Goal: Contribute content: Contribute content

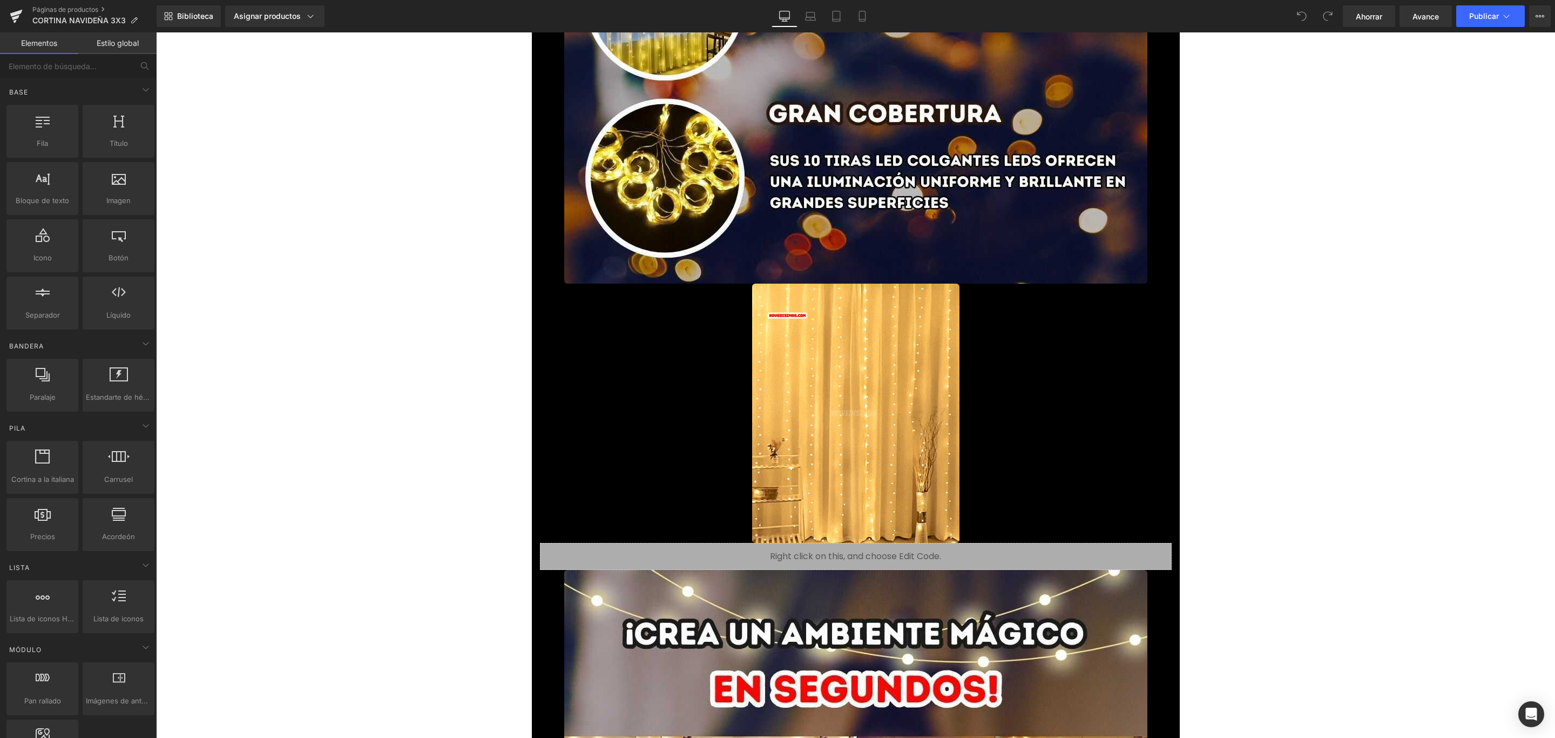
scroll to position [1863, 0]
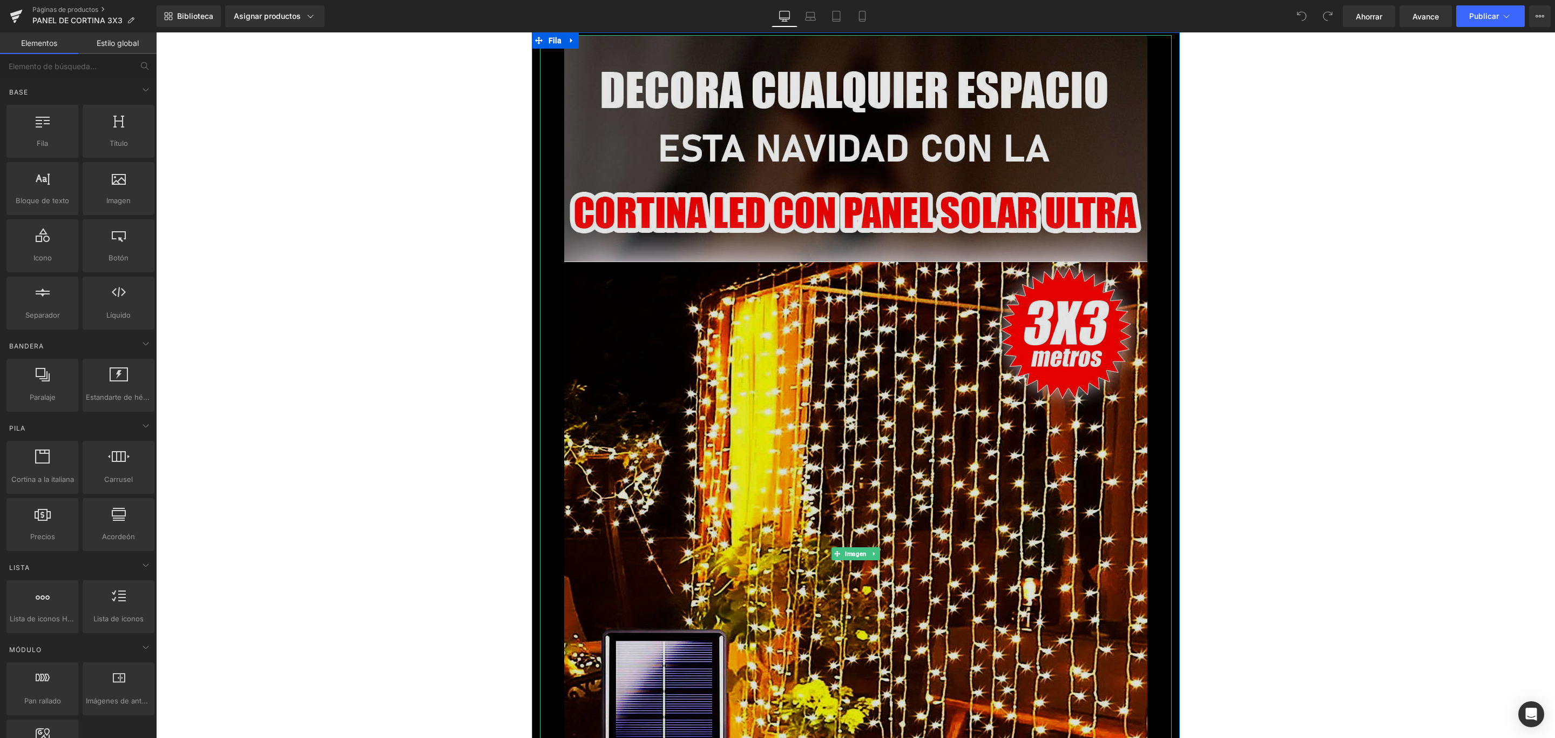
scroll to position [243, 0]
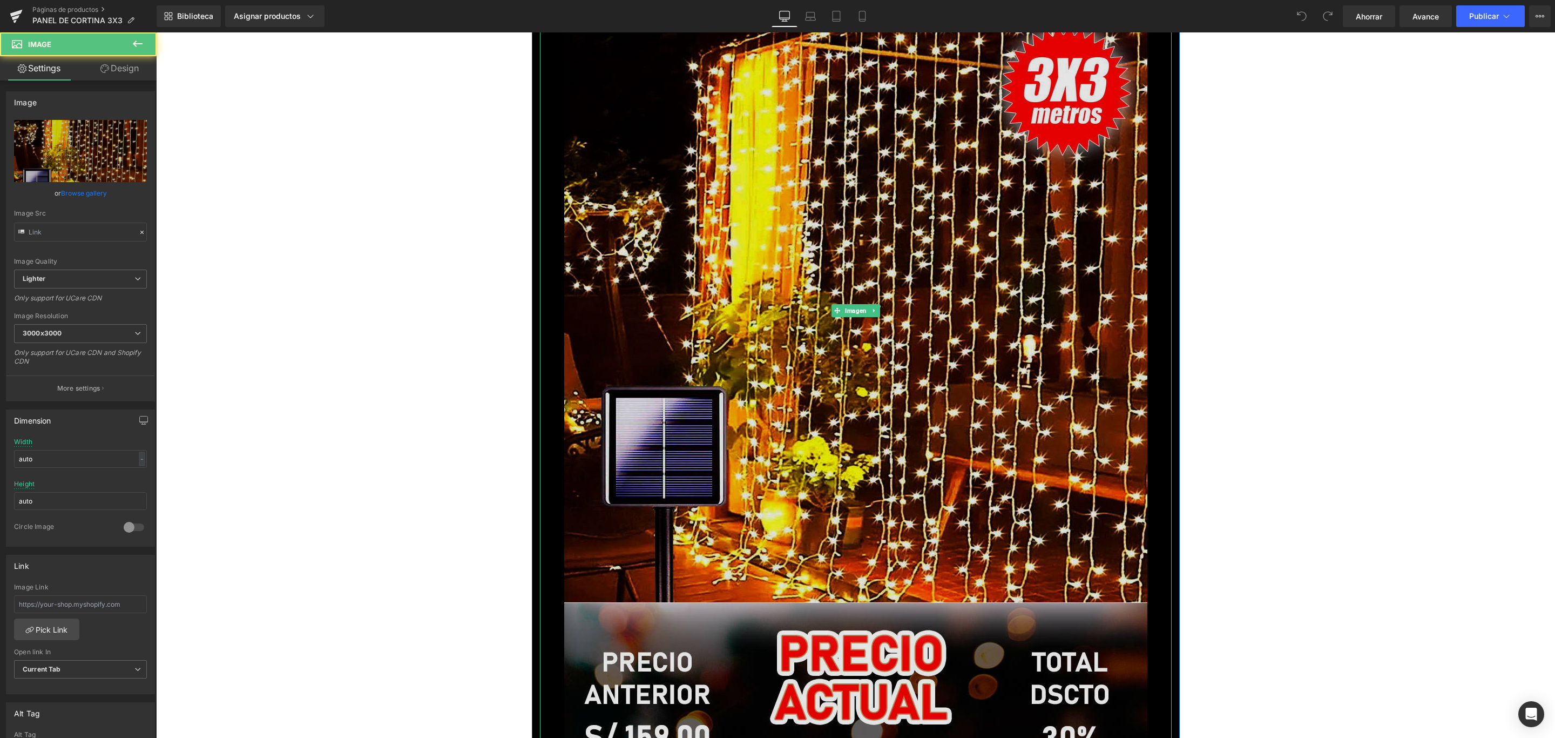
type input "[URL][DOMAIN_NAME]"
click at [913, 323] on img at bounding box center [855, 310] width 583 height 1037
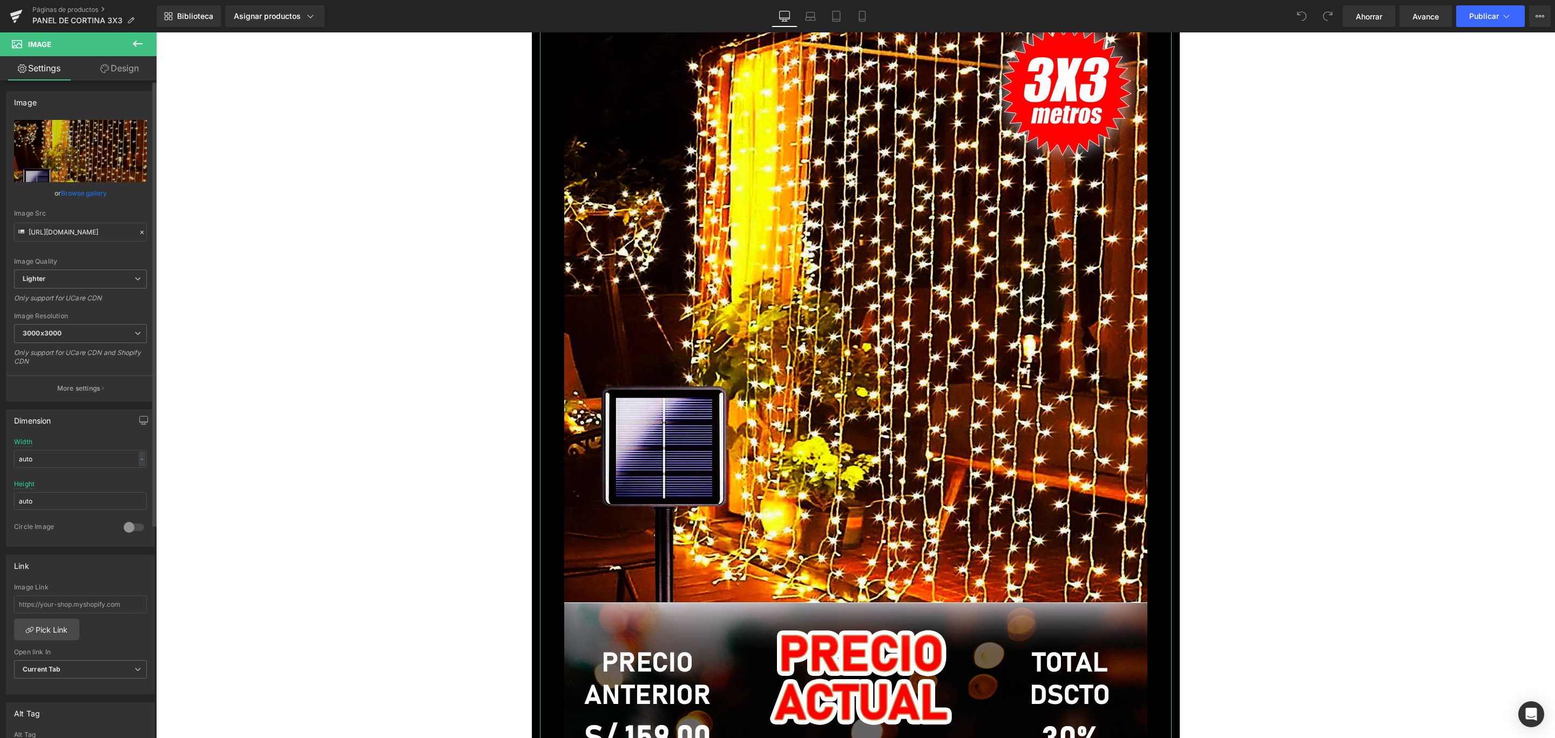
click at [95, 186] on link "Browse gallery" at bounding box center [84, 193] width 46 height 19
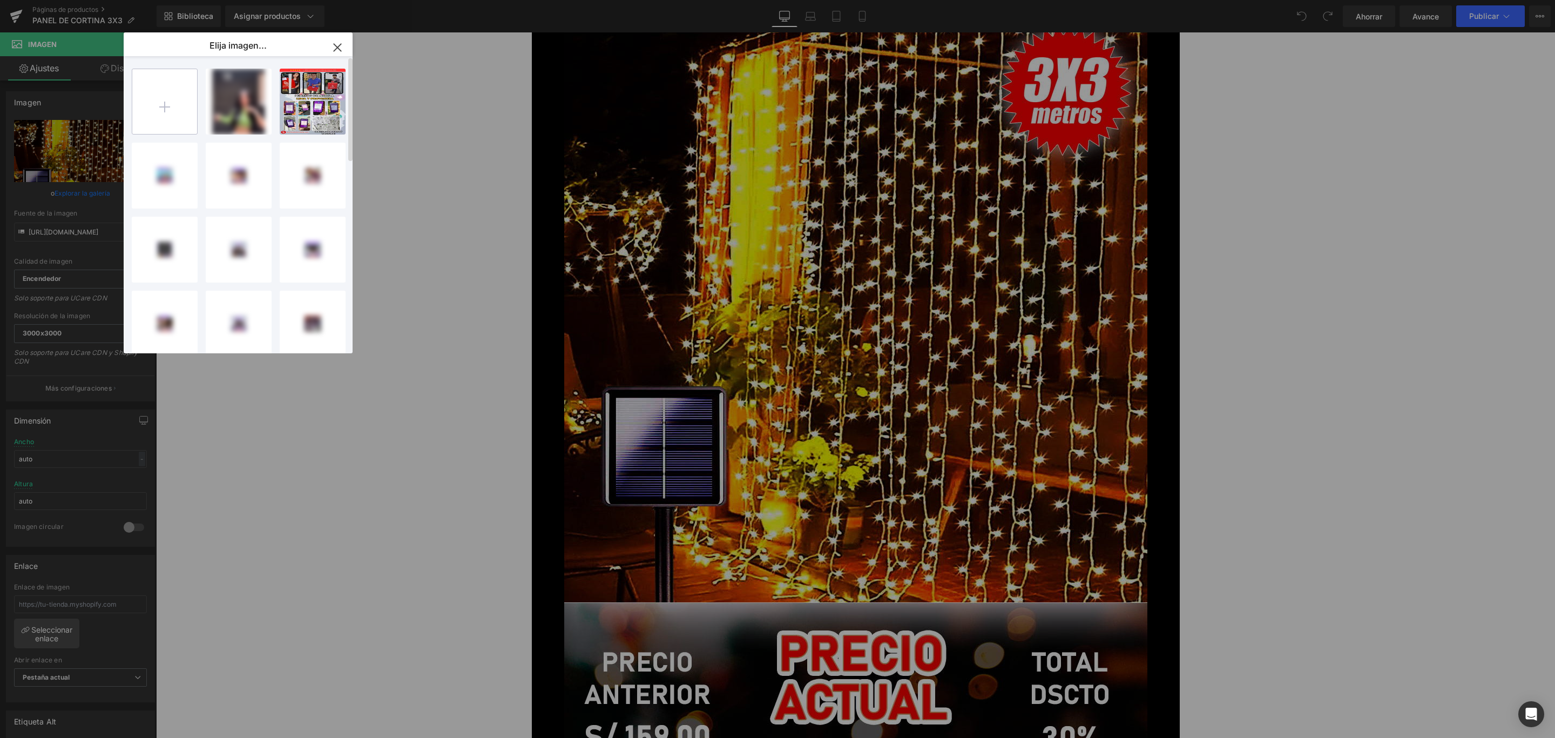
click at [172, 95] on input "file" at bounding box center [164, 101] width 65 height 65
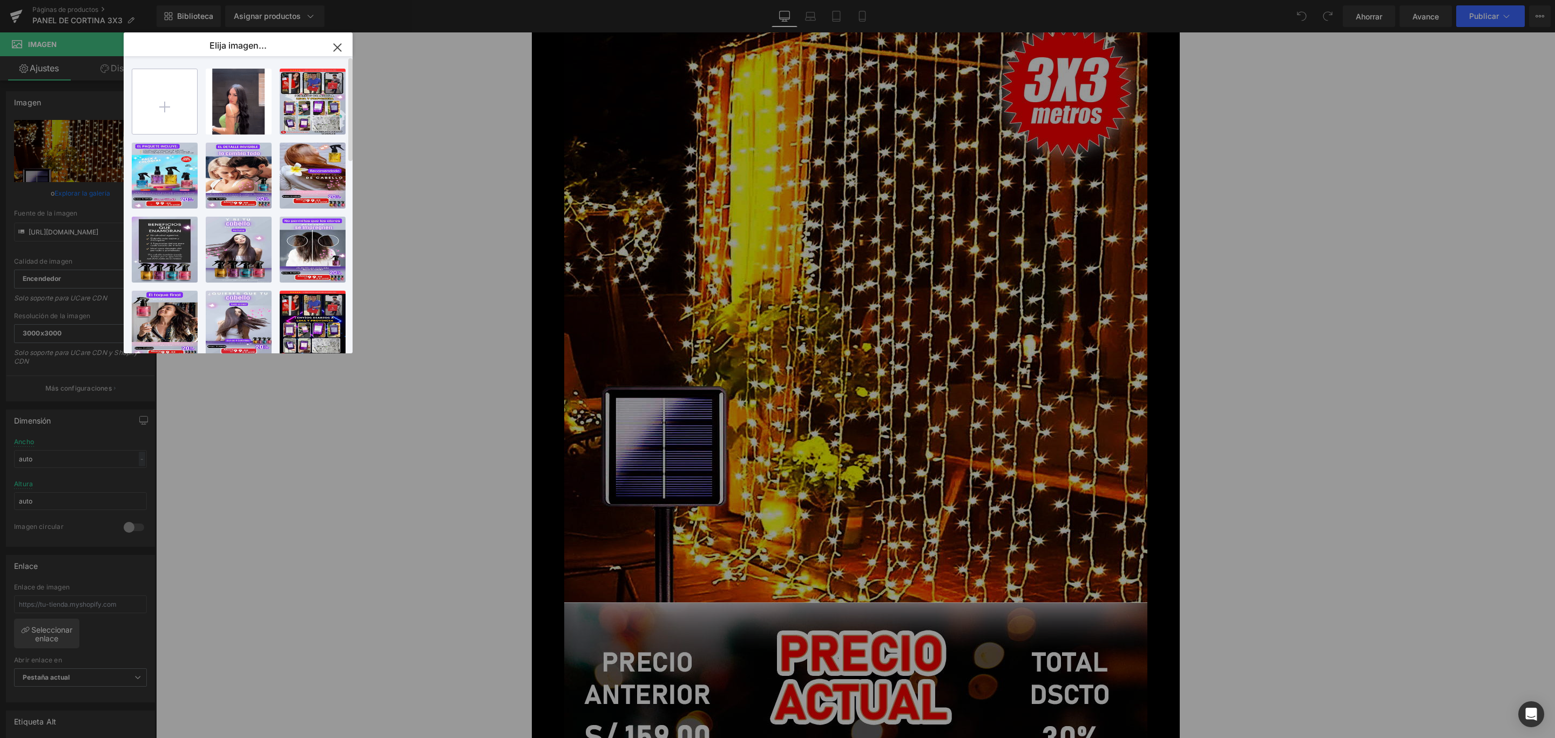
type input "C:\fakepath\1_optimized.jpg"
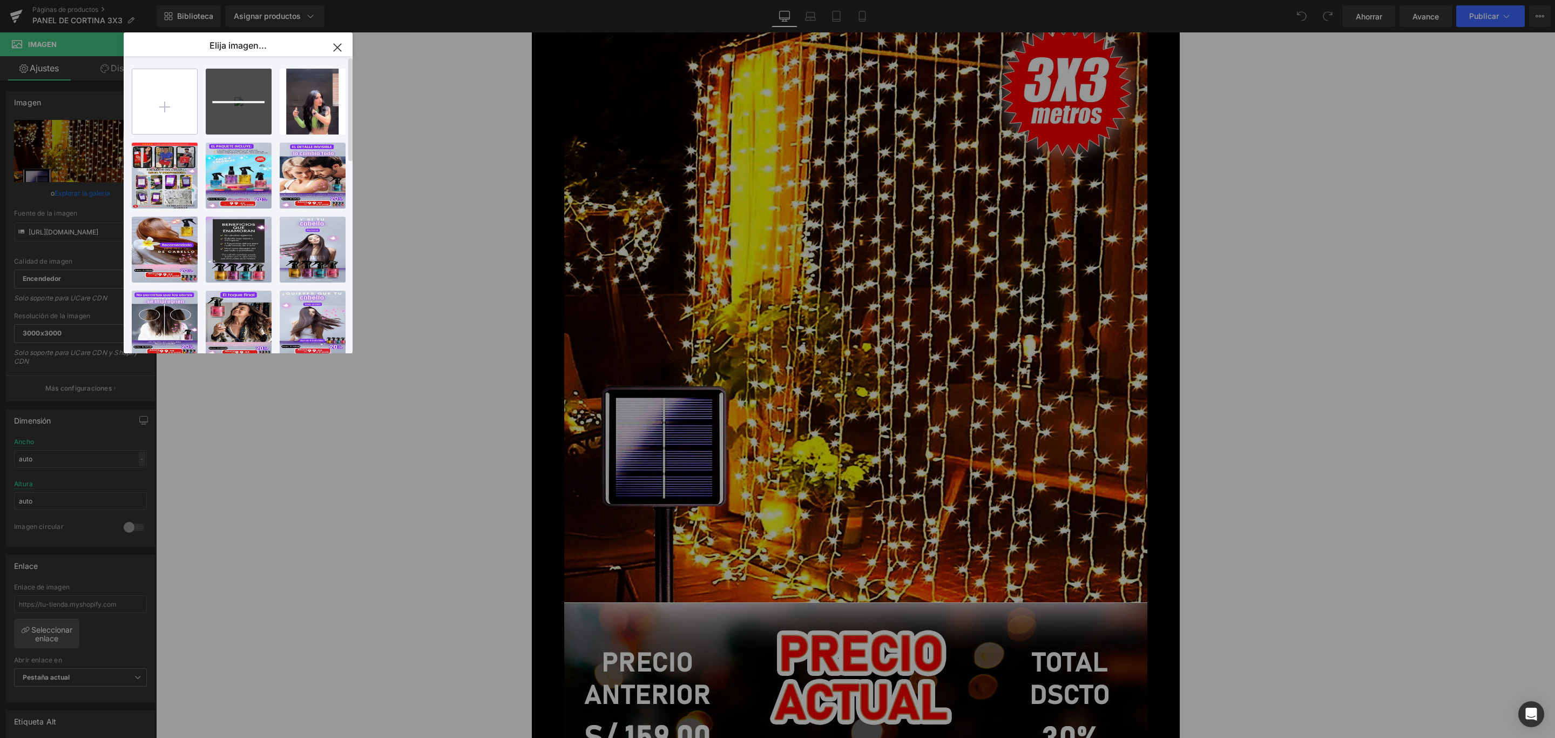
click at [173, 107] on input "file" at bounding box center [164, 101] width 65 height 65
type input "C:\fakepath\2_optimized.jpg"
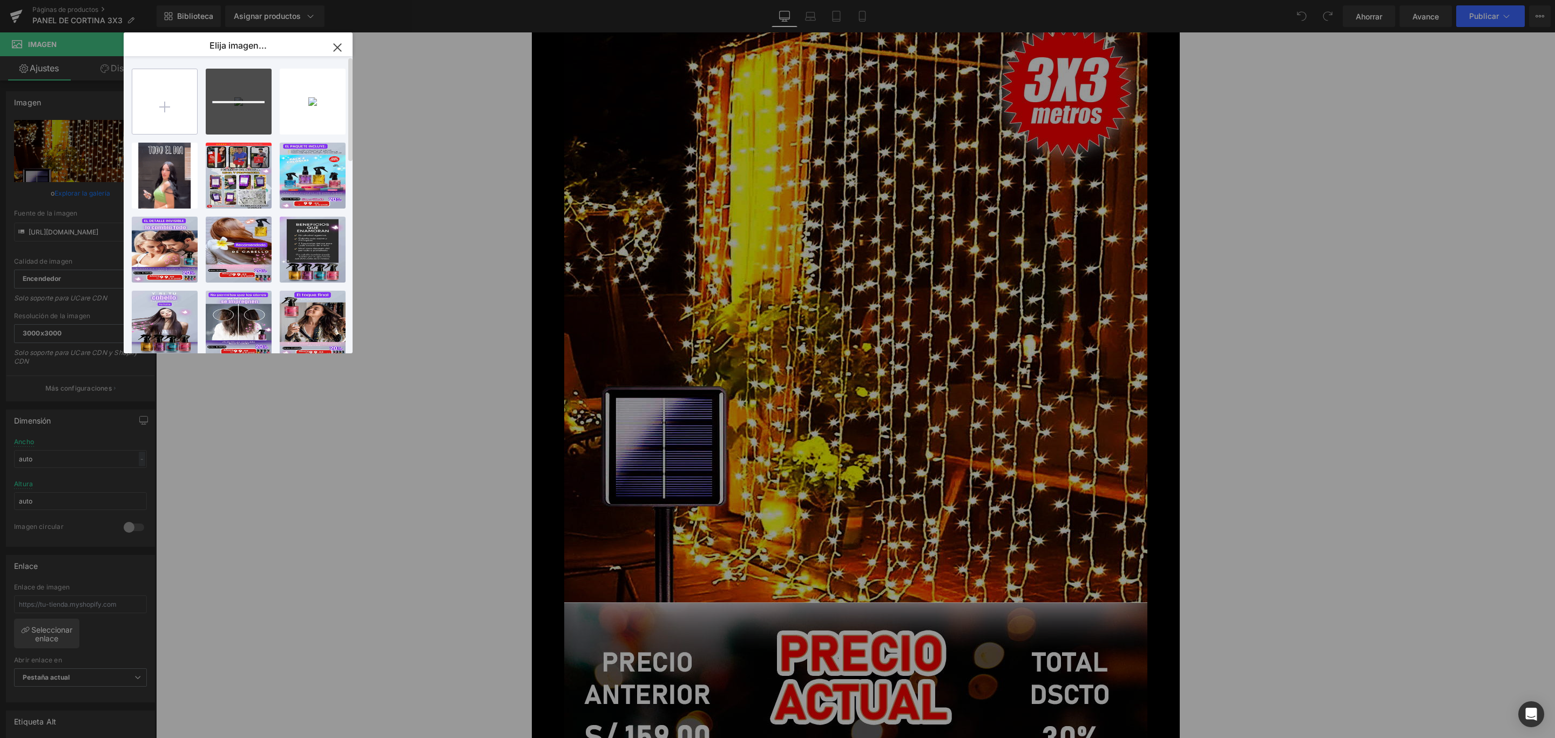
click at [190, 93] on input "file" at bounding box center [164, 101] width 65 height 65
type input "C:\fakepath\3_optimized.jpg"
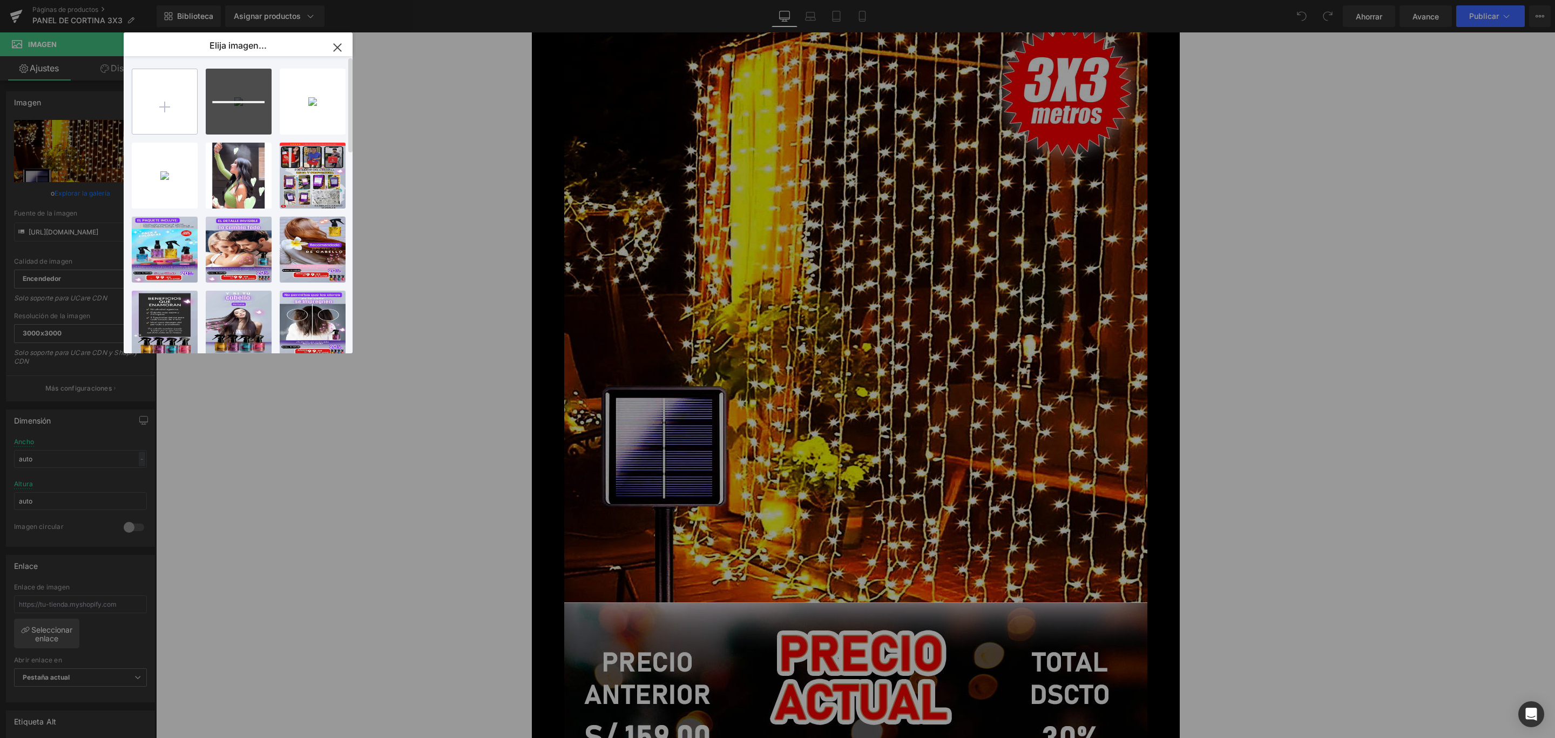
click at [164, 86] on input "file" at bounding box center [164, 101] width 65 height 65
type input "C:\fakepath\4_optimized.jpg"
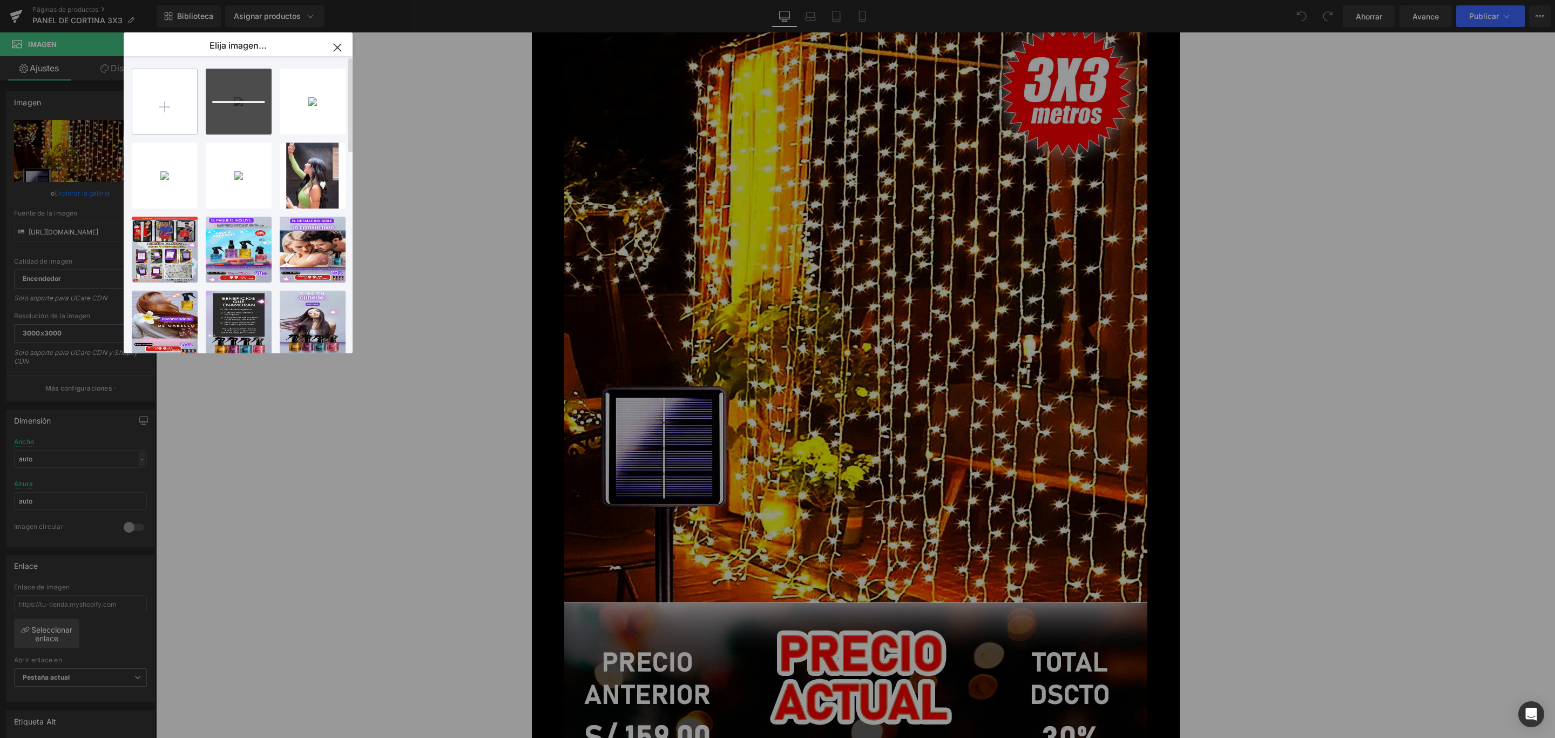
click at [172, 87] on input "file" at bounding box center [164, 101] width 65 height 65
type input "C:\fakepath\5_optimized.jpg"
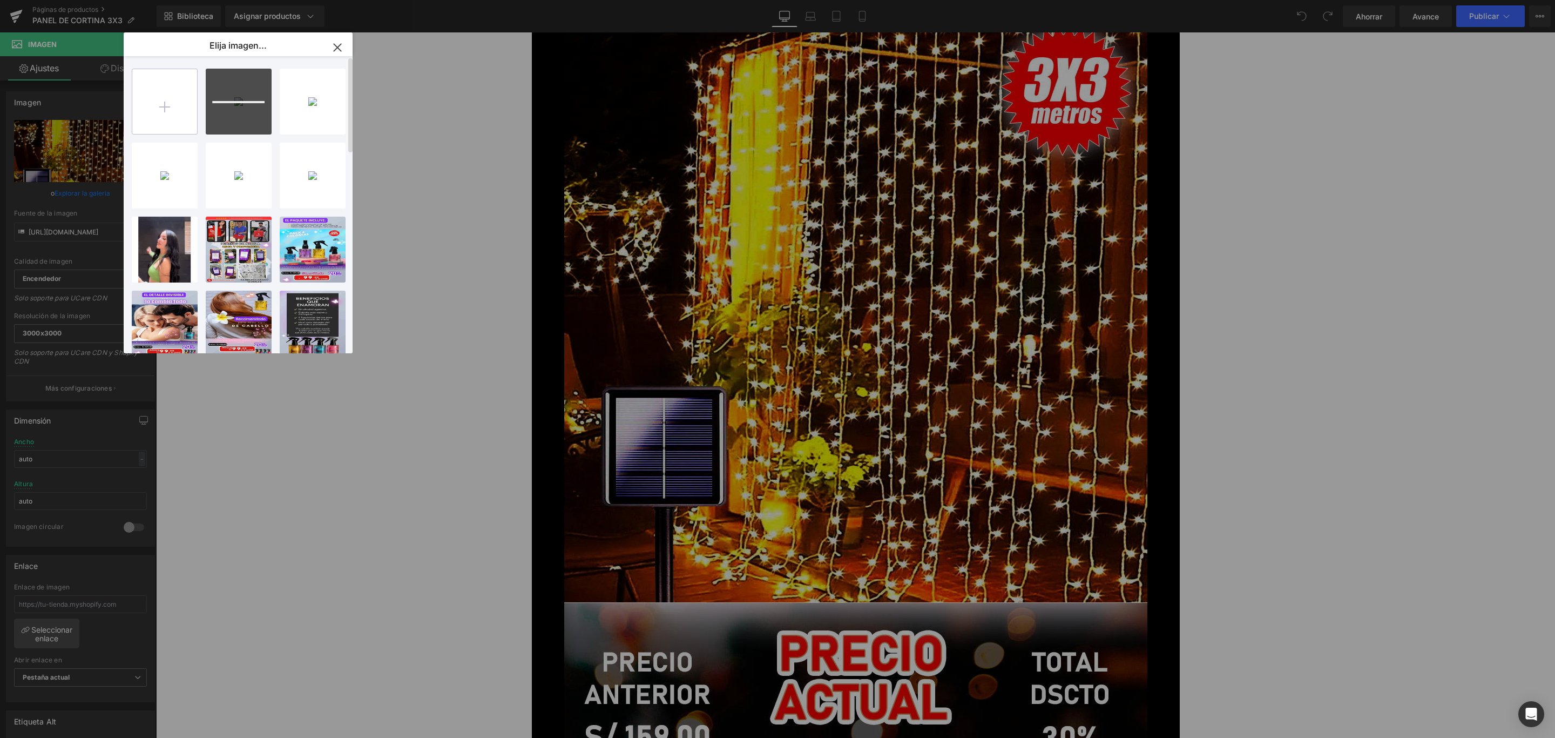
click at [151, 95] on input "file" at bounding box center [164, 101] width 65 height 65
type input "C:\fakepath\6_optimized.jpg"
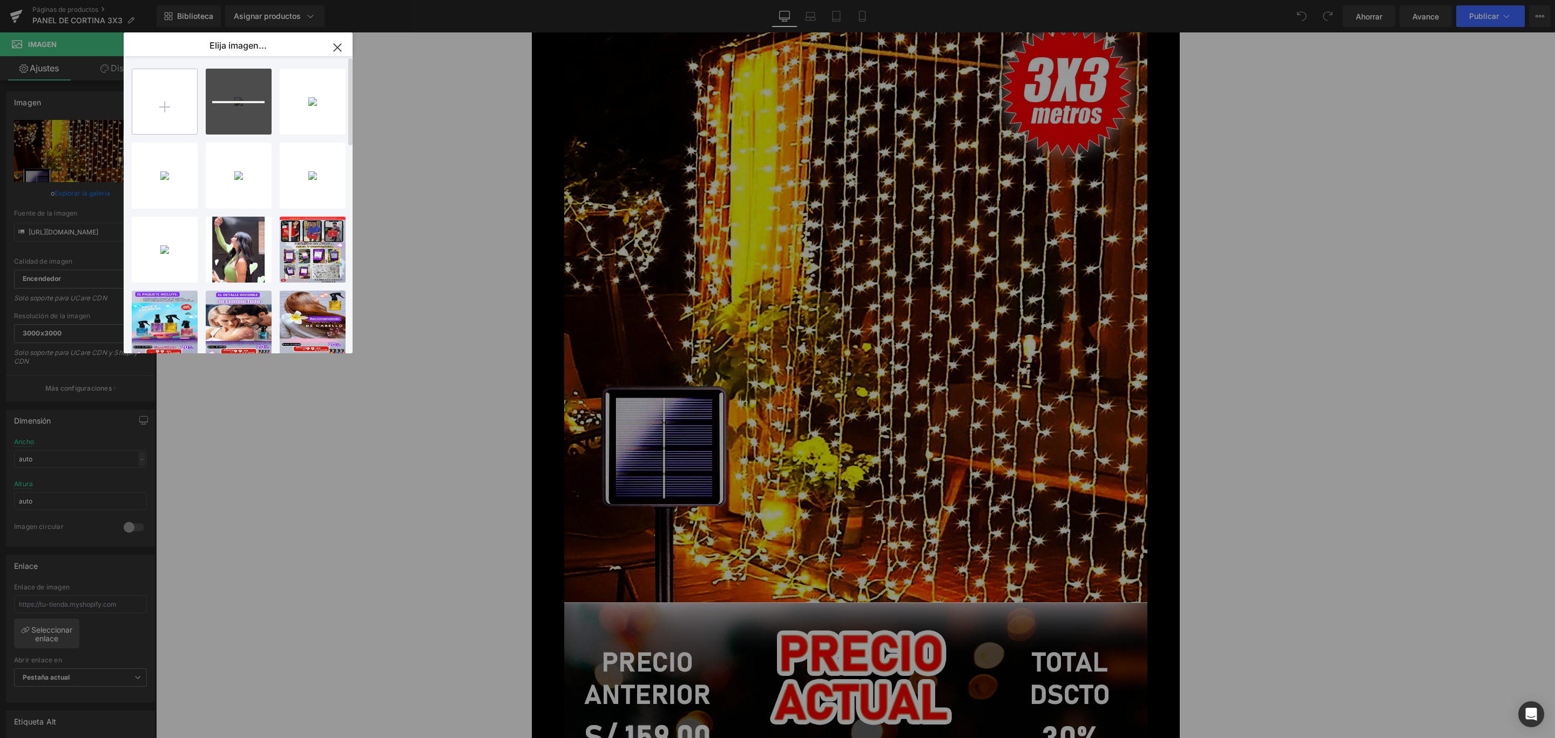
click at [177, 98] on input "file" at bounding box center [164, 101] width 65 height 65
type input "C:\fakepath\7_optimized.jpg"
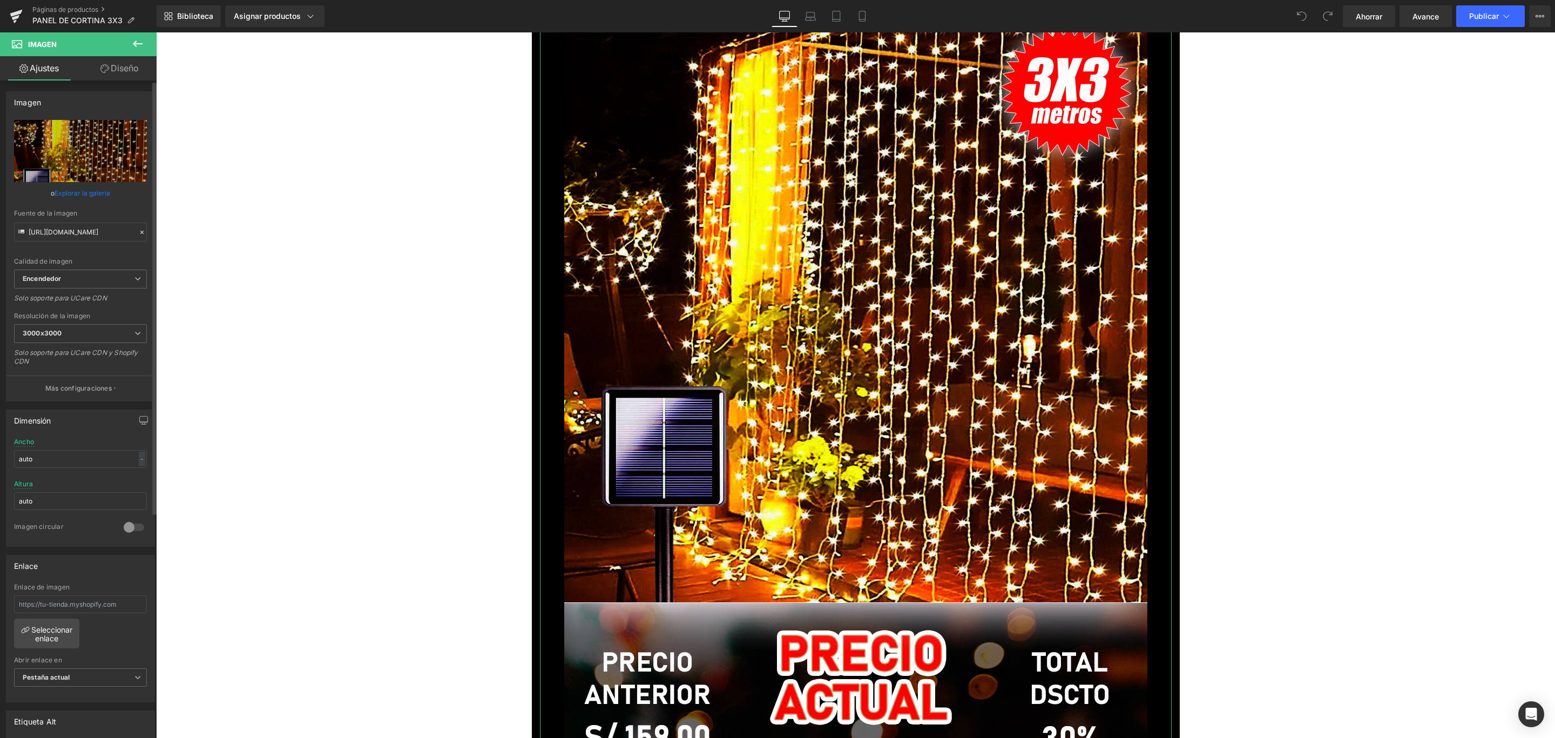
click at [88, 188] on link "Explorar la galería" at bounding box center [83, 193] width 56 height 19
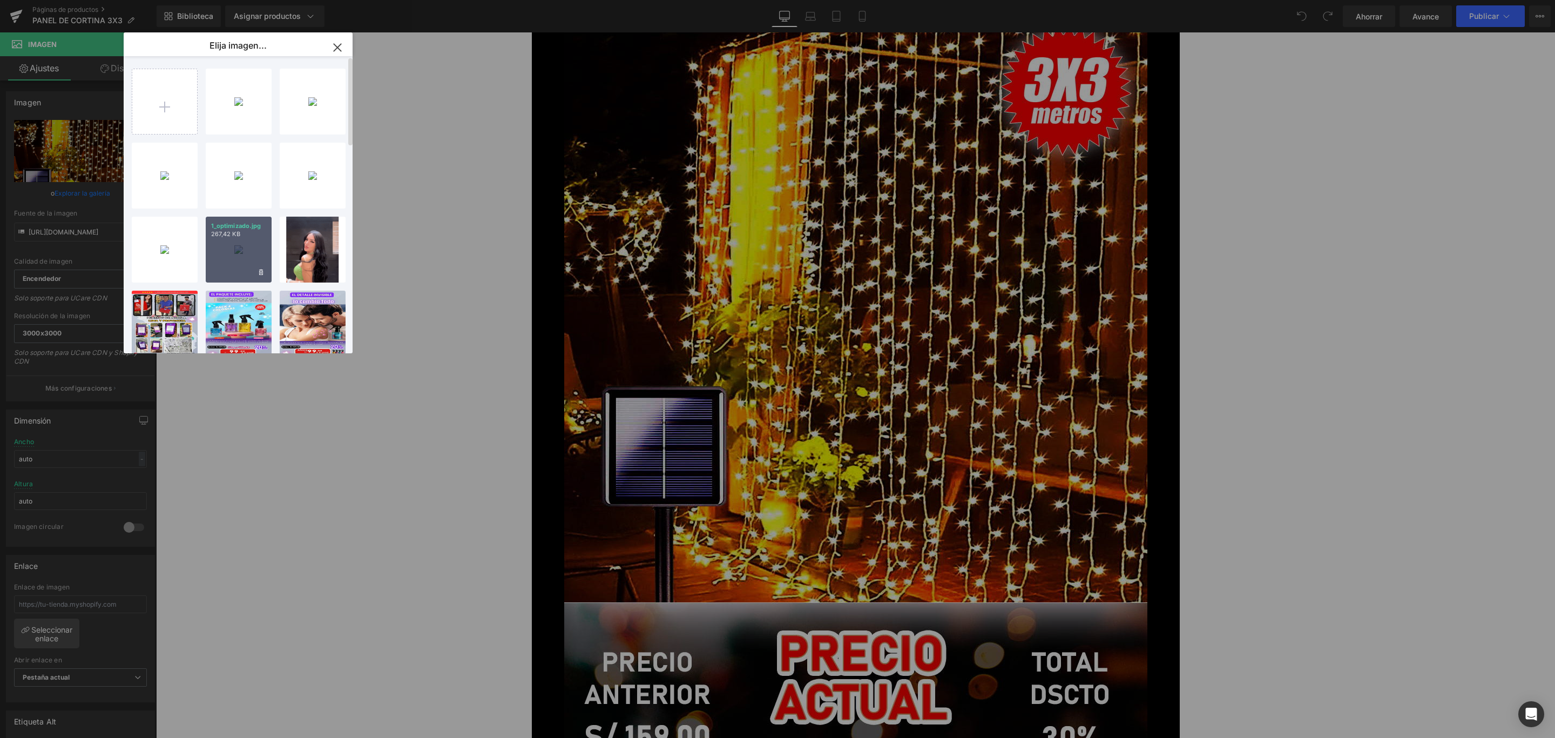
click at [232, 248] on div "1_optimizado.jpg 267,42 KB" at bounding box center [239, 250] width 66 height 66
type input "[URL][DOMAIN_NAME]"
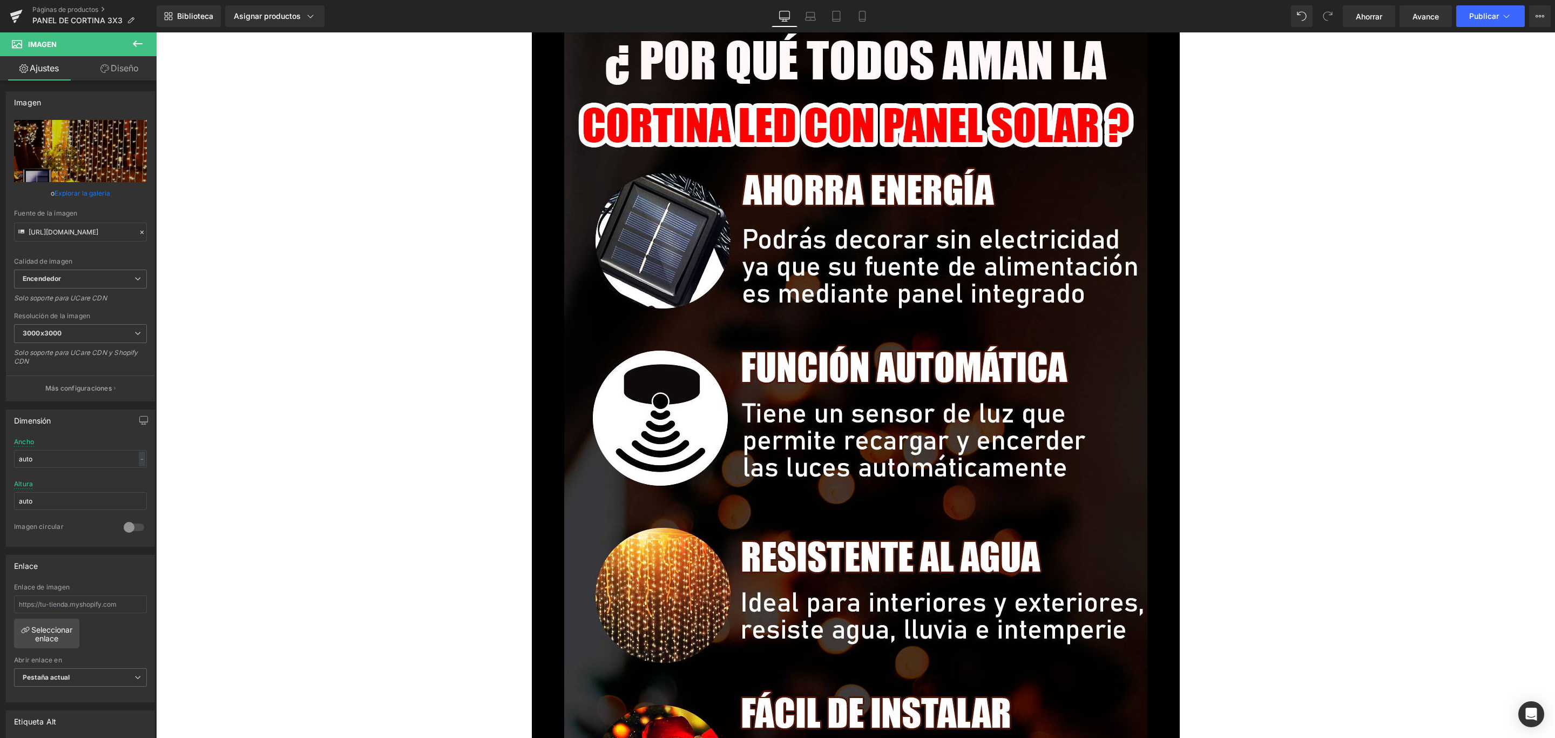
scroll to position [1134, 0]
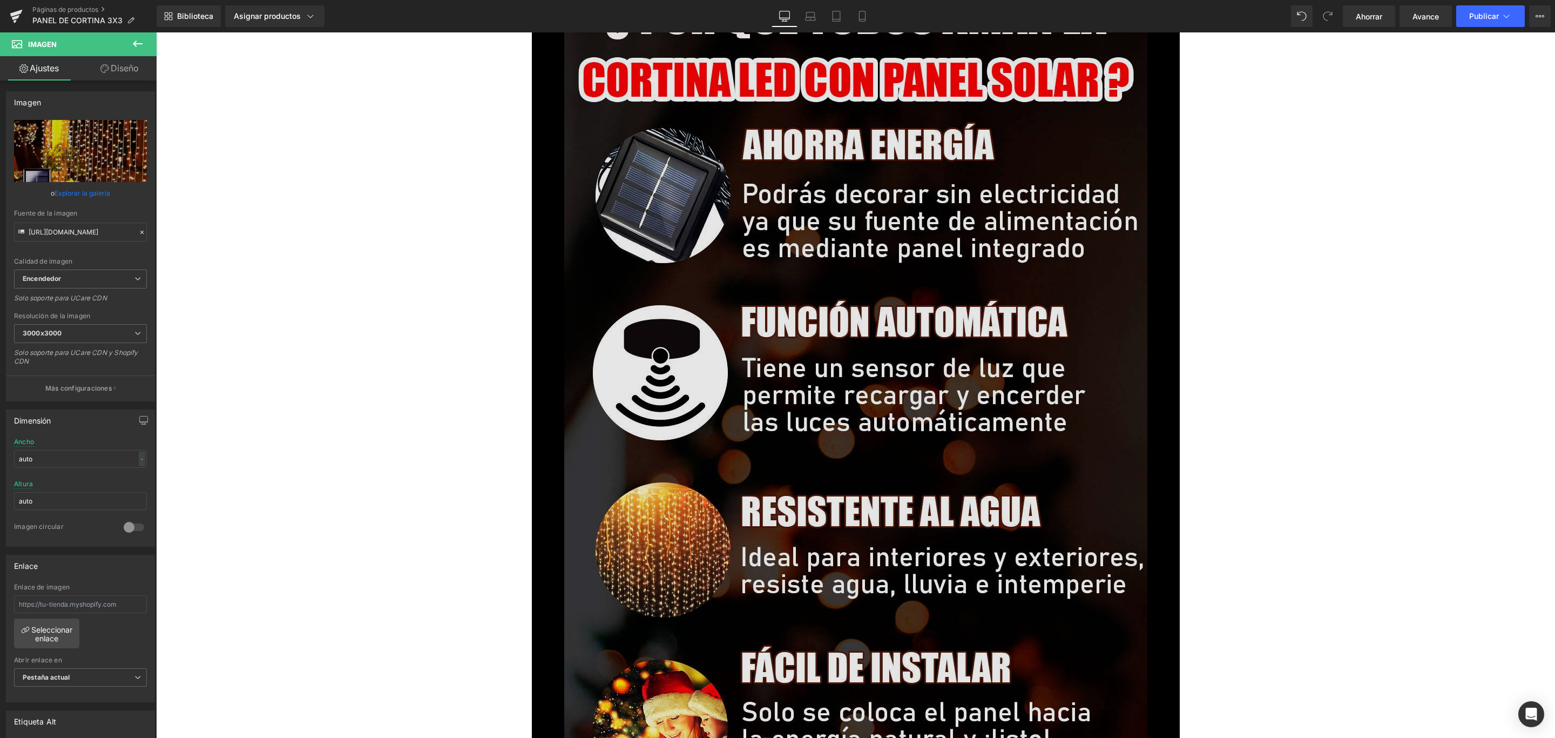
click at [900, 336] on img at bounding box center [855, 483] width 583 height 1037
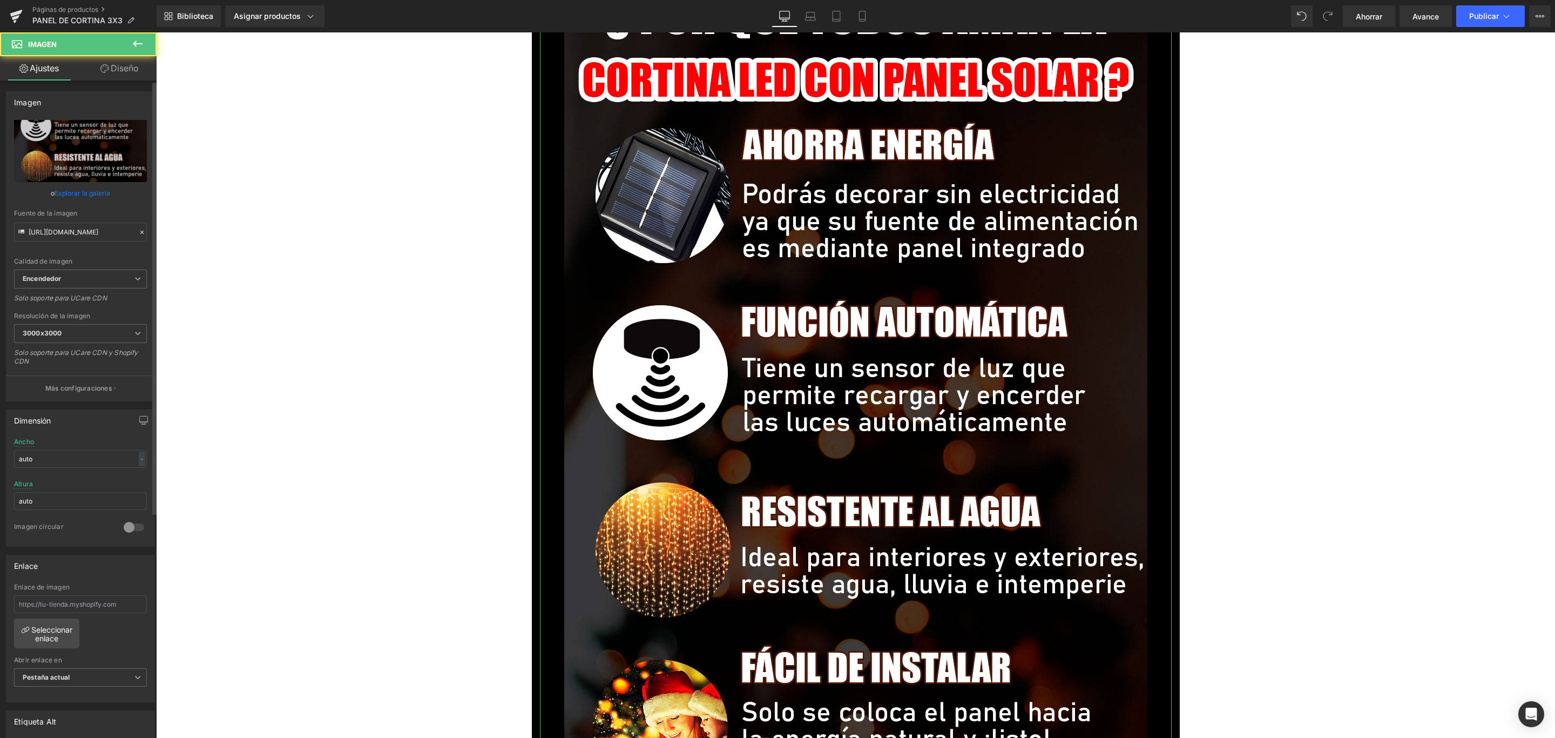
click at [97, 186] on link "Explorar la galería" at bounding box center [83, 193] width 56 height 19
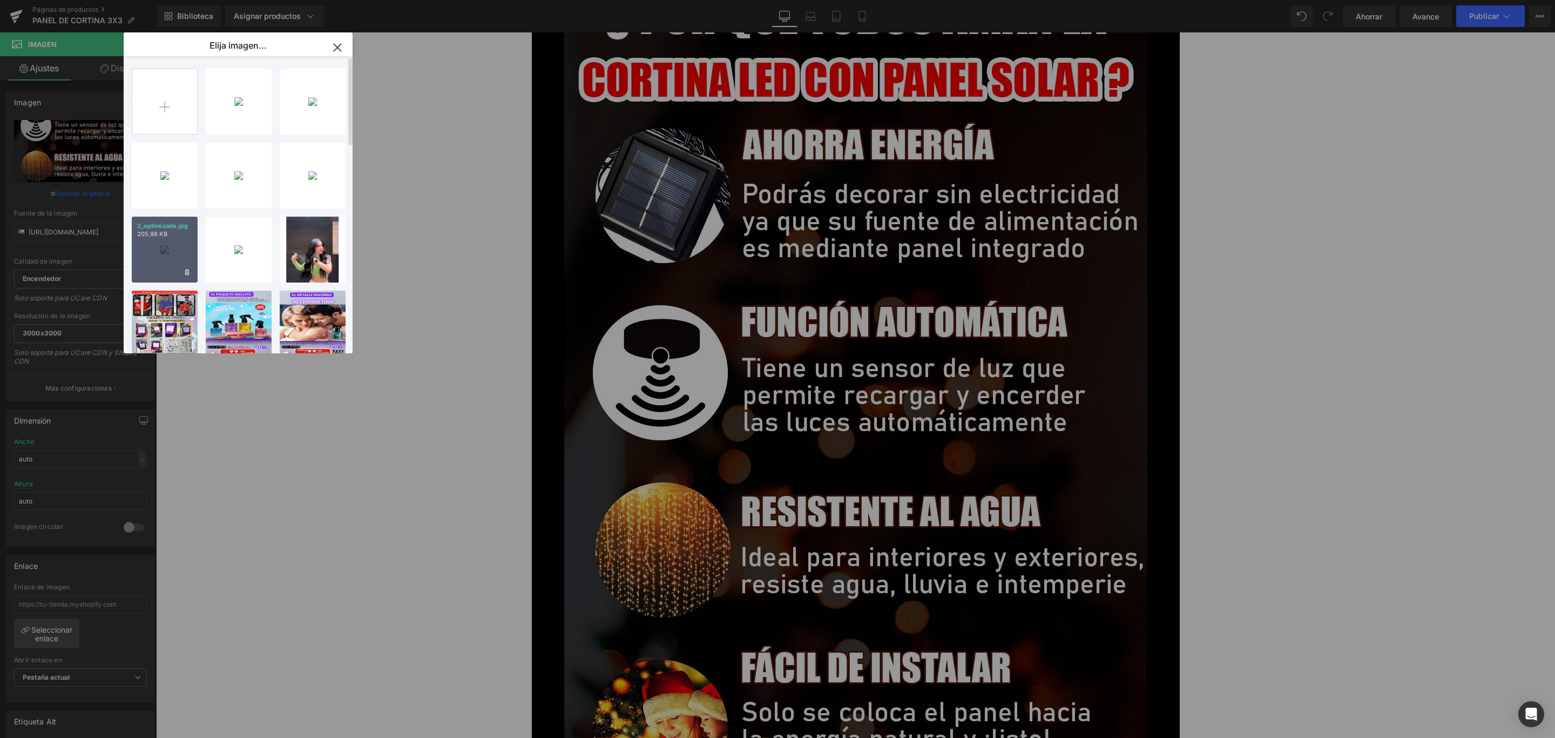
click at [153, 224] on font "2_optimizado.jpg" at bounding box center [162, 226] width 51 height 8
type input "[URL][DOMAIN_NAME]"
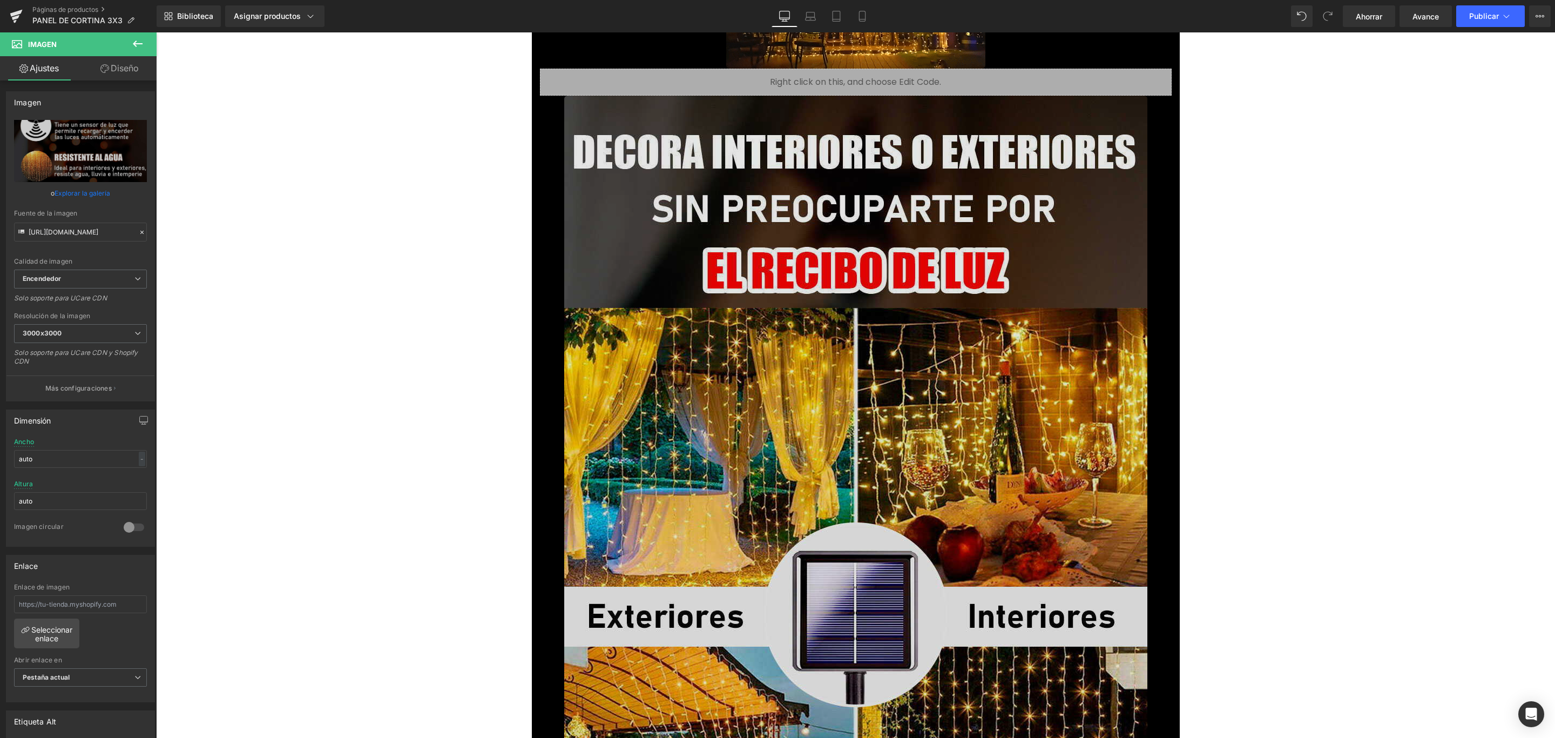
scroll to position [2268, 0]
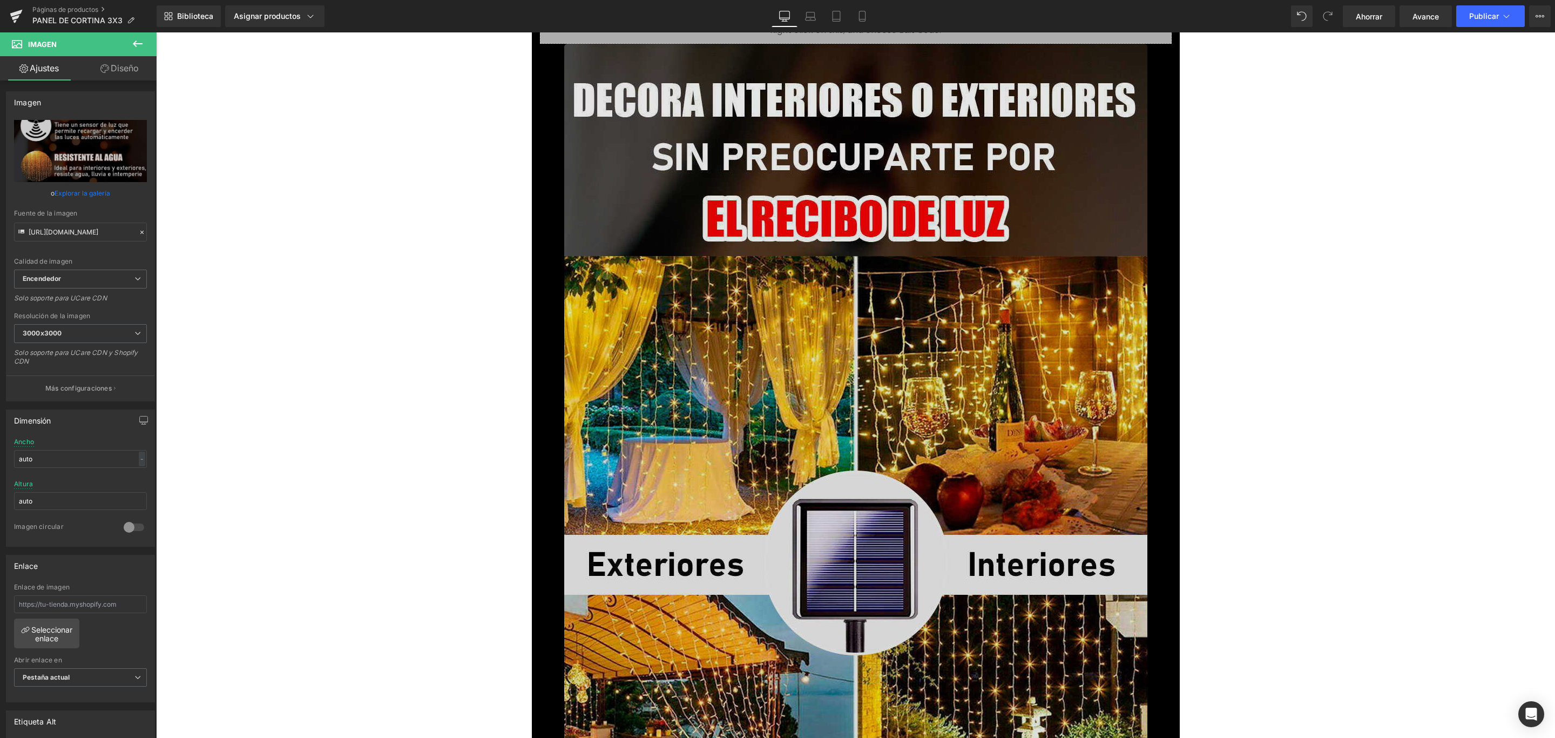
click at [843, 323] on img at bounding box center [855, 562] width 583 height 1037
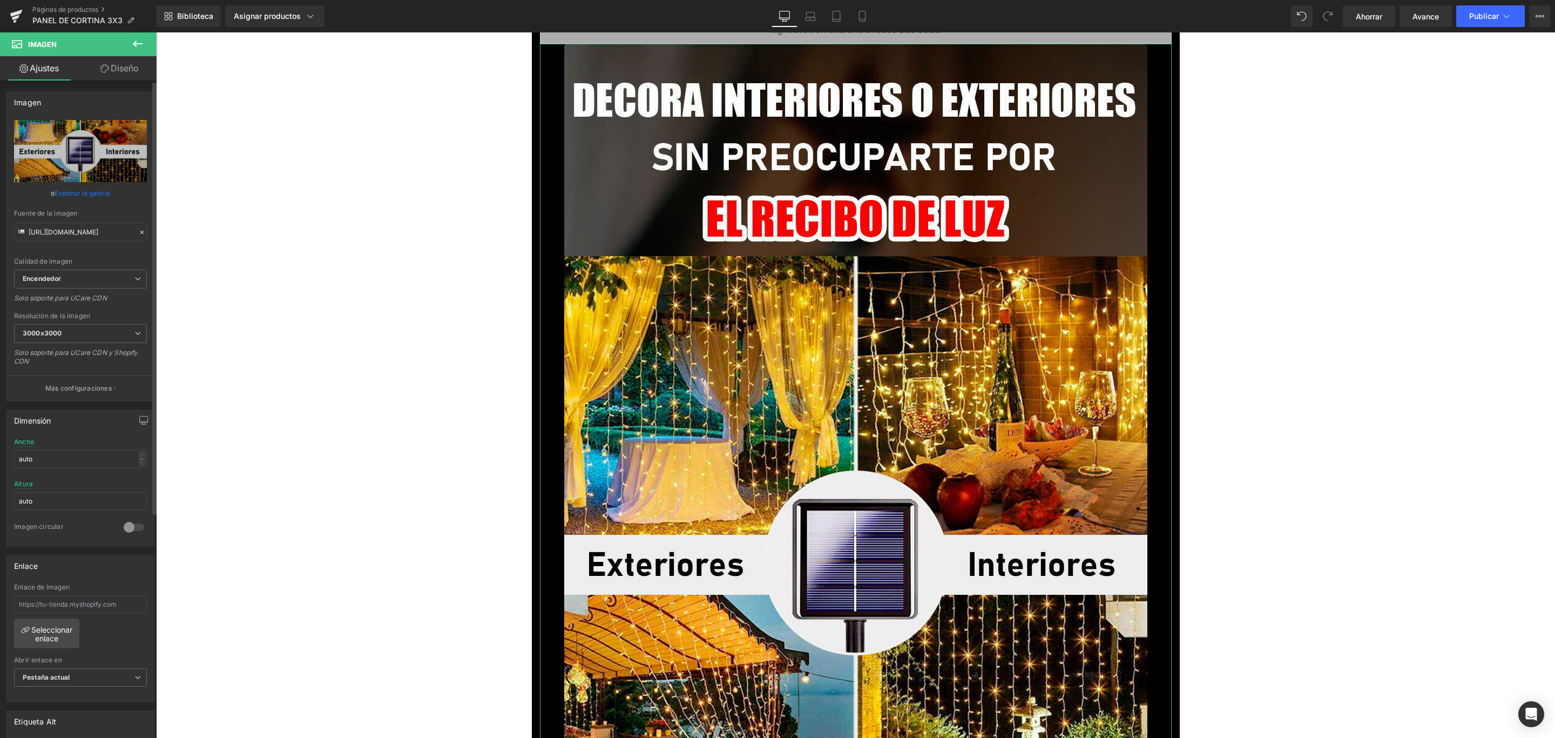
click at [77, 193] on font "Explorar la galería" at bounding box center [83, 193] width 56 height 8
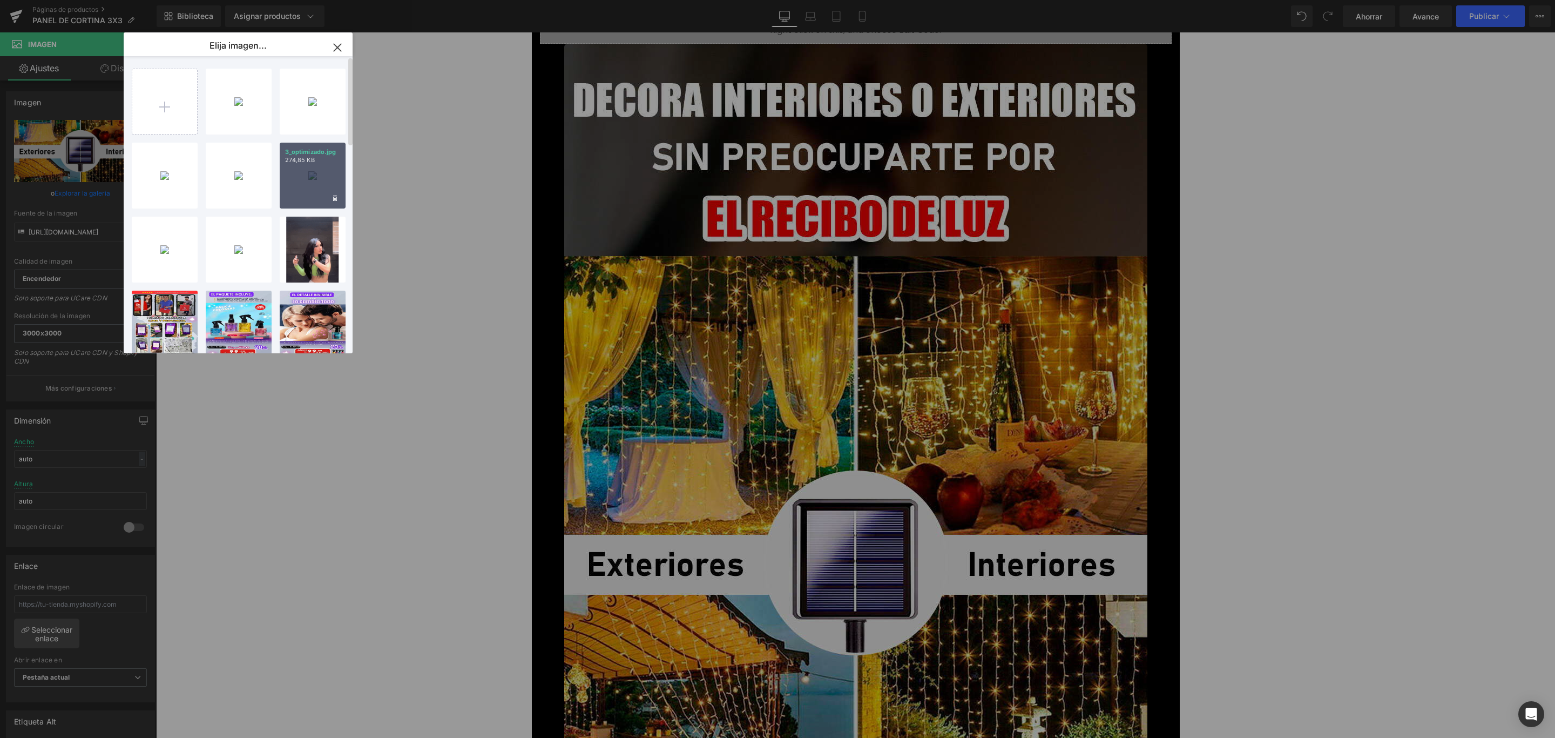
click at [297, 172] on div "3_optimizado.jpg 274,85 KB" at bounding box center [313, 176] width 66 height 66
type input "[URL][DOMAIN_NAME]"
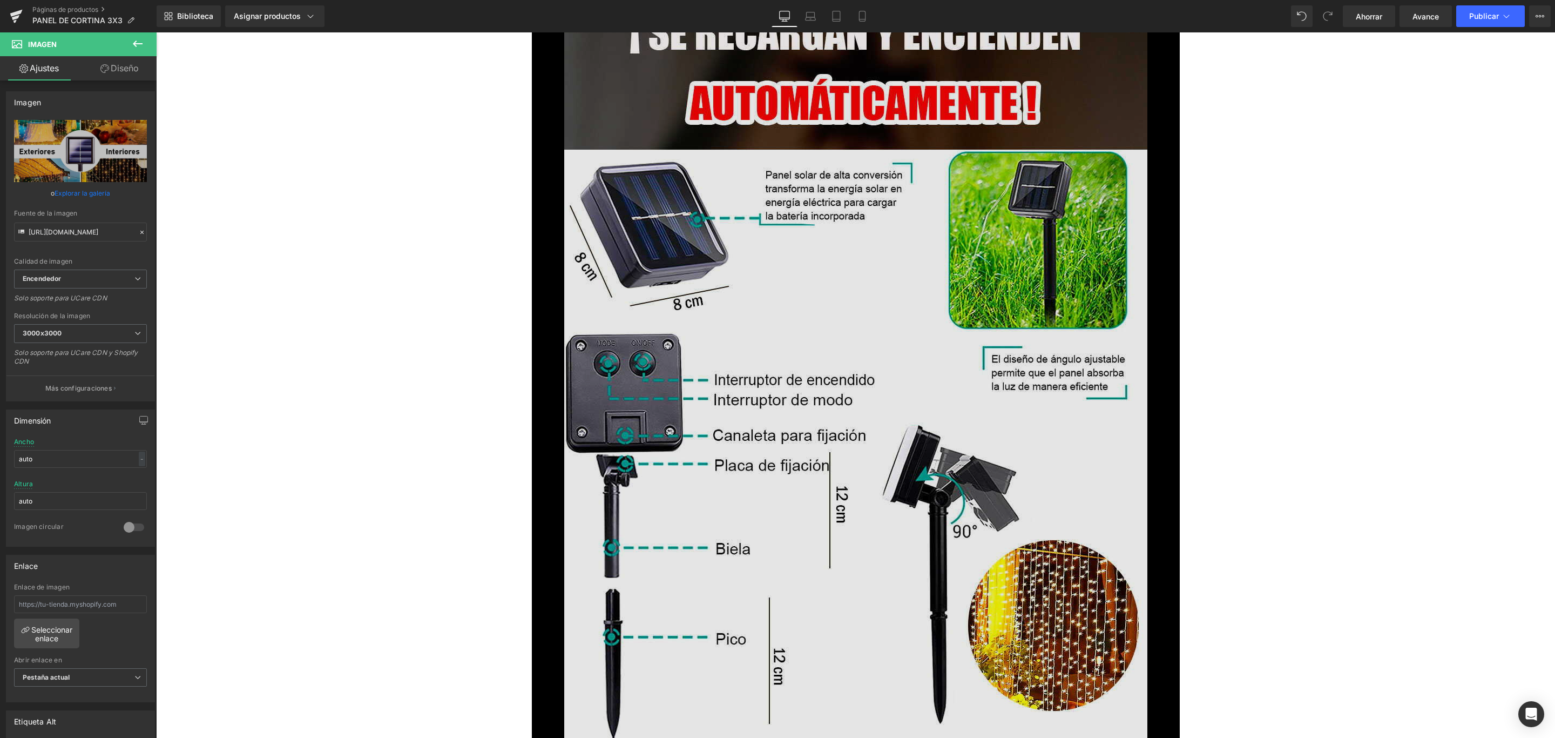
scroll to position [3402, 0]
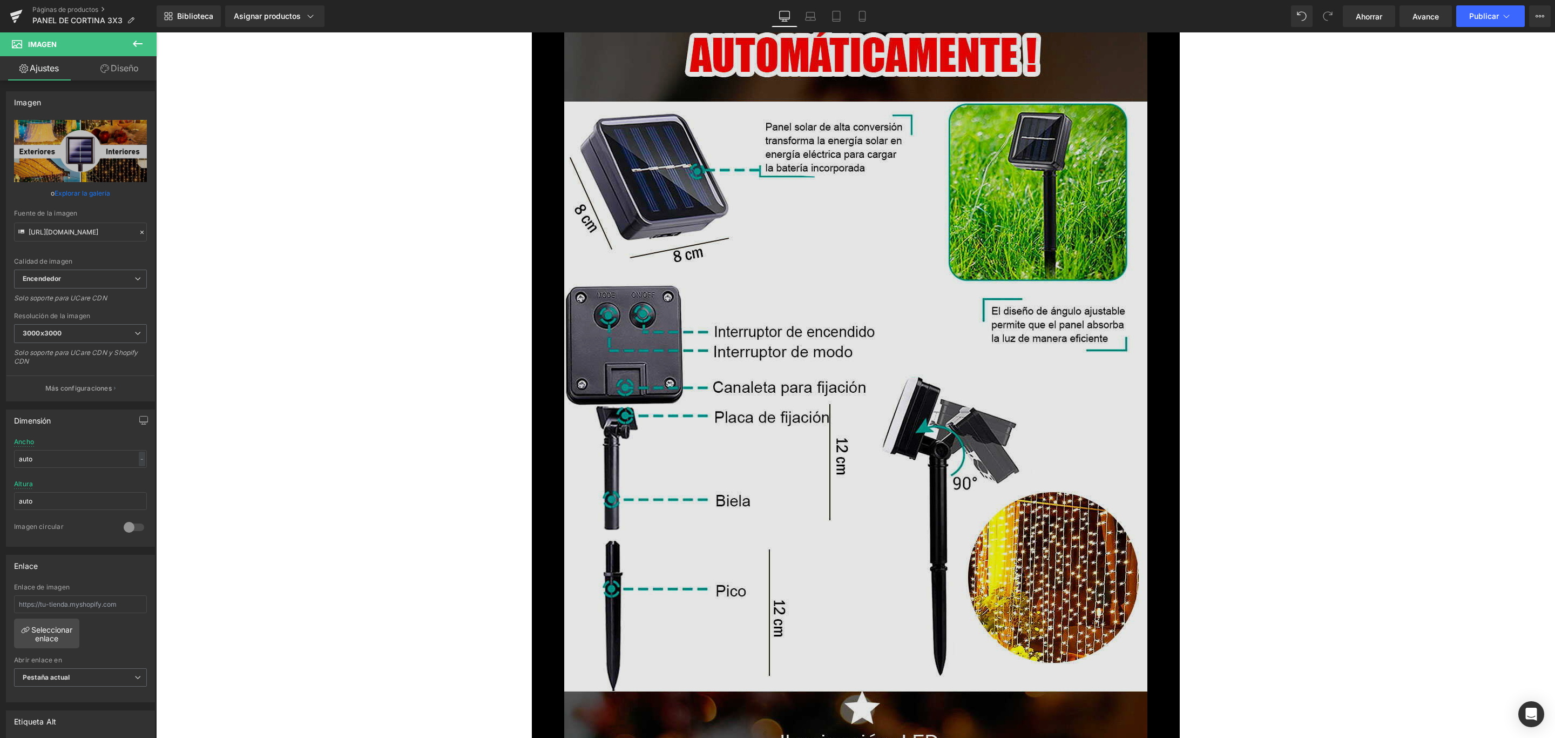
click at [805, 276] on img at bounding box center [855, 465] width 583 height 1037
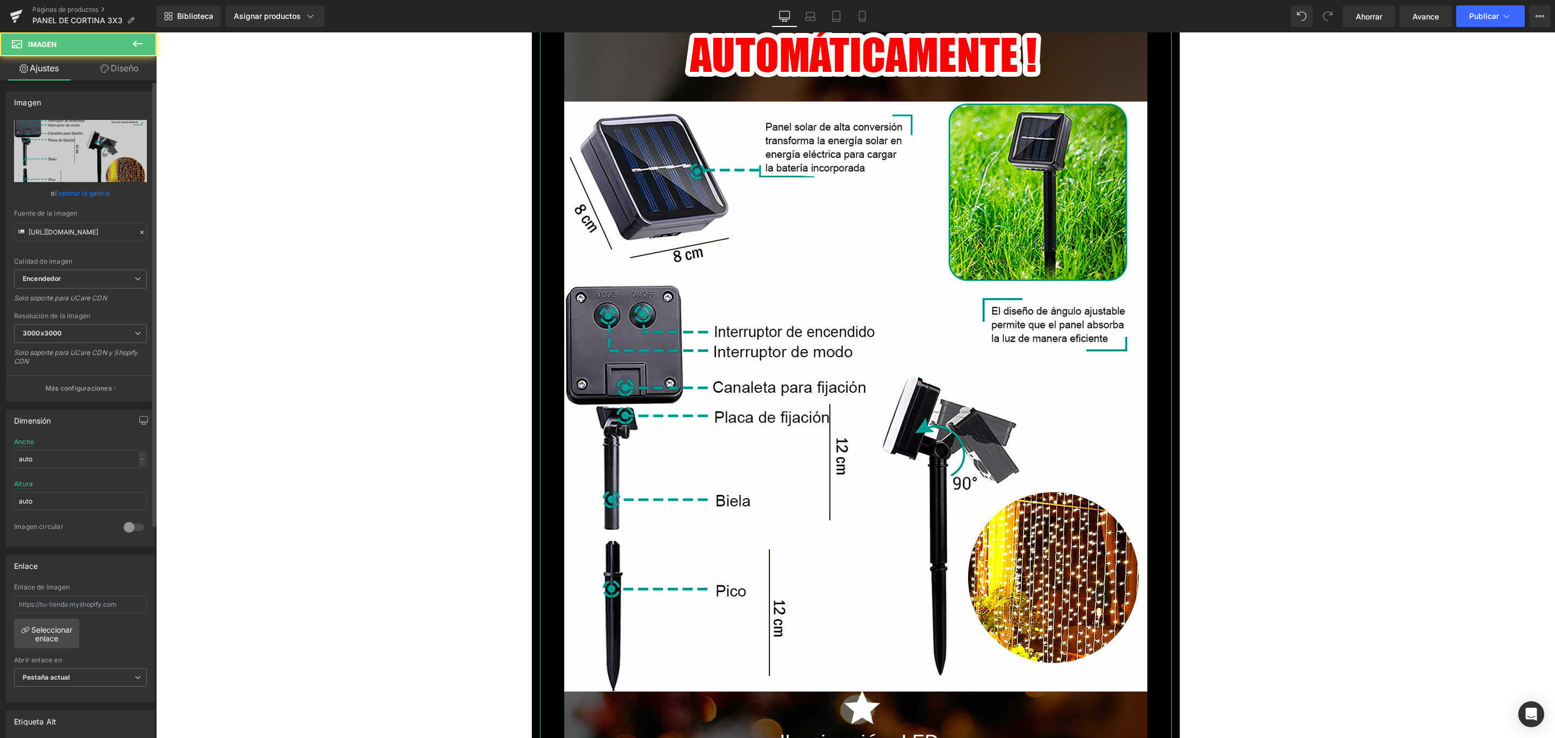
click at [95, 190] on font "Explorar la galería" at bounding box center [83, 193] width 56 height 8
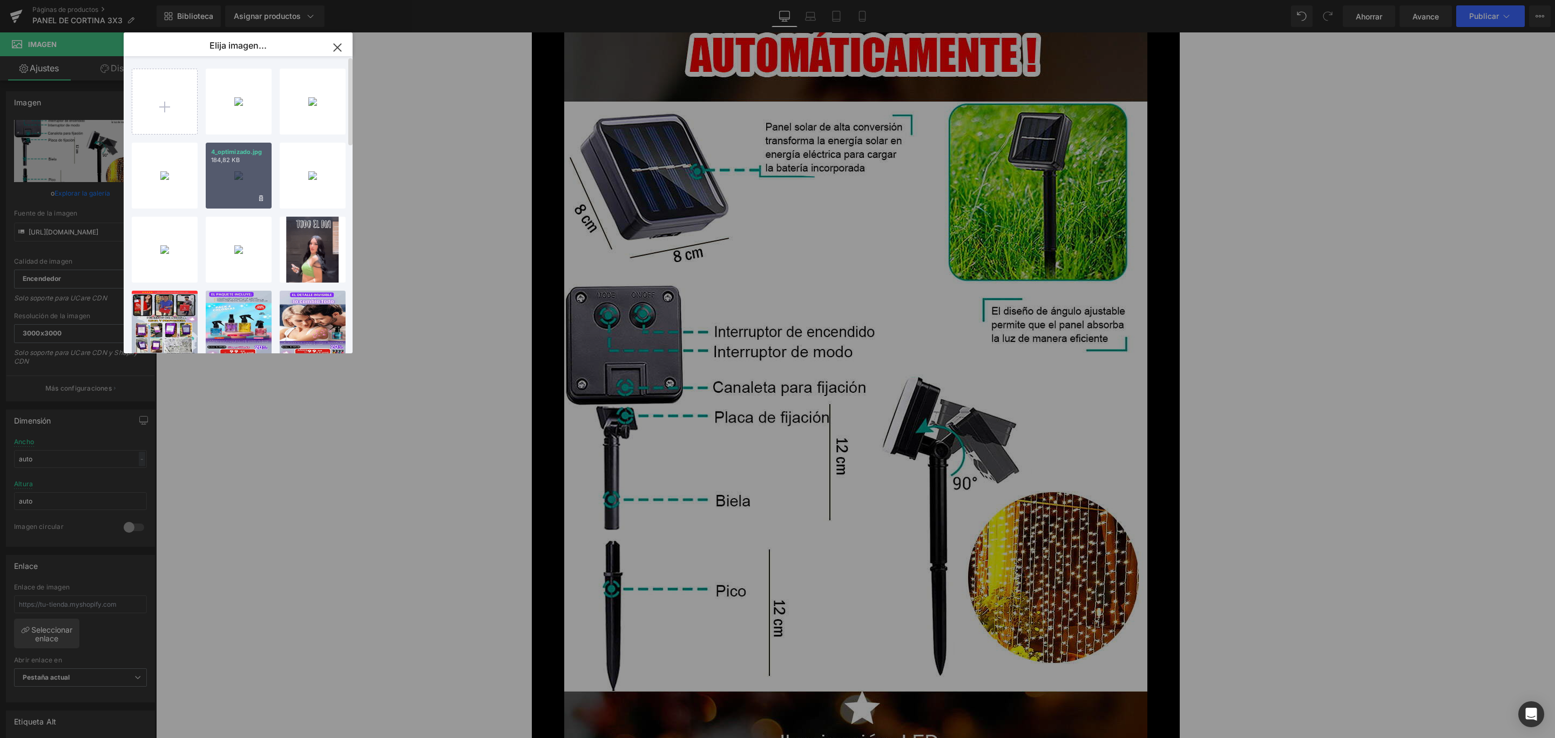
click at [231, 175] on div "4_optimizado.jpg 184,82 KB" at bounding box center [239, 176] width 66 height 66
type input "[URL][DOMAIN_NAME]"
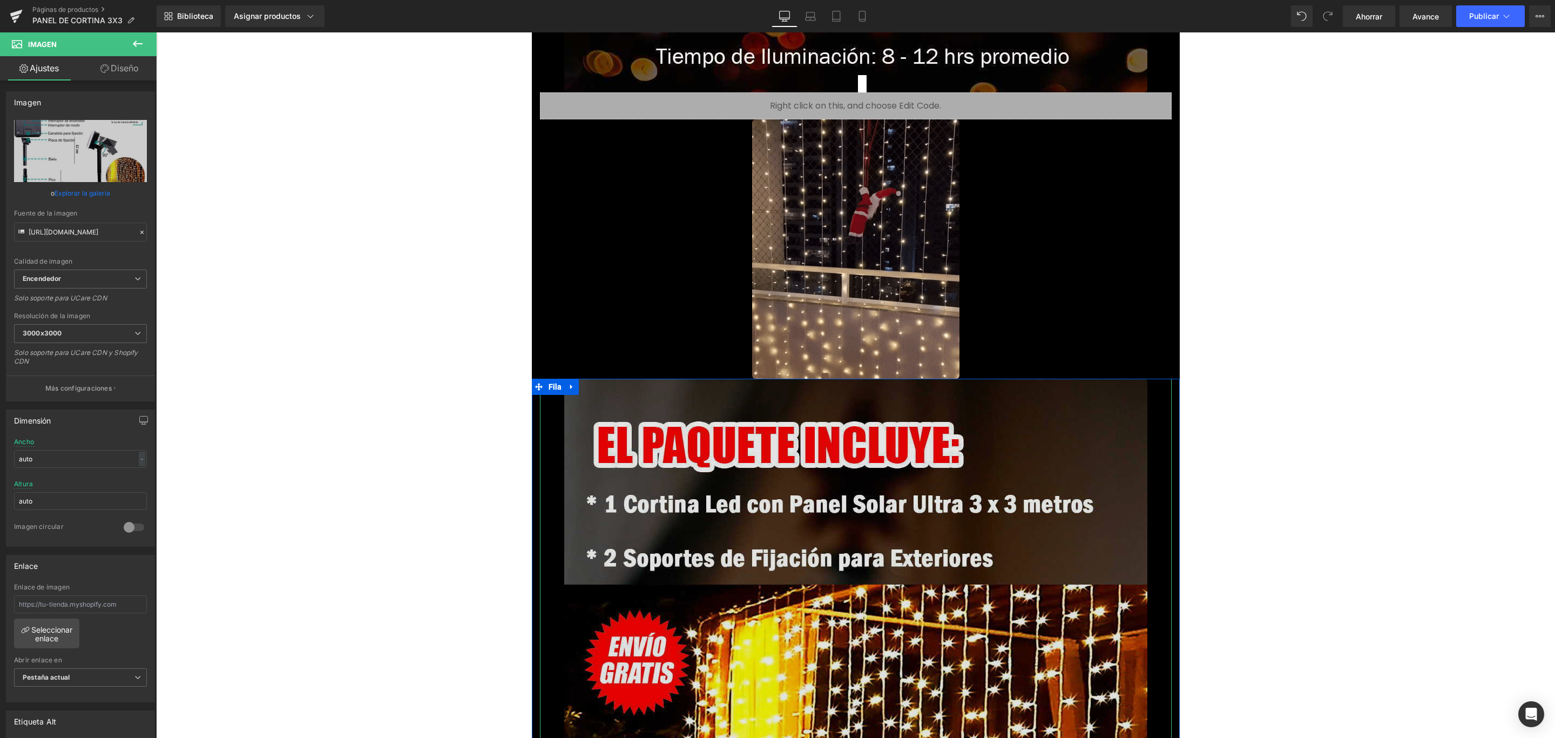
scroll to position [4617, 0]
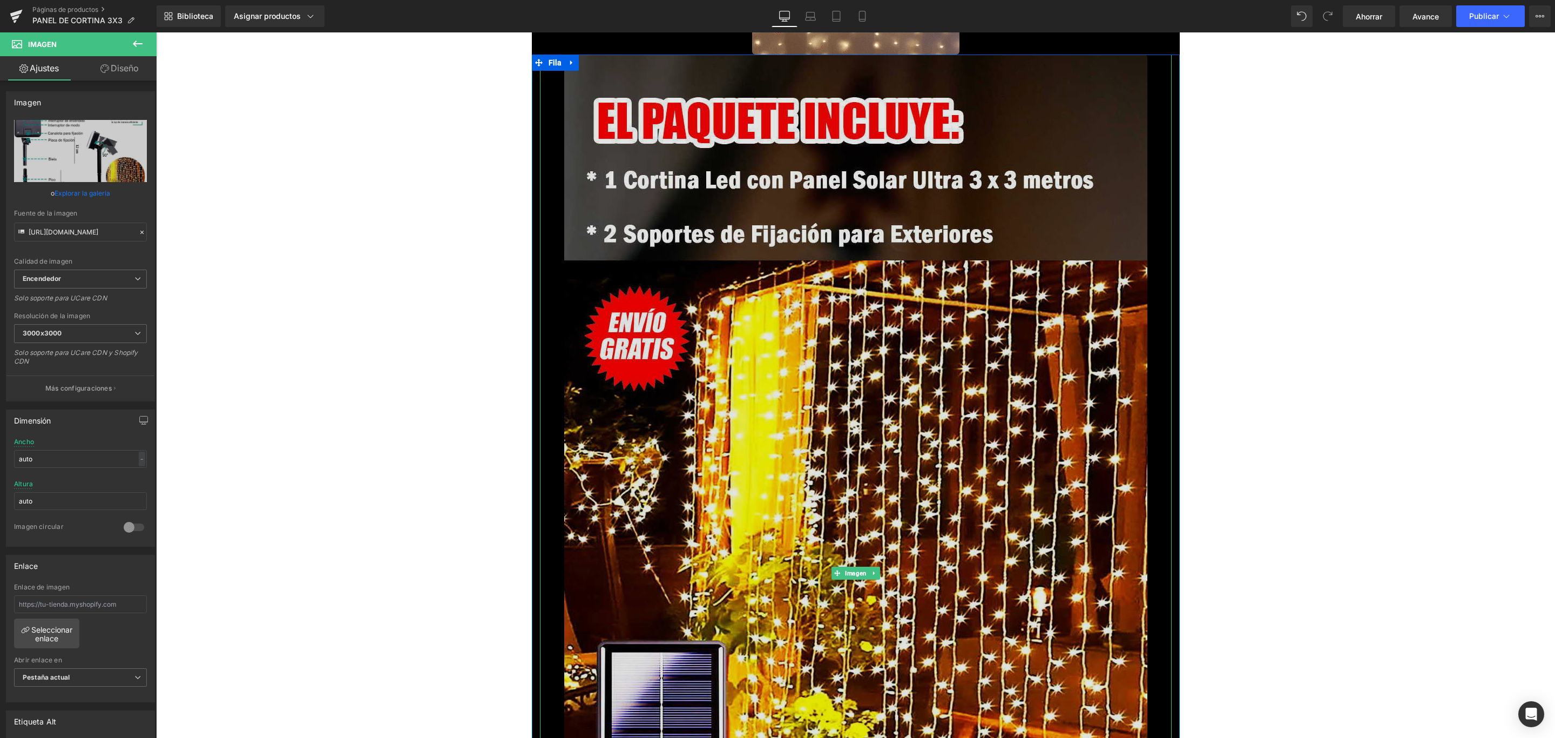
click at [827, 331] on img at bounding box center [855, 573] width 583 height 1037
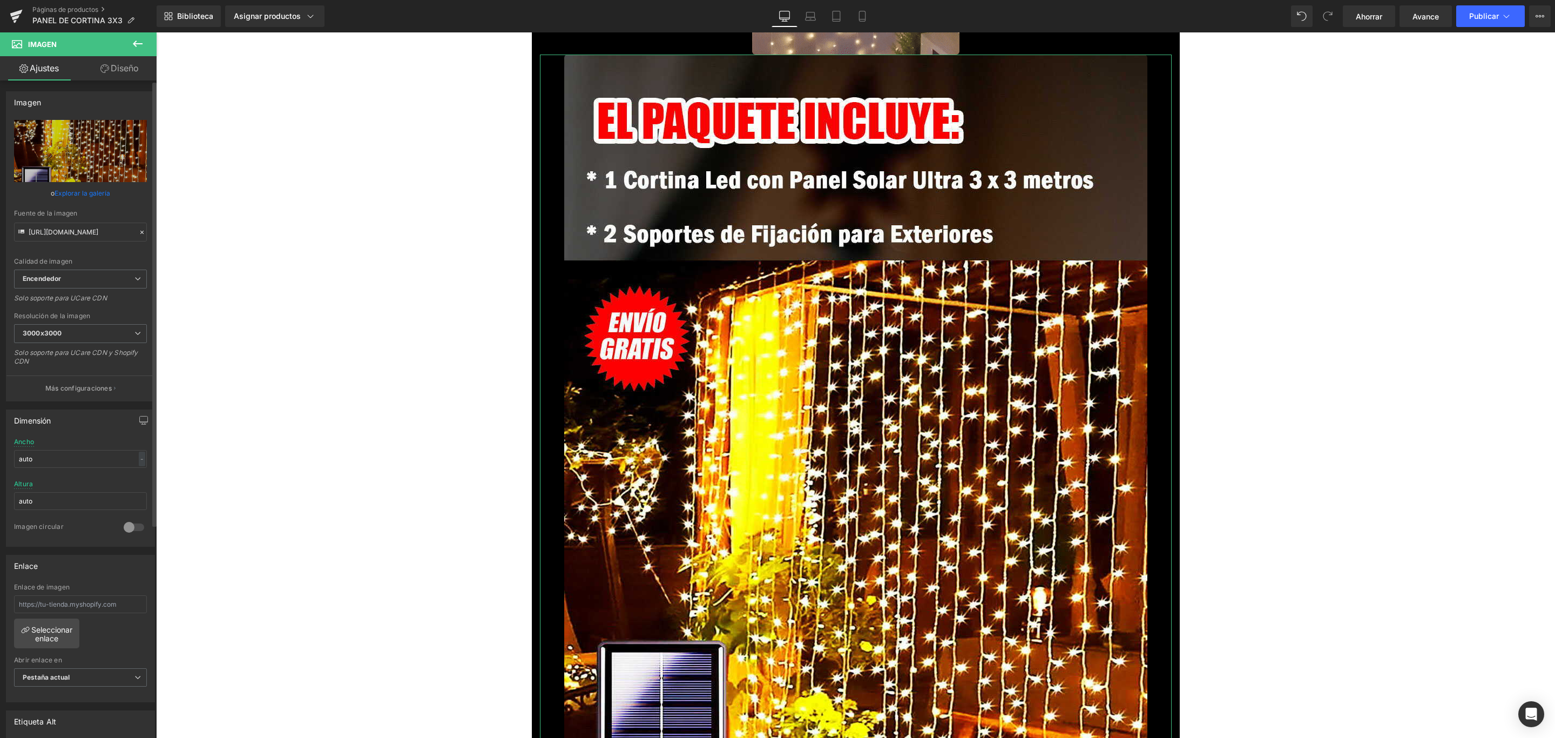
click at [93, 187] on link "Explorar la galería" at bounding box center [83, 193] width 56 height 19
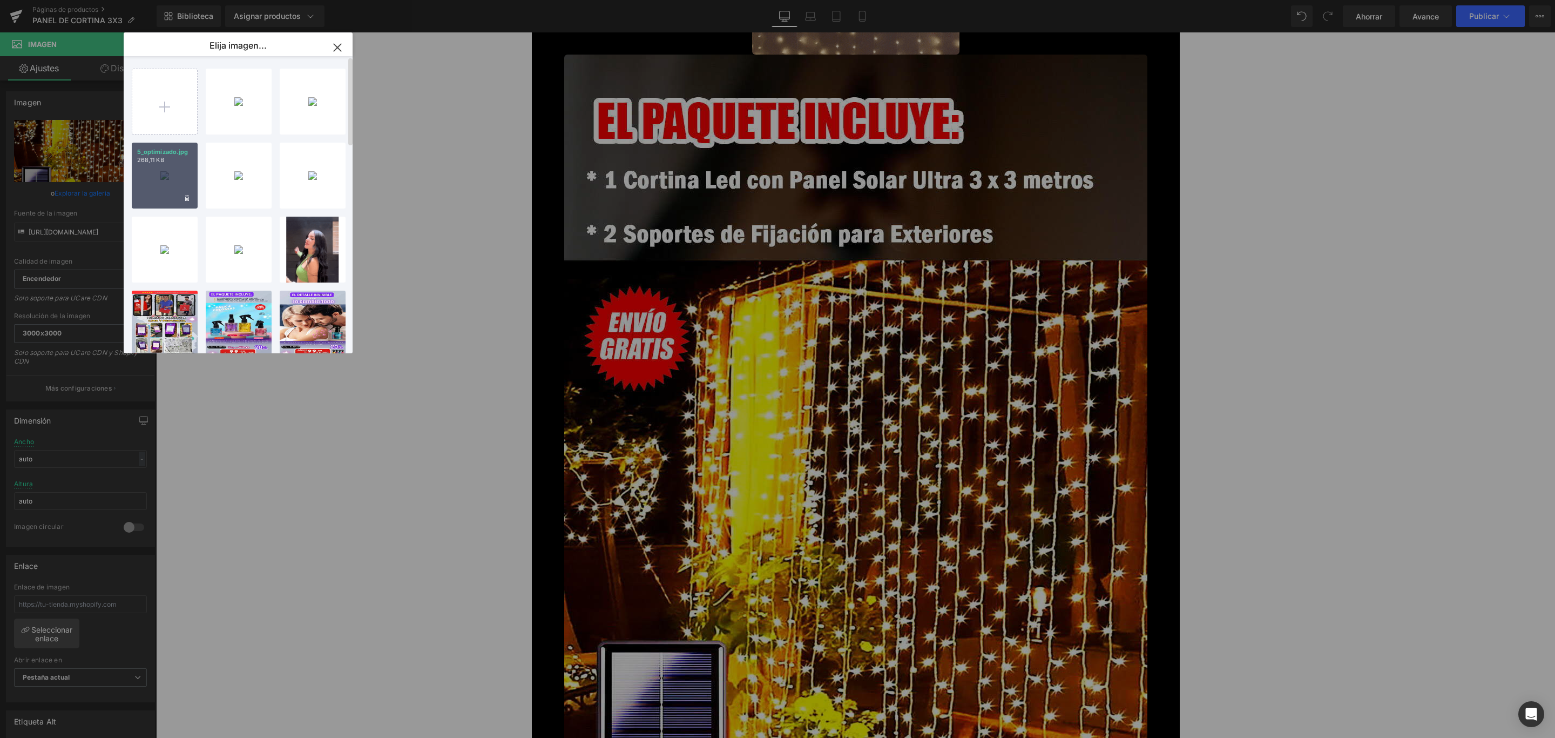
click at [166, 149] on font "5_optimizado.jpg" at bounding box center [162, 152] width 51 height 8
type input "[URL][DOMAIN_NAME]"
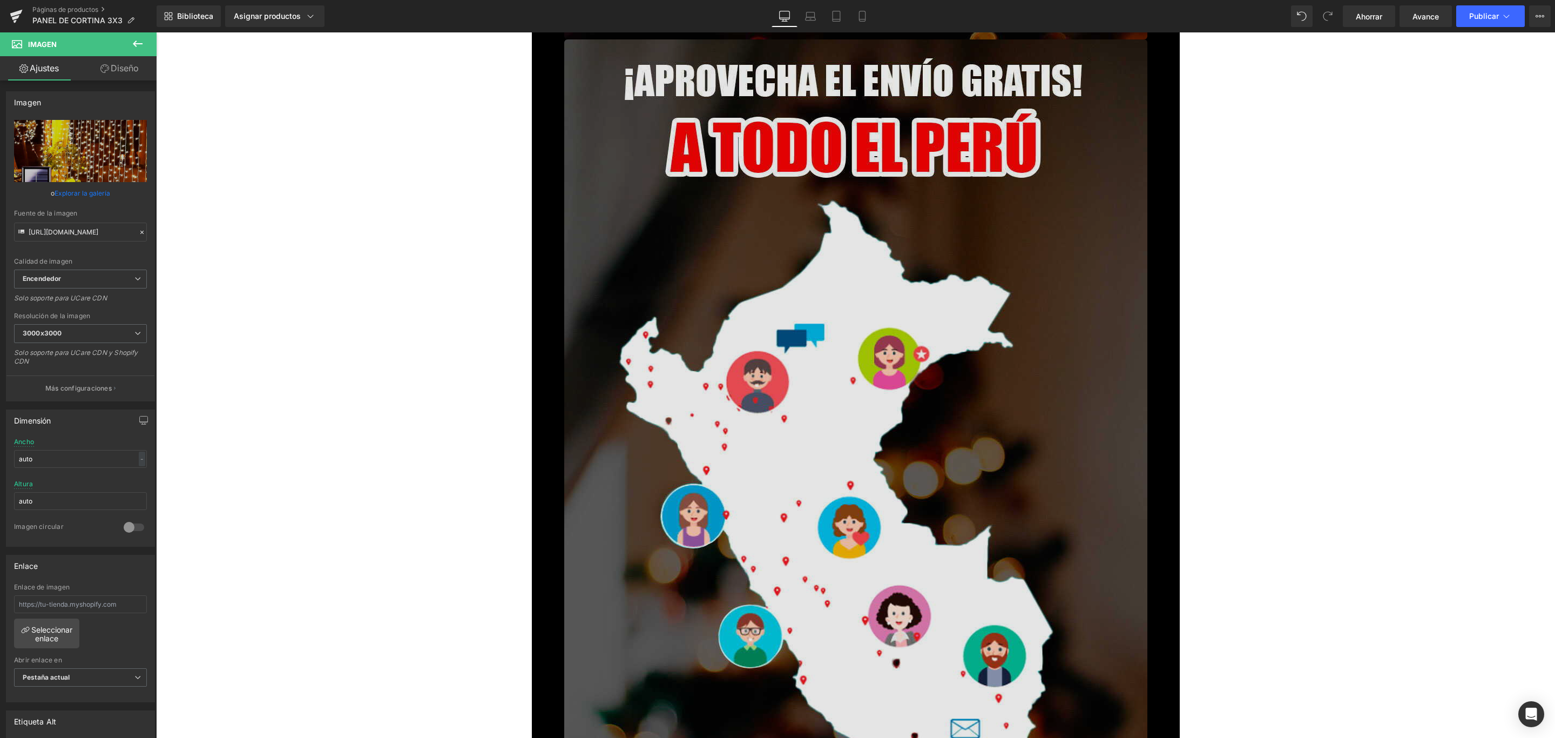
scroll to position [5670, 0]
click at [971, 335] on img at bounding box center [855, 556] width 583 height 1037
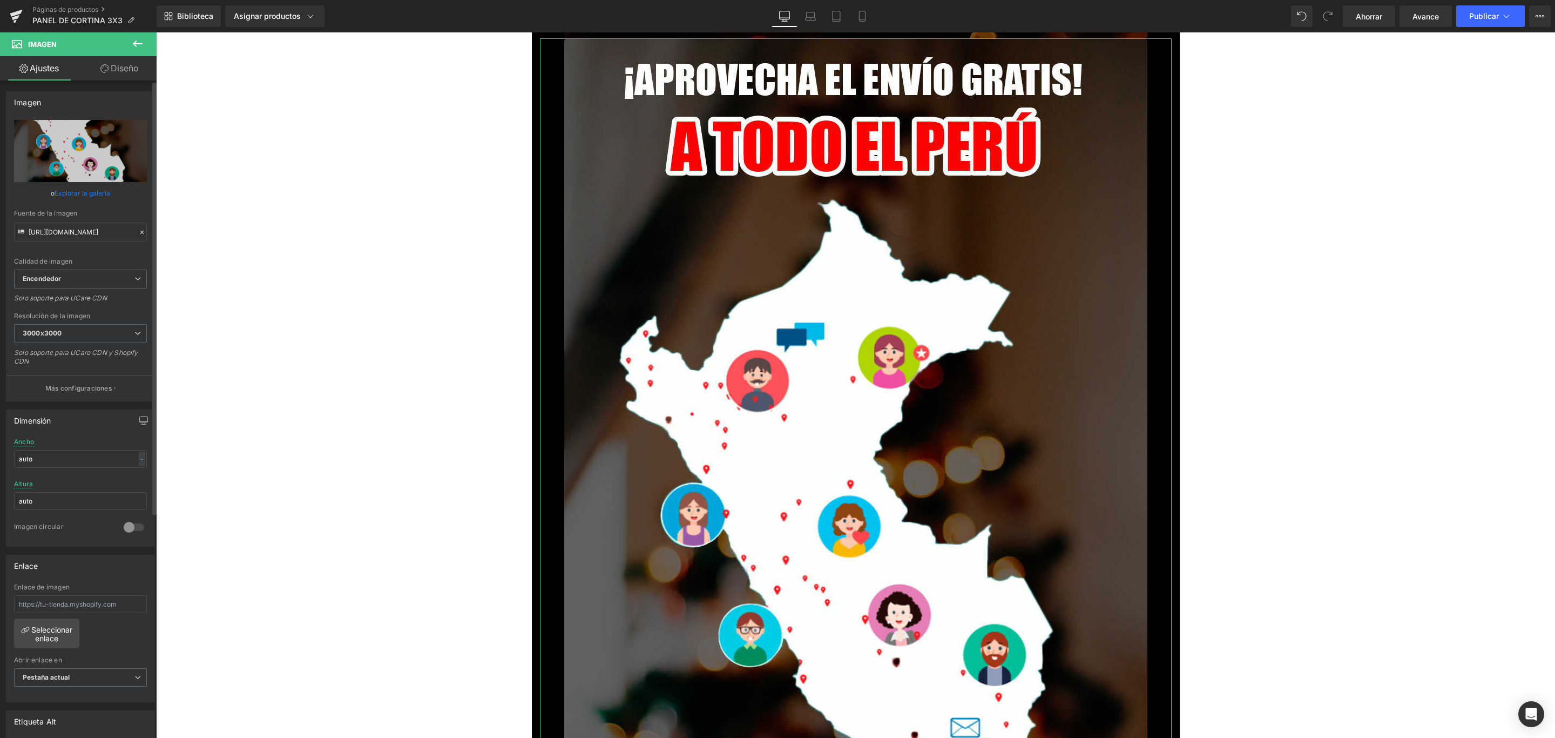
click at [92, 189] on font "Explorar la galería" at bounding box center [83, 193] width 56 height 8
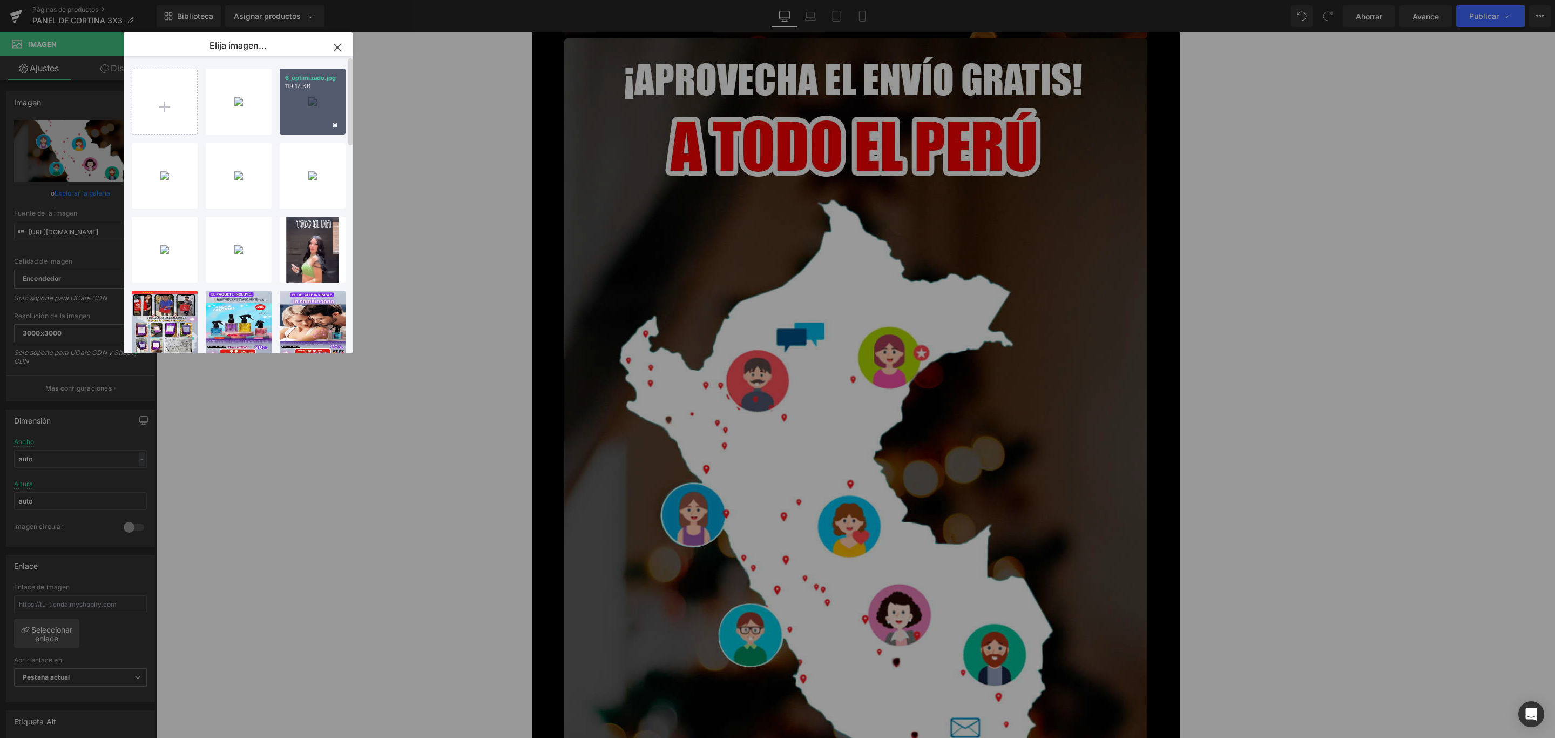
click at [307, 101] on div "6_optimizado.jpg 119,12 KB" at bounding box center [313, 102] width 66 height 66
type input "[URL][DOMAIN_NAME]"
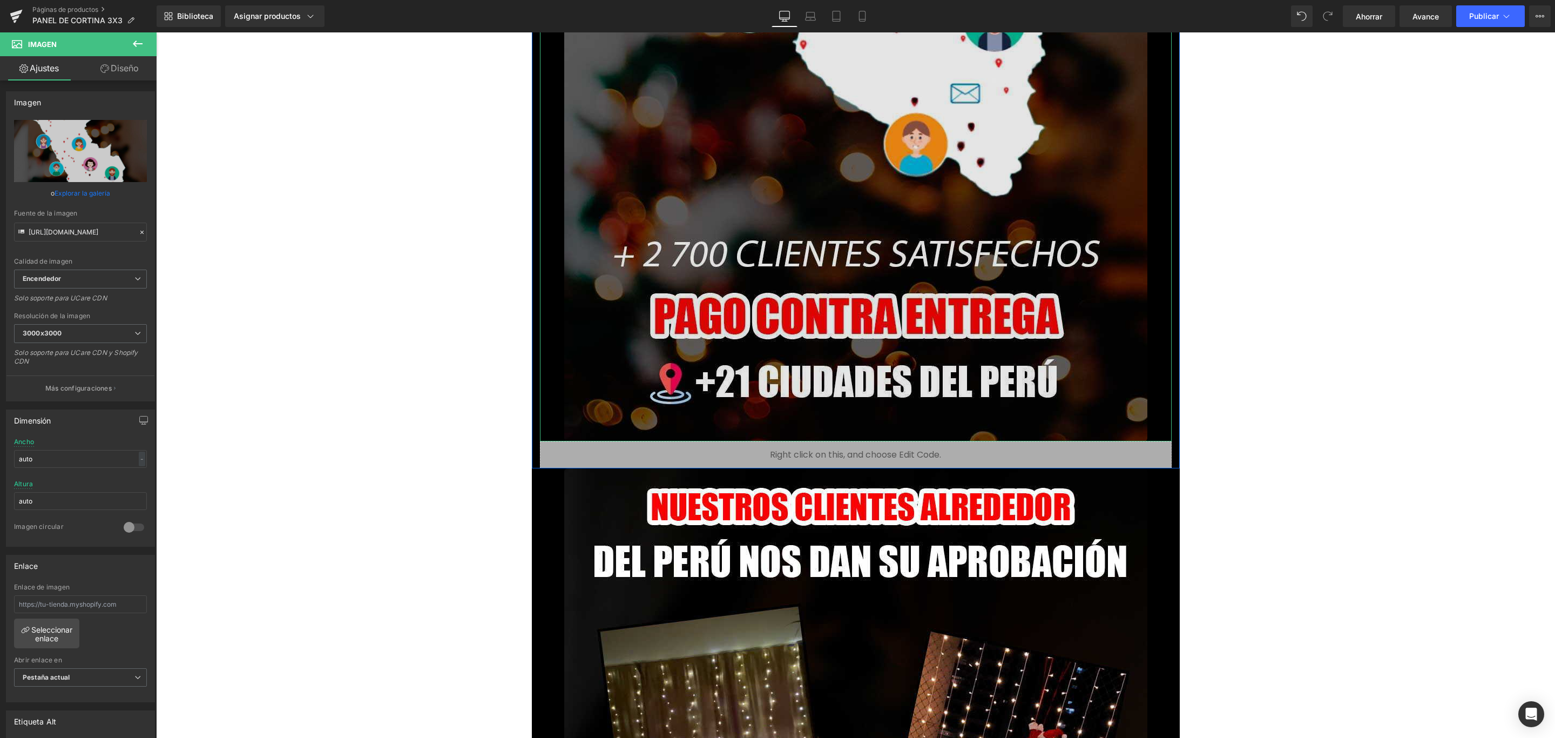
scroll to position [6561, 0]
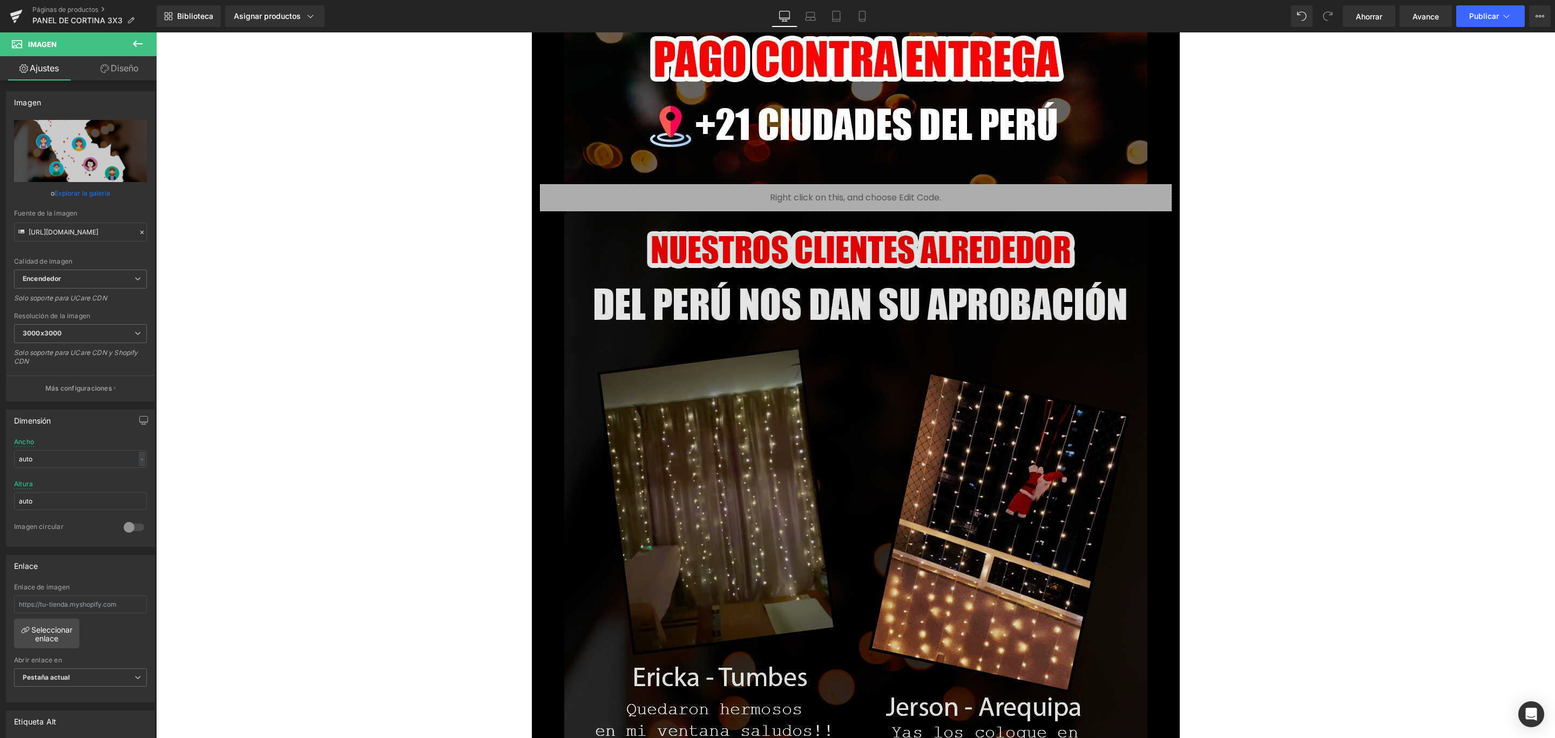
click at [874, 465] on img at bounding box center [855, 729] width 583 height 1037
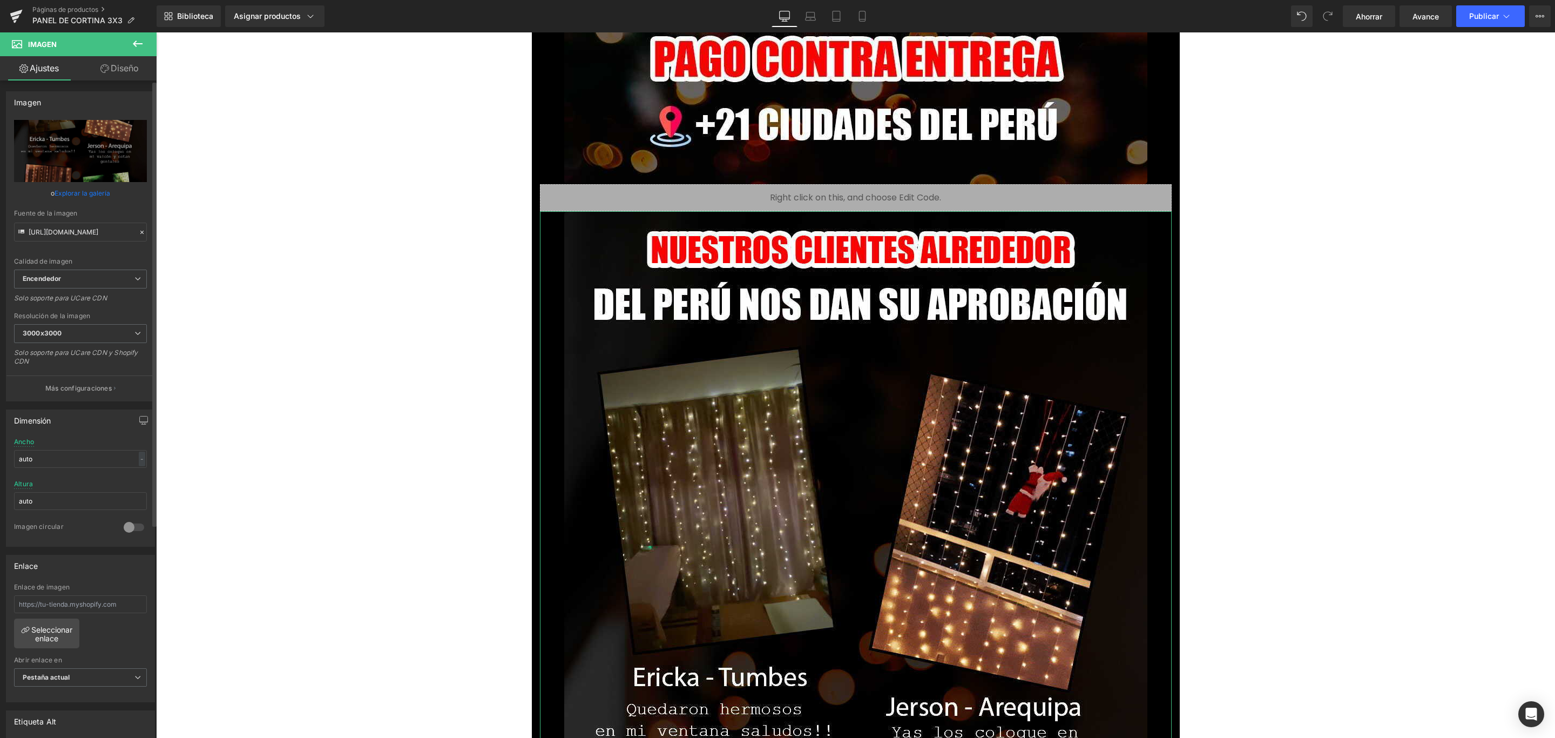
click at [96, 195] on font "Explorar la galería" at bounding box center [83, 193] width 56 height 8
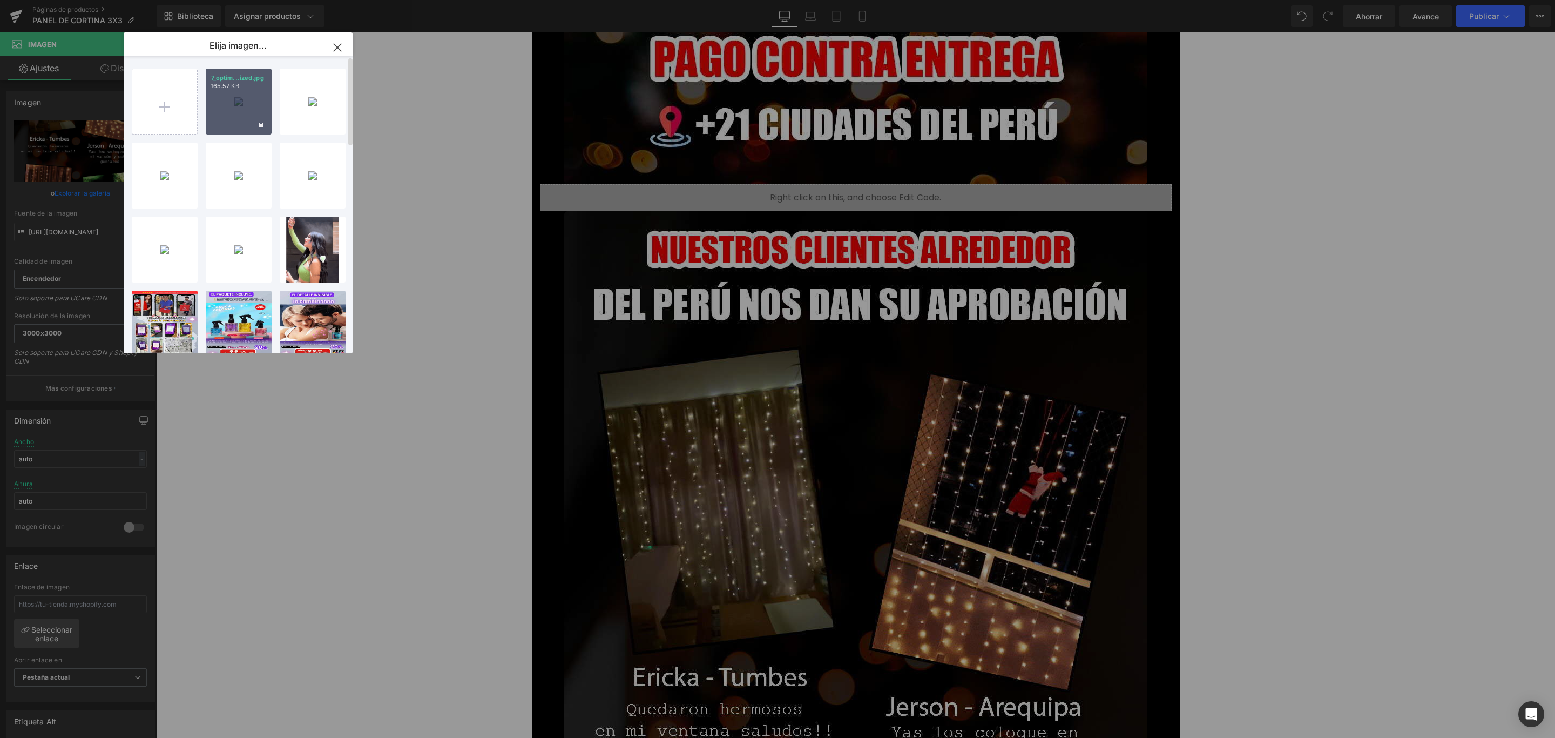
click at [238, 83] on p "165.57 KB" at bounding box center [238, 86] width 55 height 8
type input "[URL][DOMAIN_NAME]"
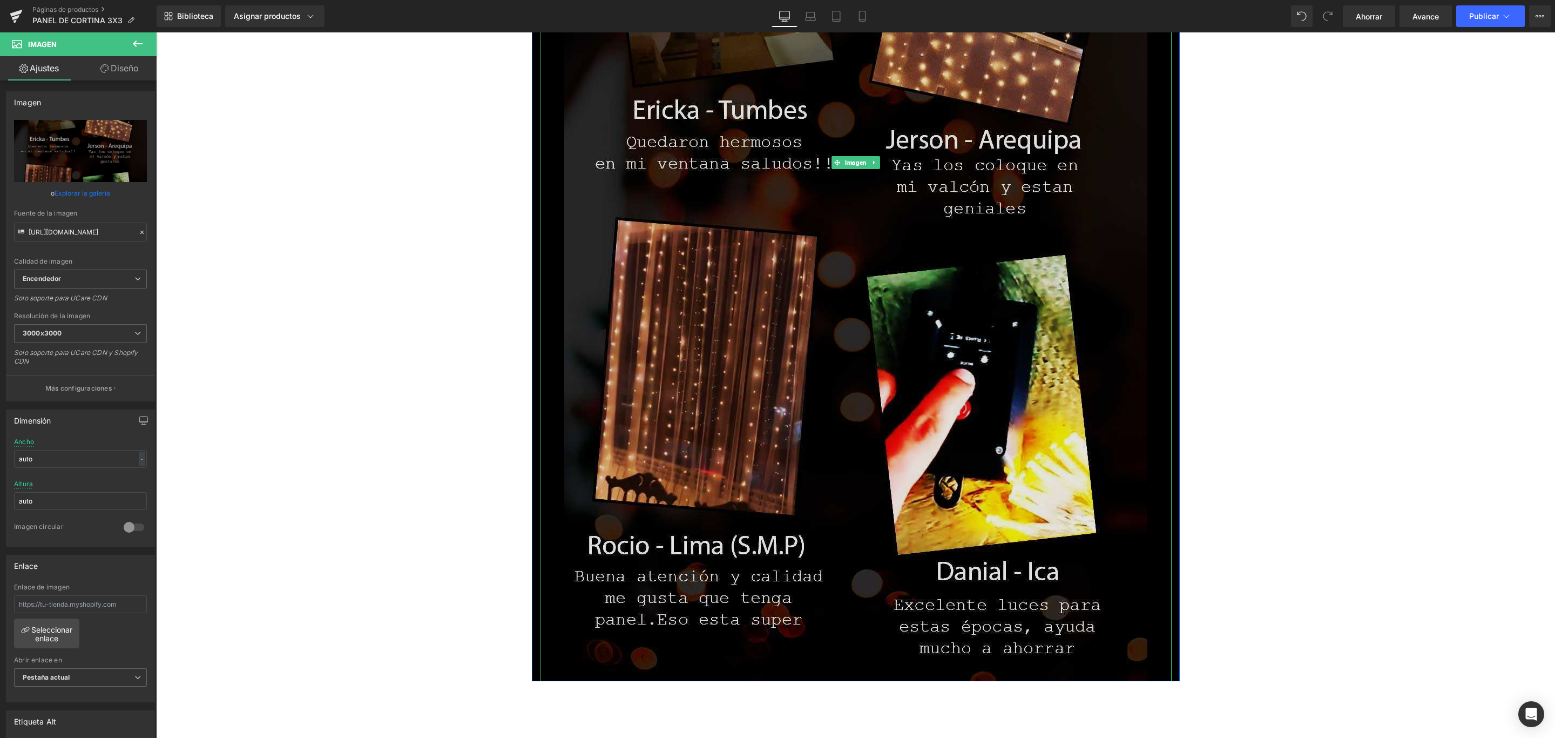
scroll to position [7272, 0]
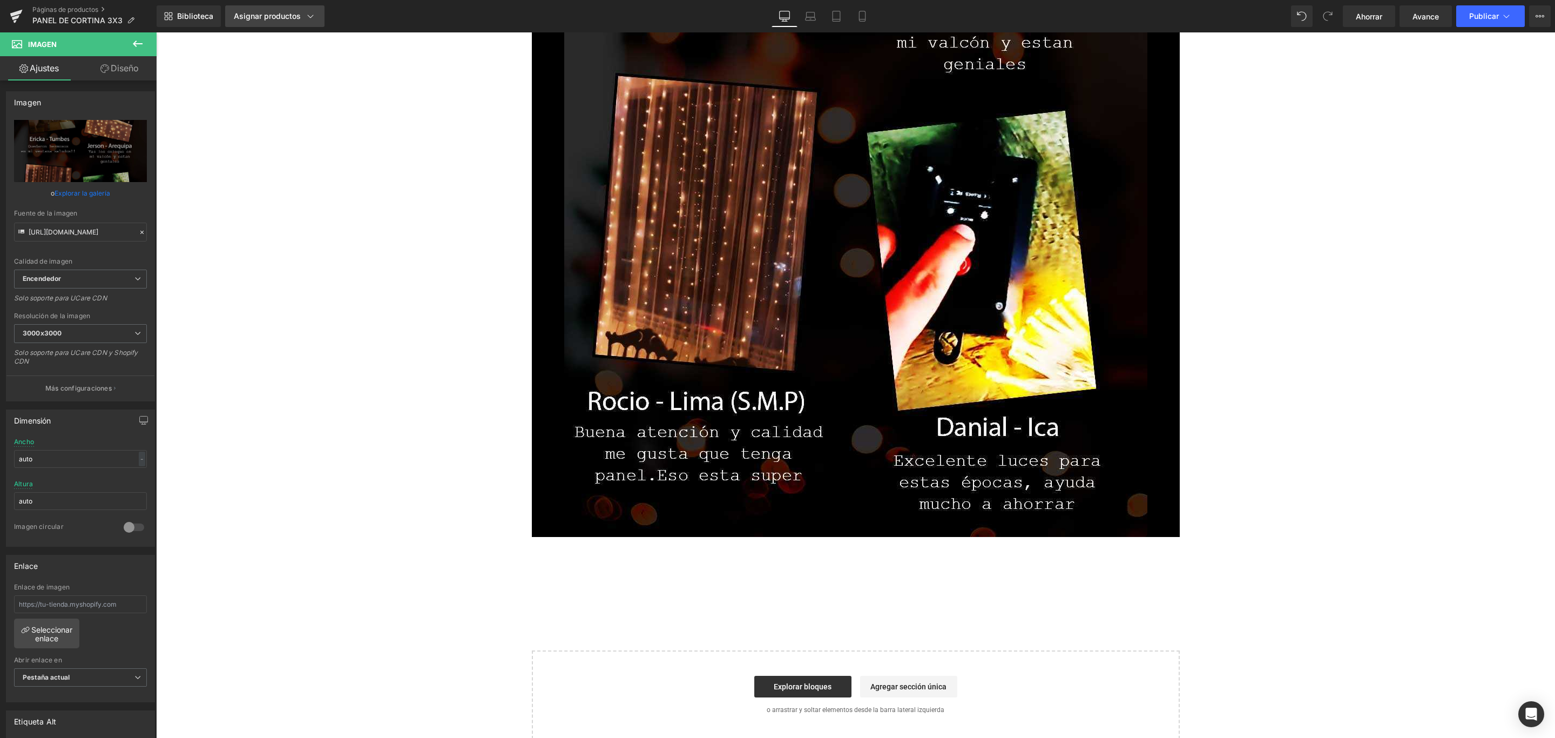
click at [259, 14] on font "Asignar productos" at bounding box center [267, 15] width 67 height 9
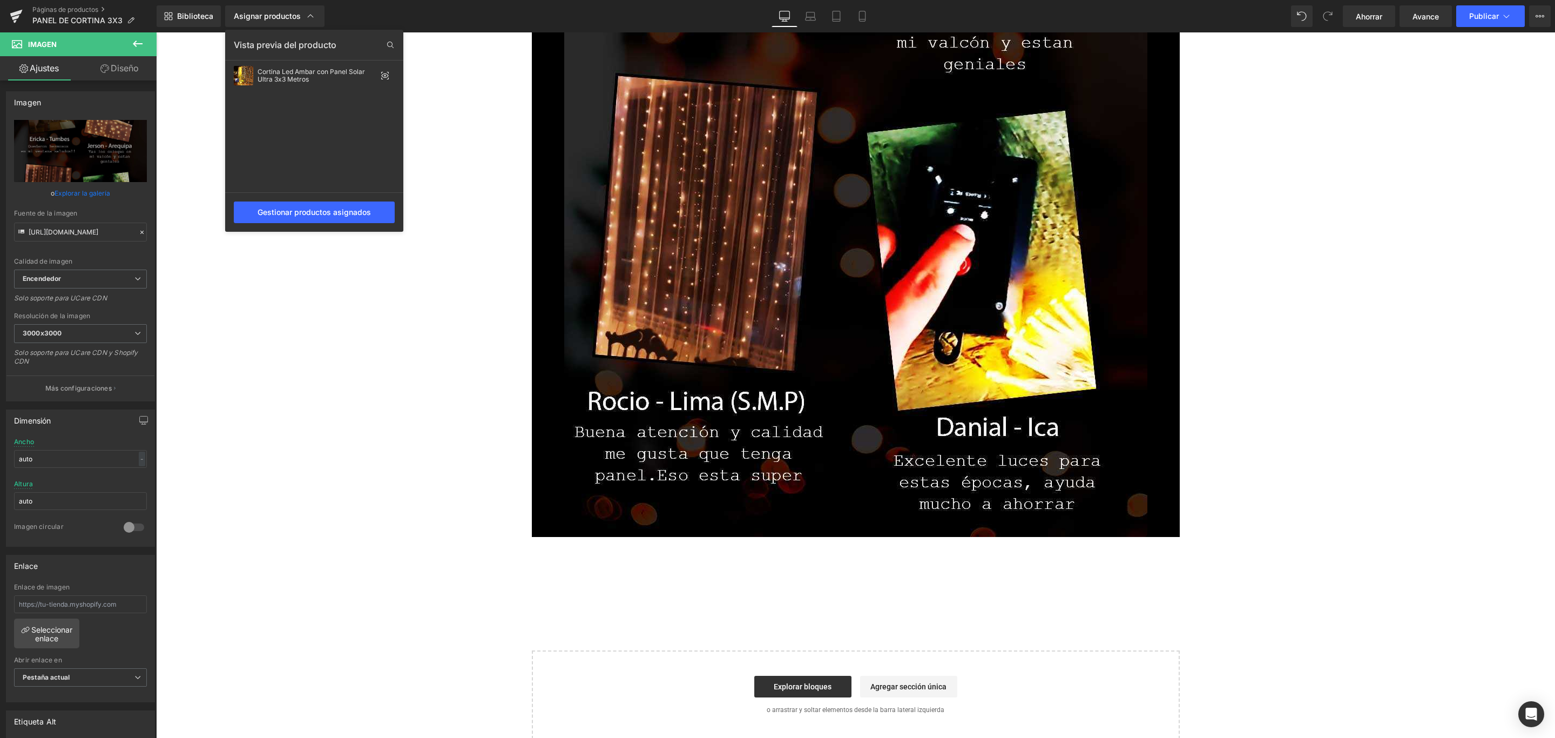
click at [870, 509] on div at bounding box center [855, 384] width 1399 height 705
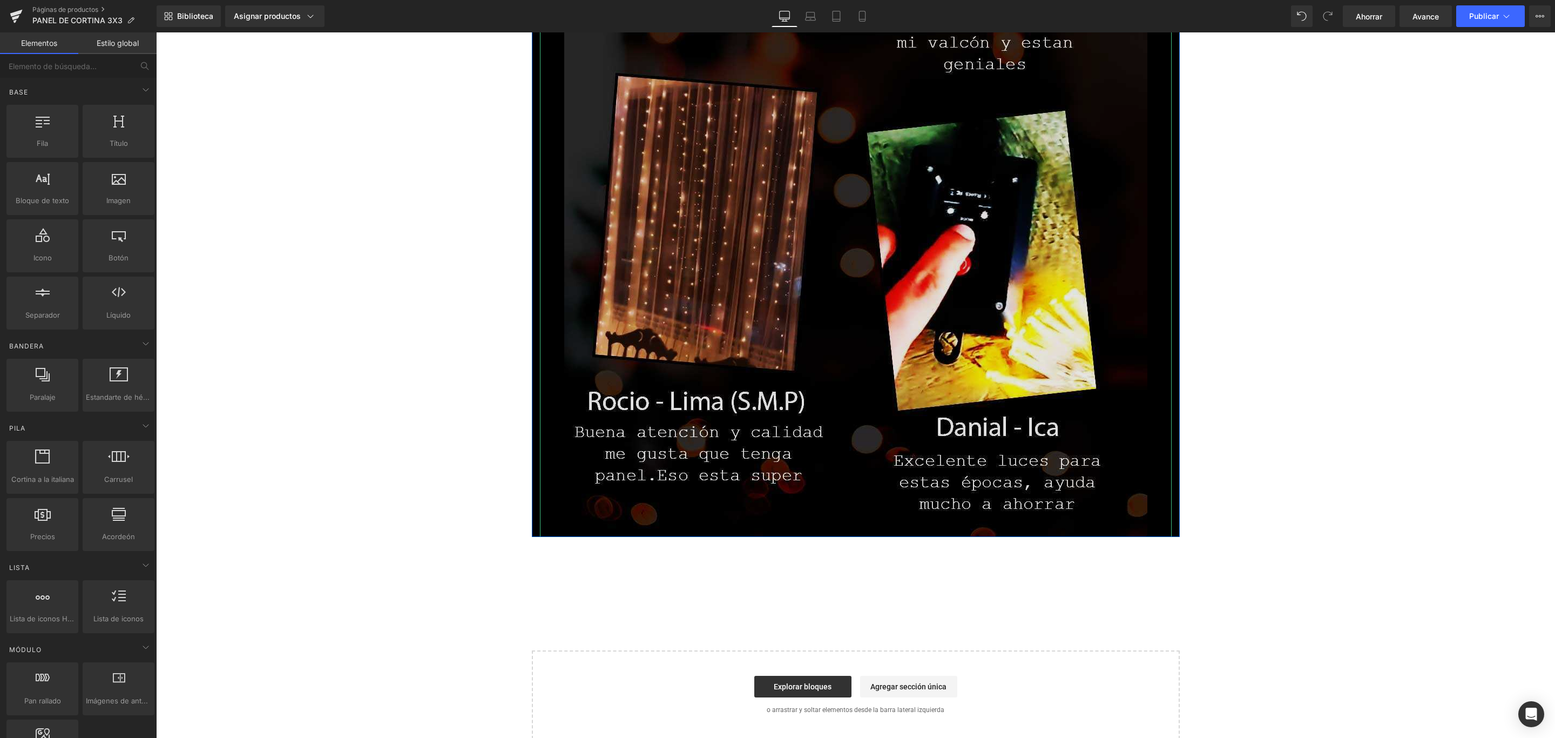
click at [780, 508] on img at bounding box center [855, 18] width 583 height 1037
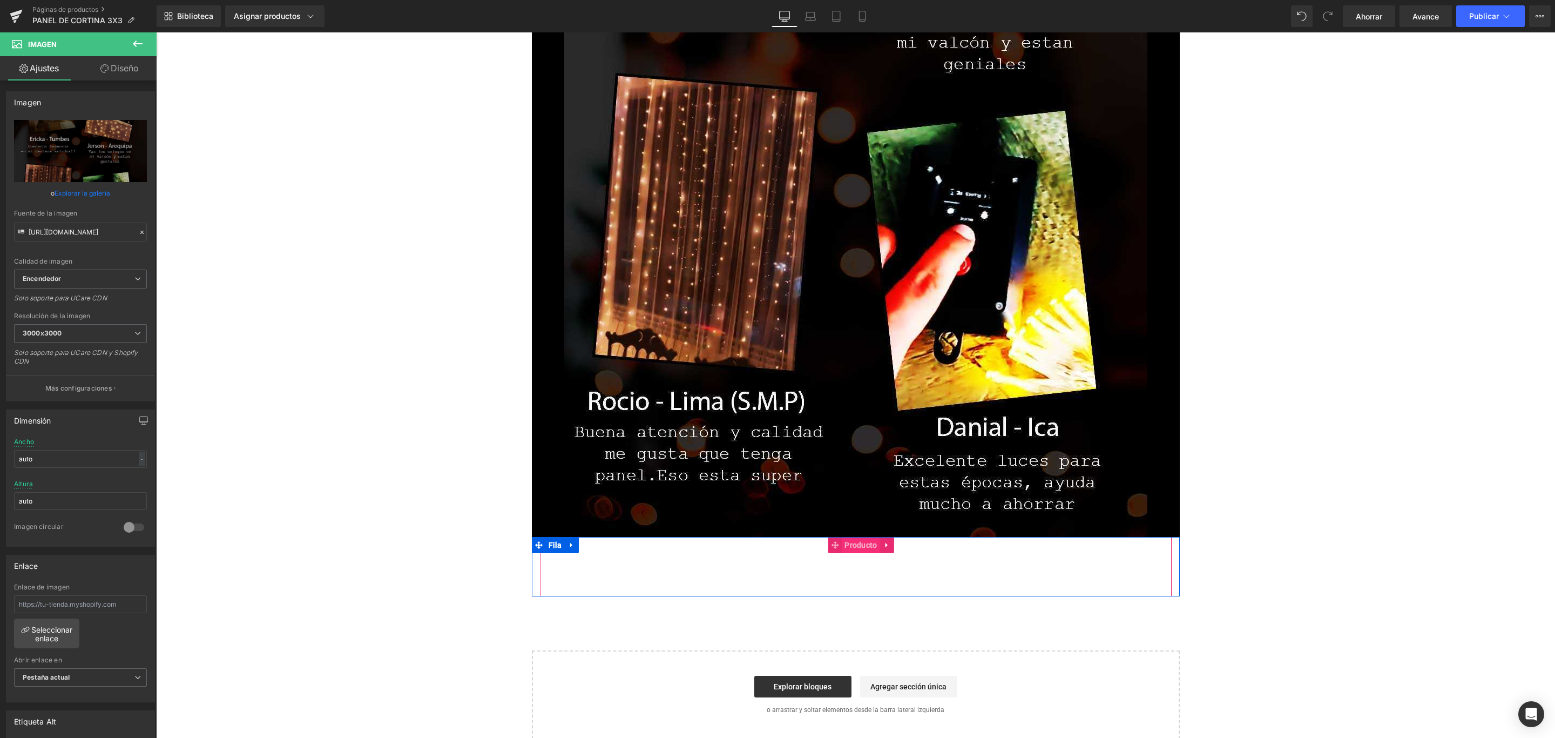
click at [848, 550] on font "Producto" at bounding box center [861, 545] width 32 height 16
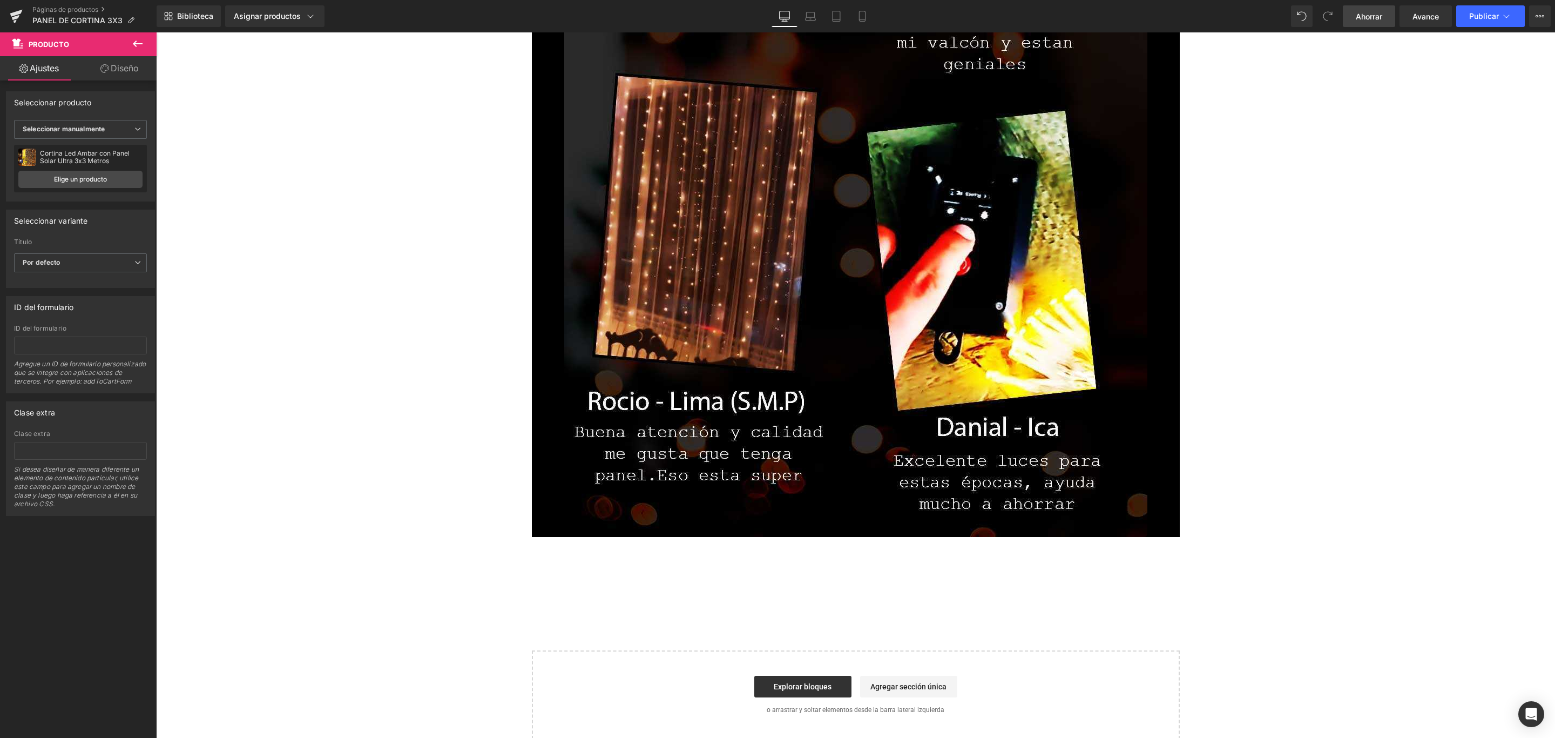
click at [1374, 23] on link "Ahorrar" at bounding box center [1369, 16] width 52 height 22
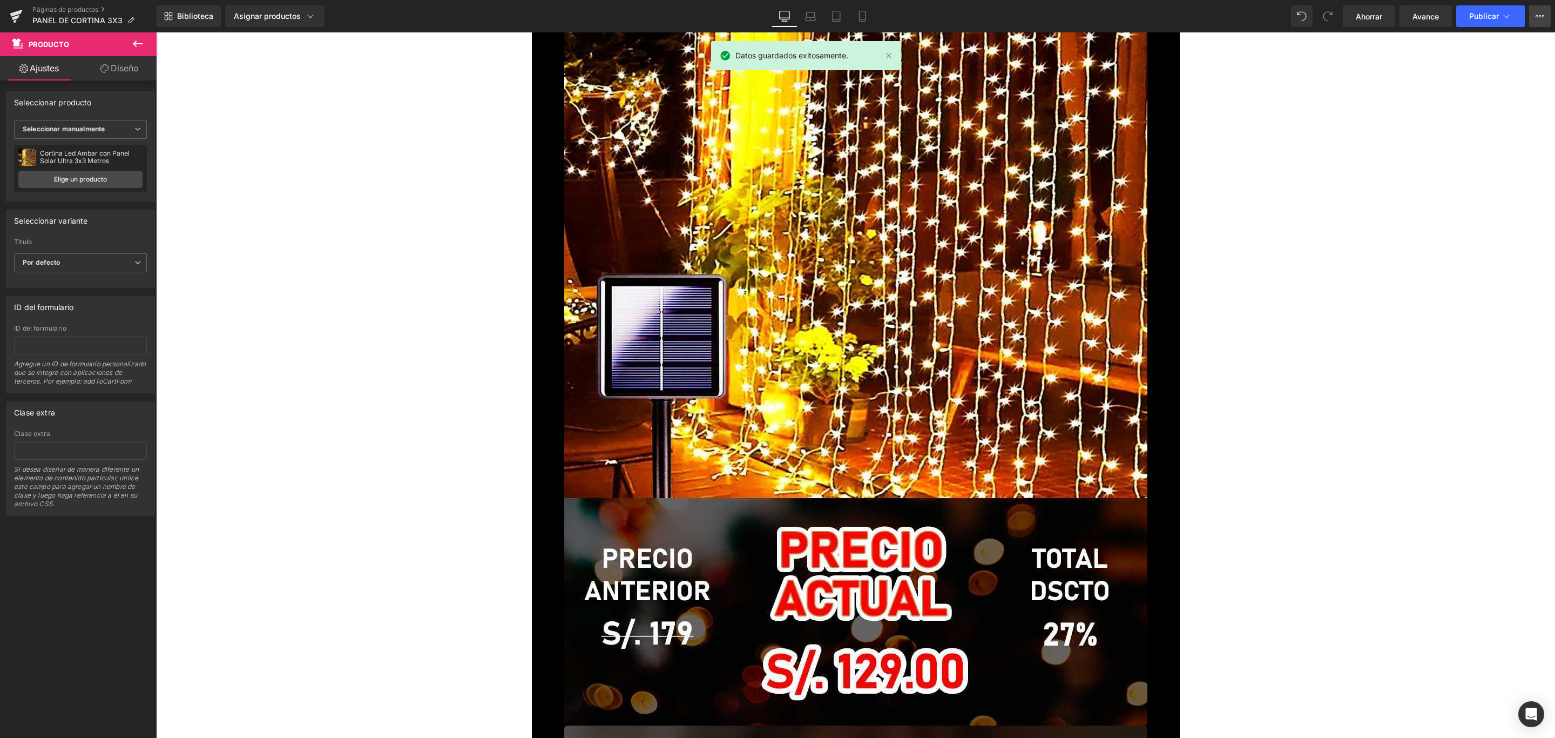
scroll to position [5004, 0]
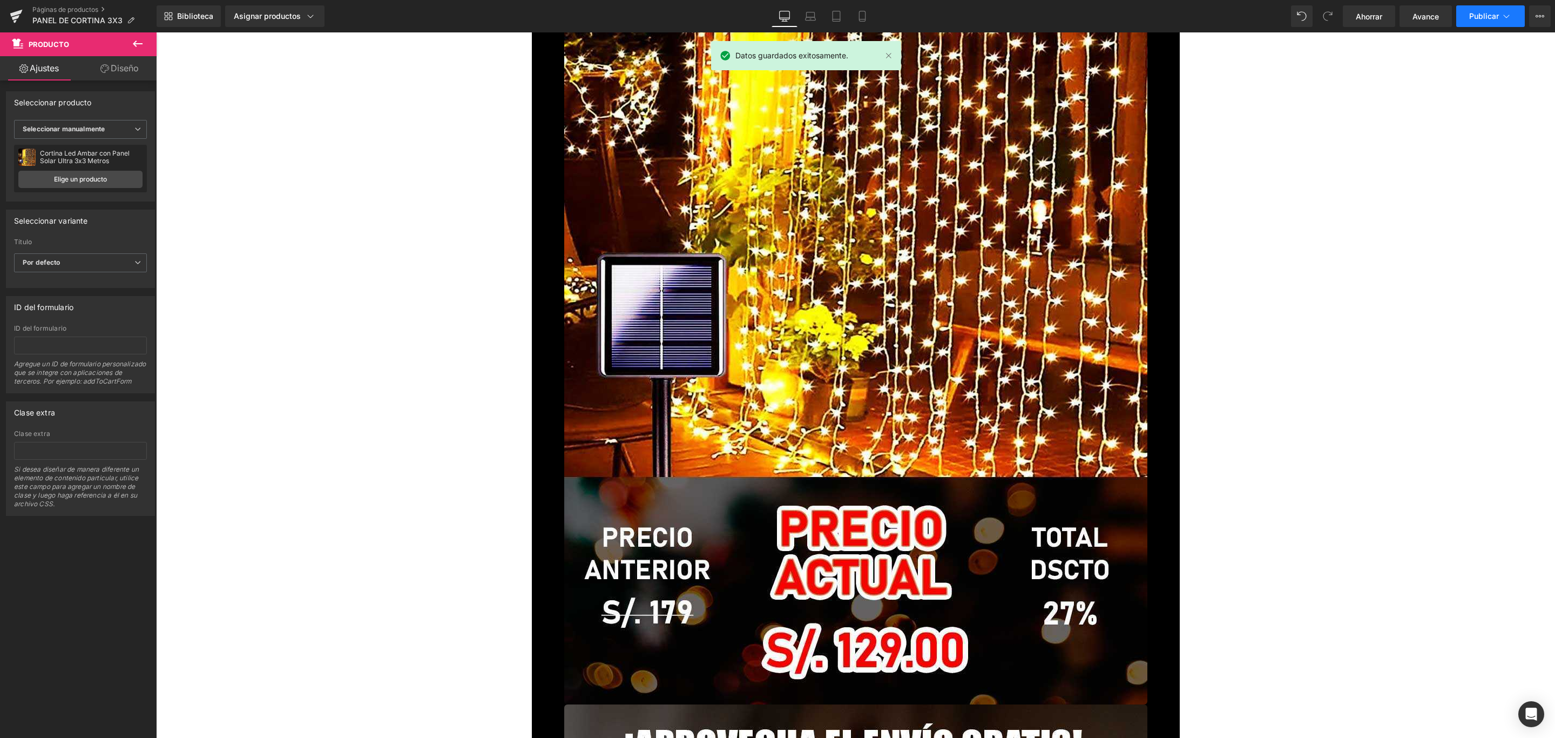
click at [1494, 15] on font "Publicar" at bounding box center [1484, 15] width 30 height 9
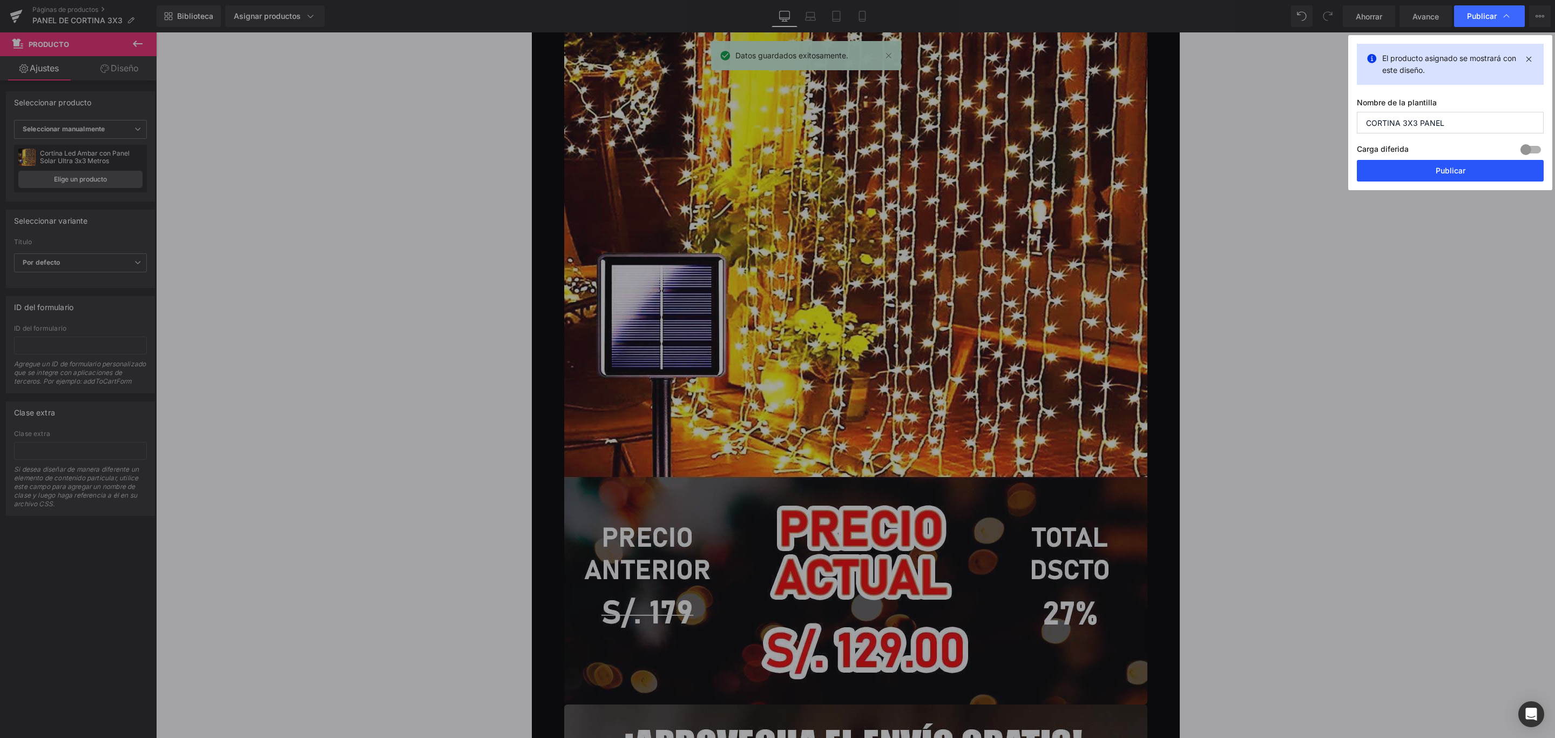
click at [1442, 173] on font "Publicar" at bounding box center [1451, 170] width 30 height 9
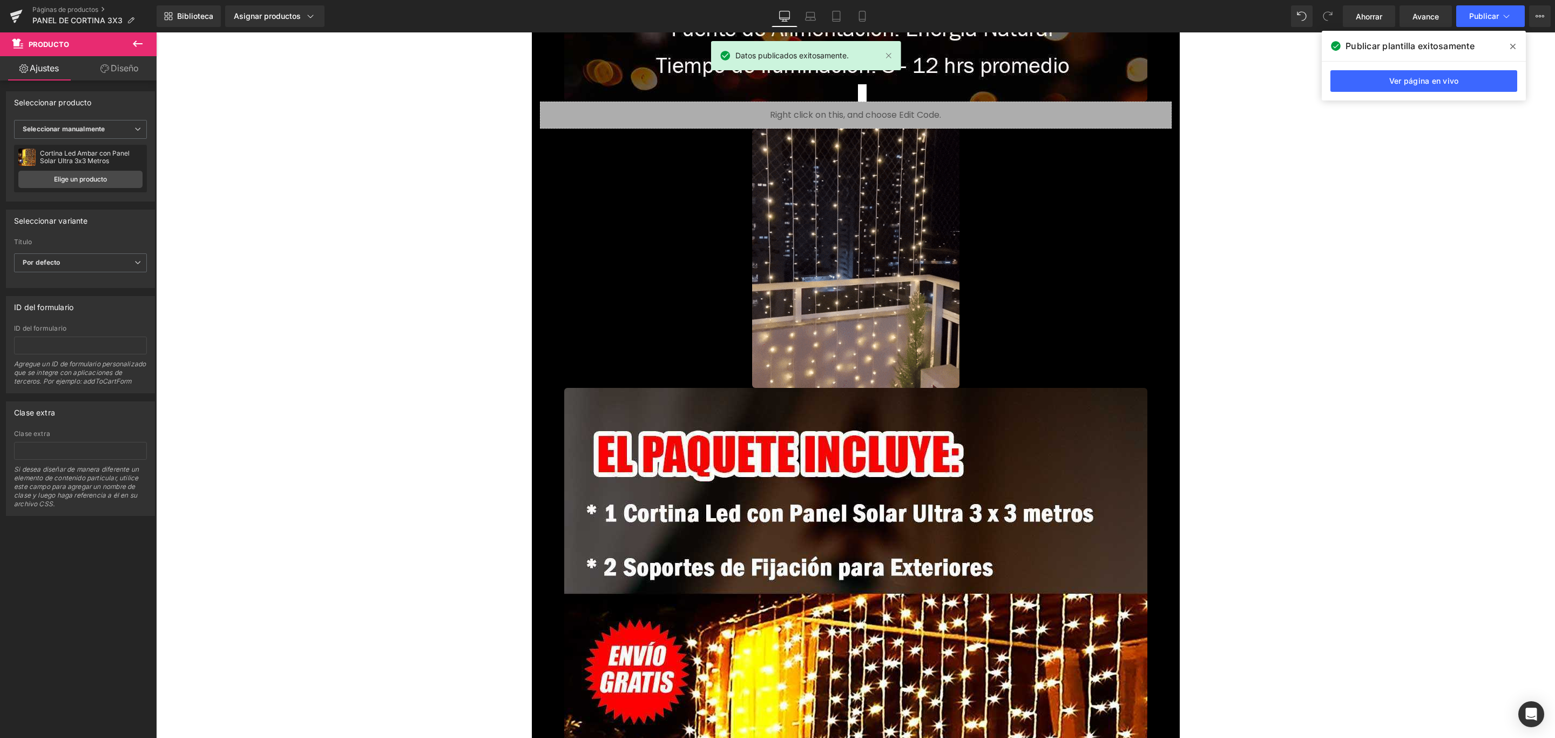
scroll to position [4518, 0]
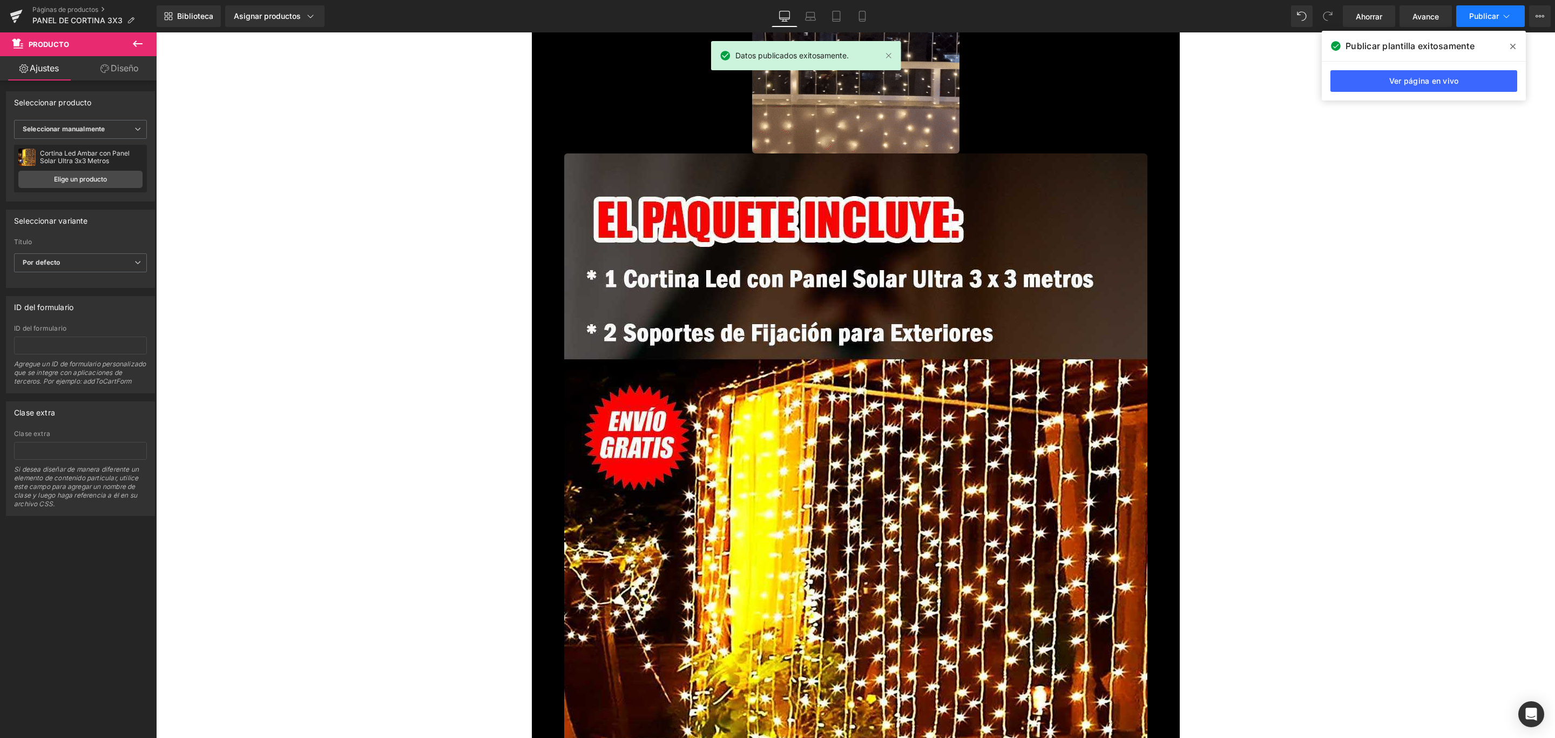
click at [1481, 12] on font "Publicar" at bounding box center [1484, 15] width 30 height 9
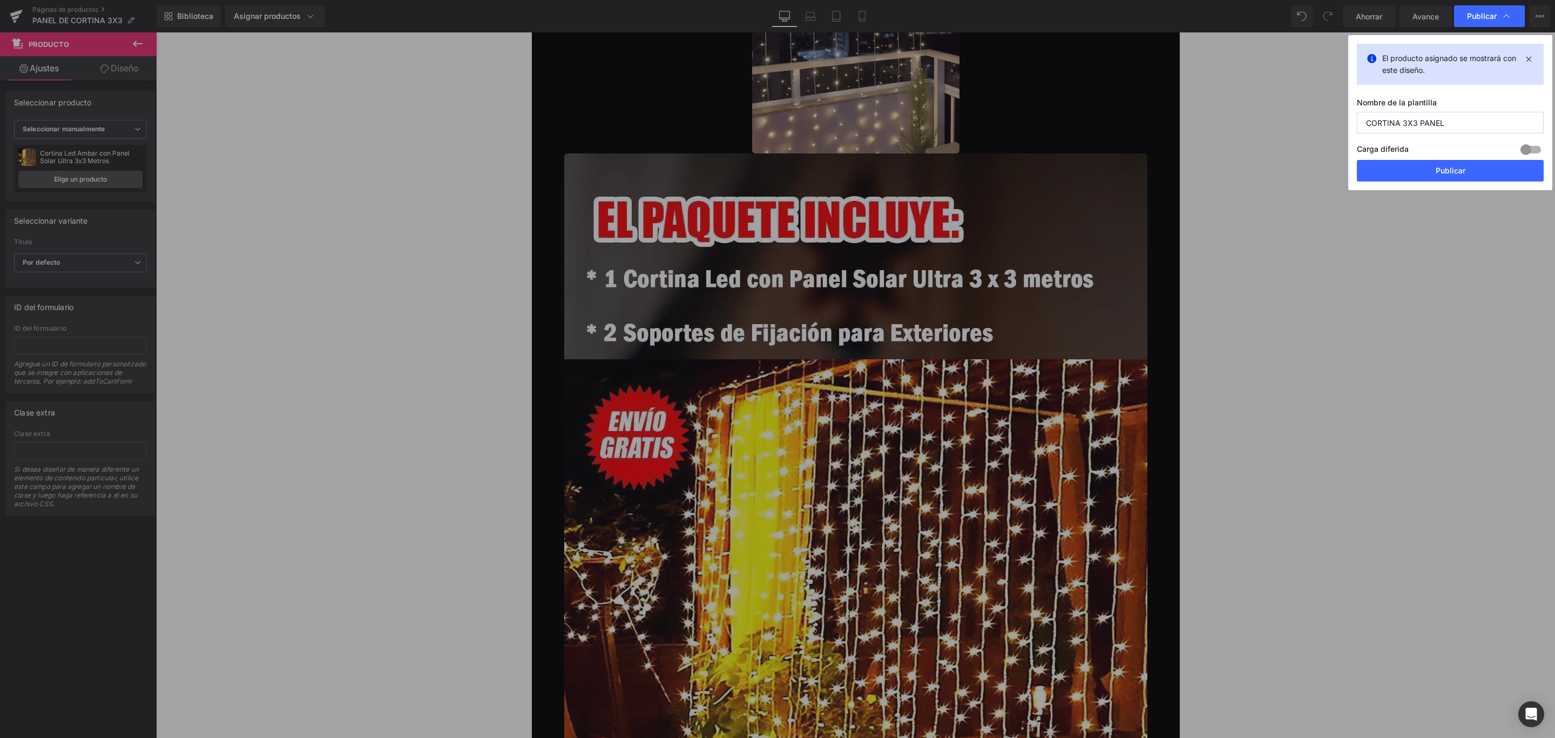
click at [1531, 152] on div at bounding box center [1531, 149] width 26 height 17
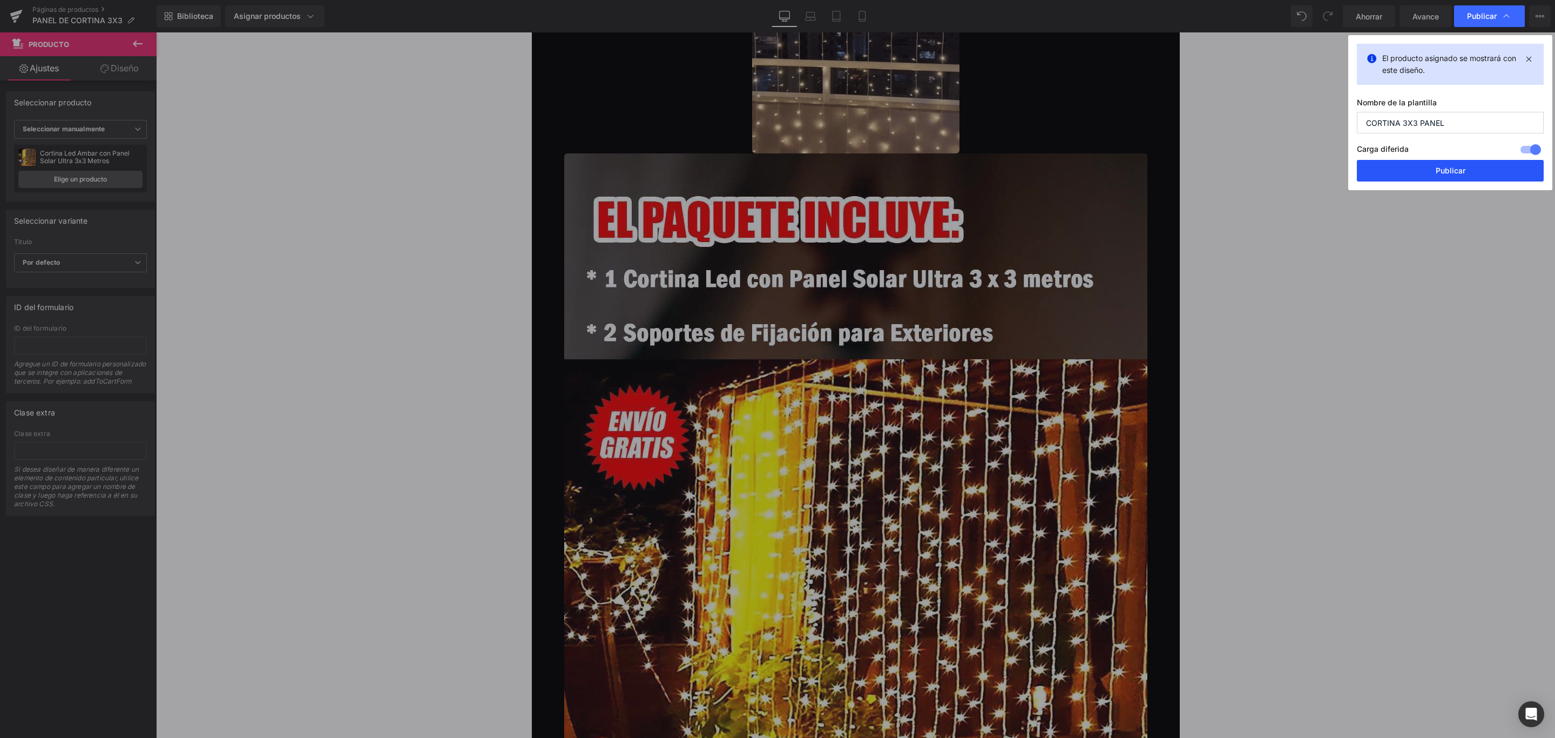
click at [1443, 165] on button "Publicar" at bounding box center [1450, 171] width 187 height 22
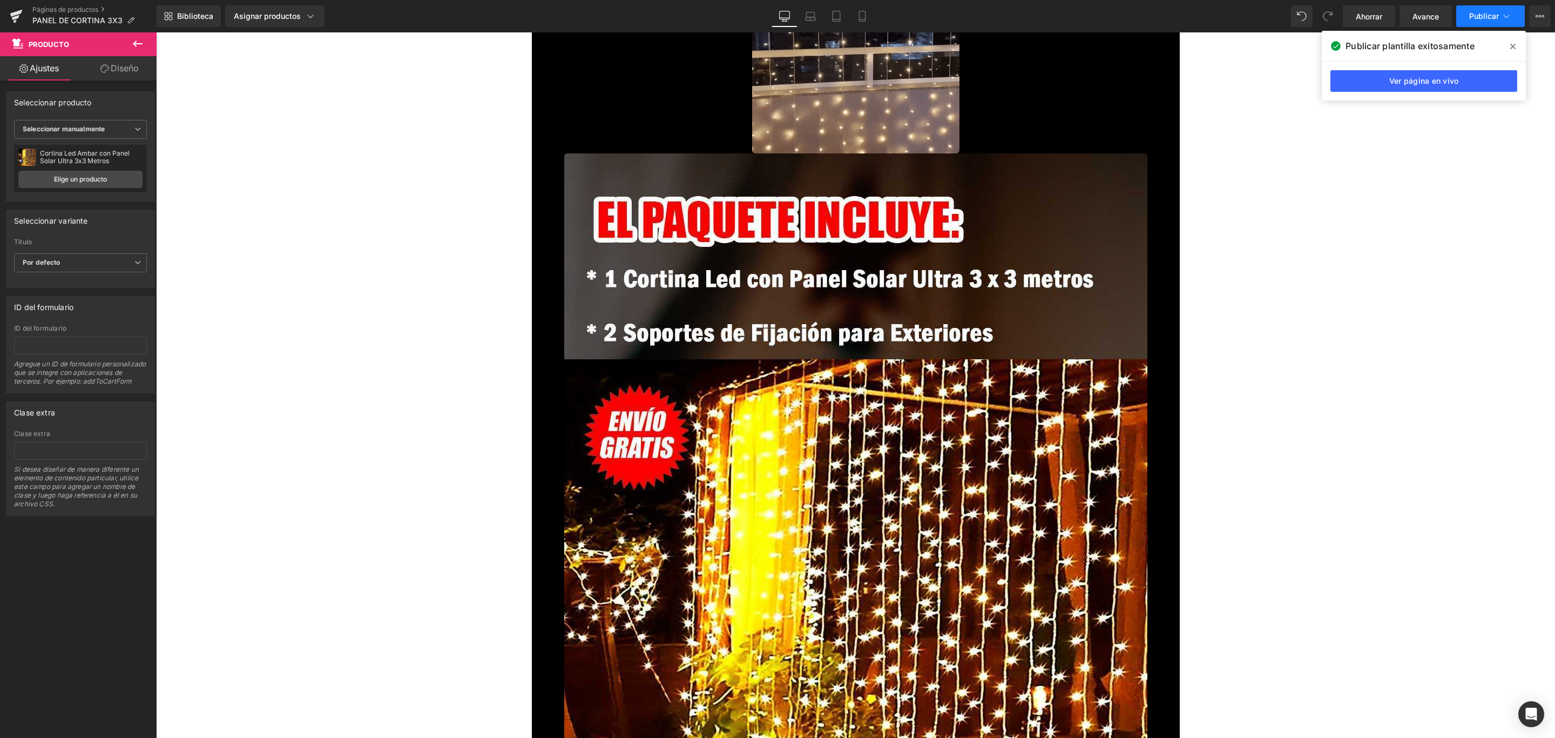
click at [1484, 18] on font "Publicar" at bounding box center [1484, 15] width 30 height 9
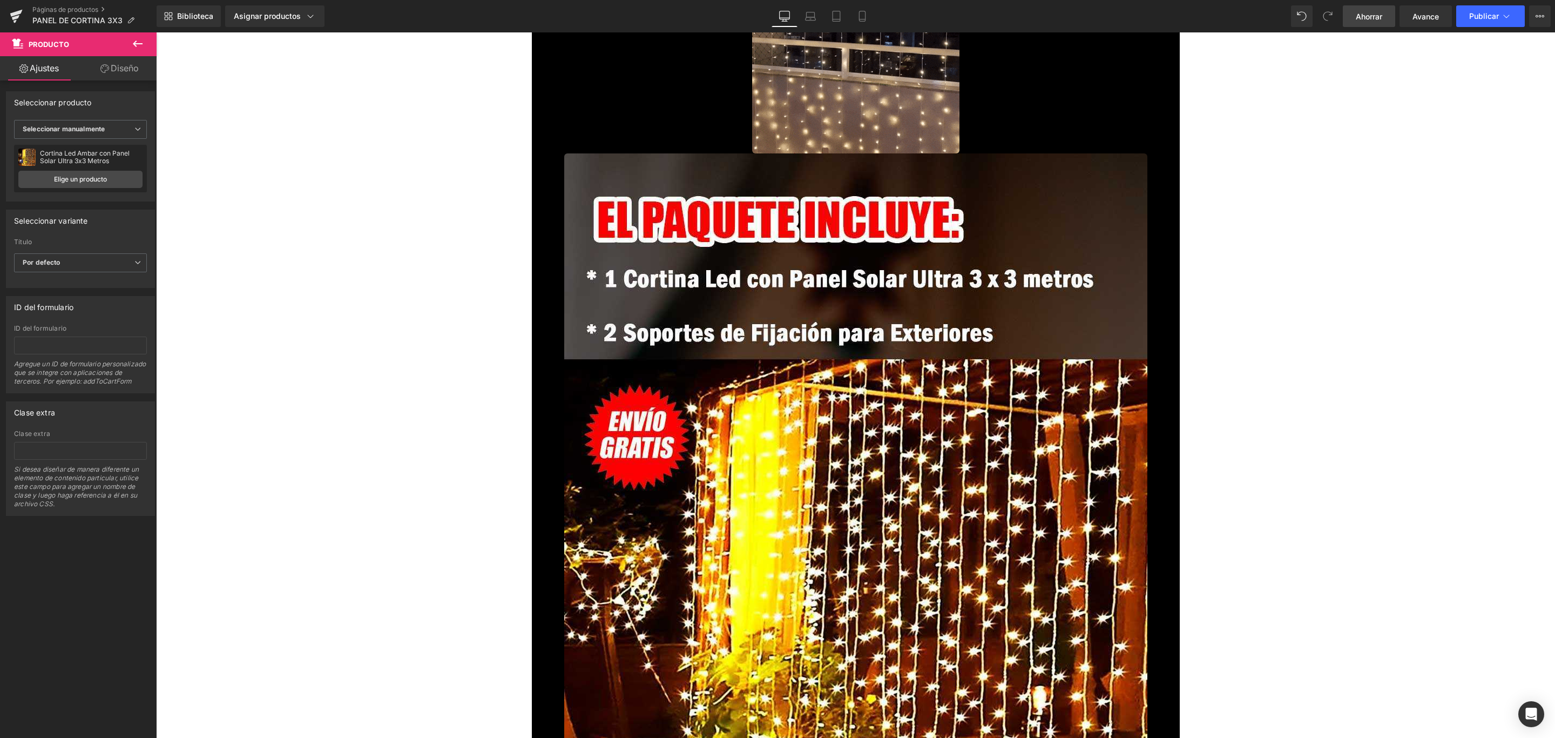
click at [1372, 10] on link "Ahorrar" at bounding box center [1369, 16] width 52 height 22
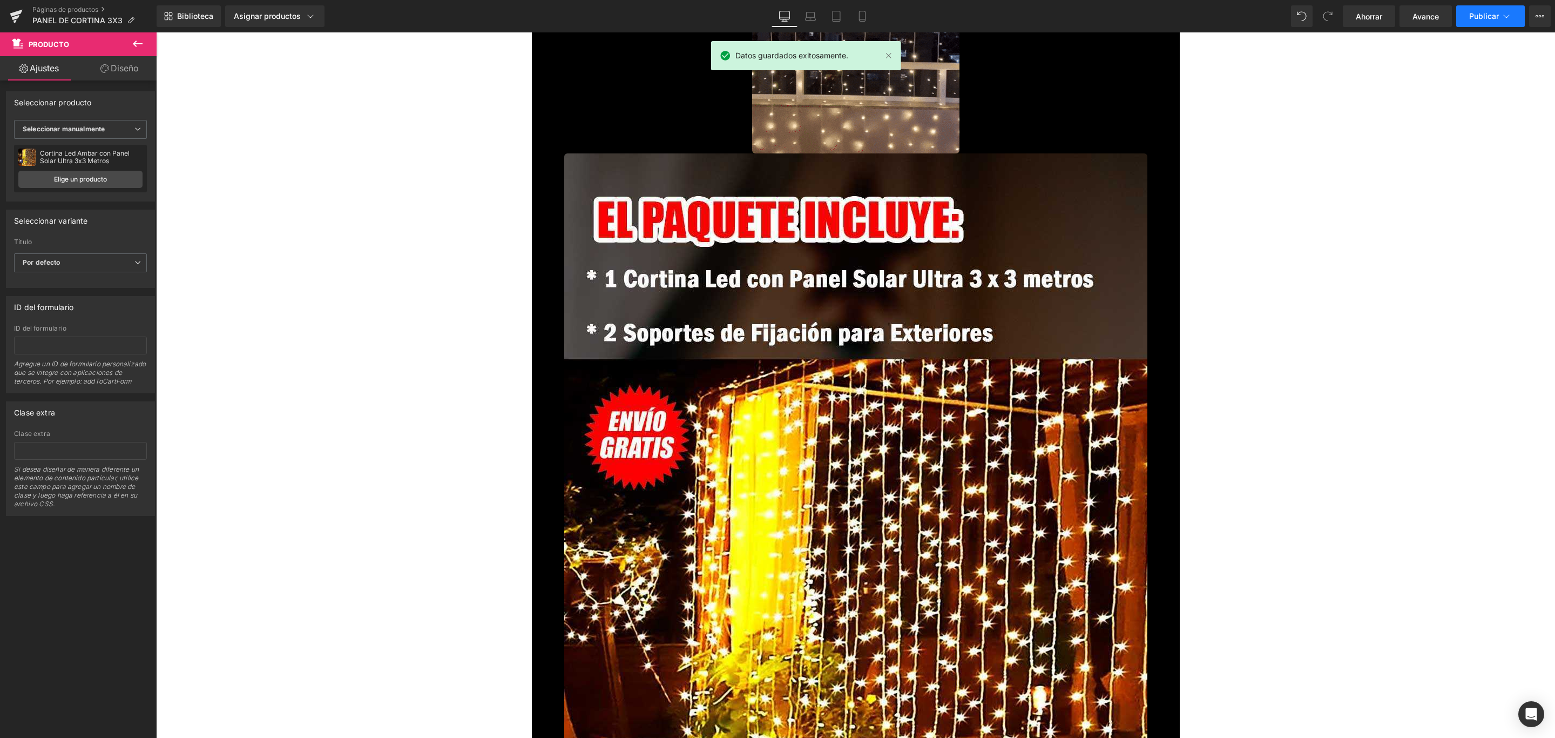
click at [1496, 18] on font "Publicar" at bounding box center [1484, 15] width 30 height 9
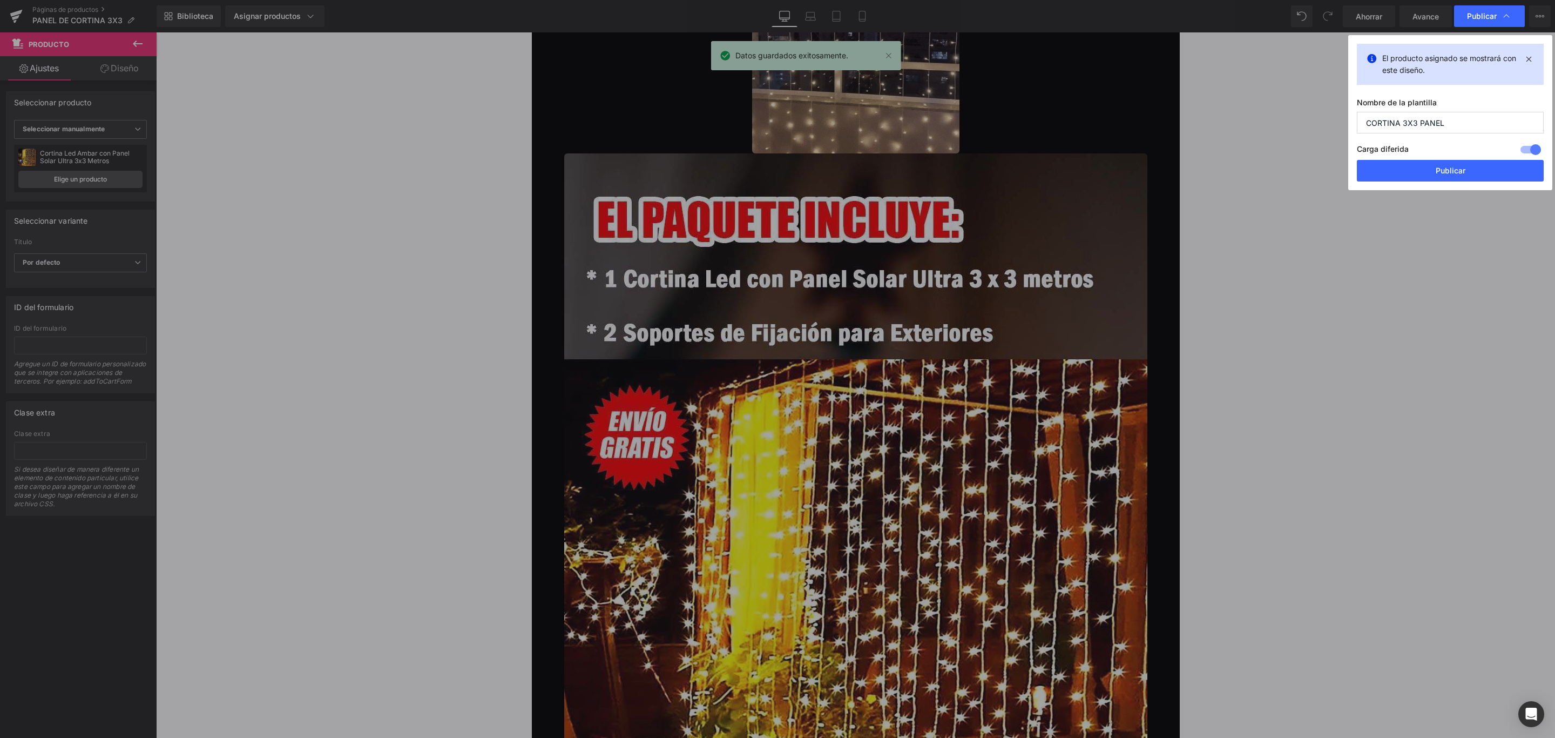
click at [1456, 183] on div "El producto asignado se mostrará con este diseño. Nombre de la plantilla CORTIN…" at bounding box center [1450, 112] width 204 height 155
click at [1460, 157] on div "Carga diferida Construir Plan de actualización para desbloquear" at bounding box center [1450, 151] width 187 height 18
click at [1438, 164] on button "Publicar" at bounding box center [1450, 171] width 187 height 22
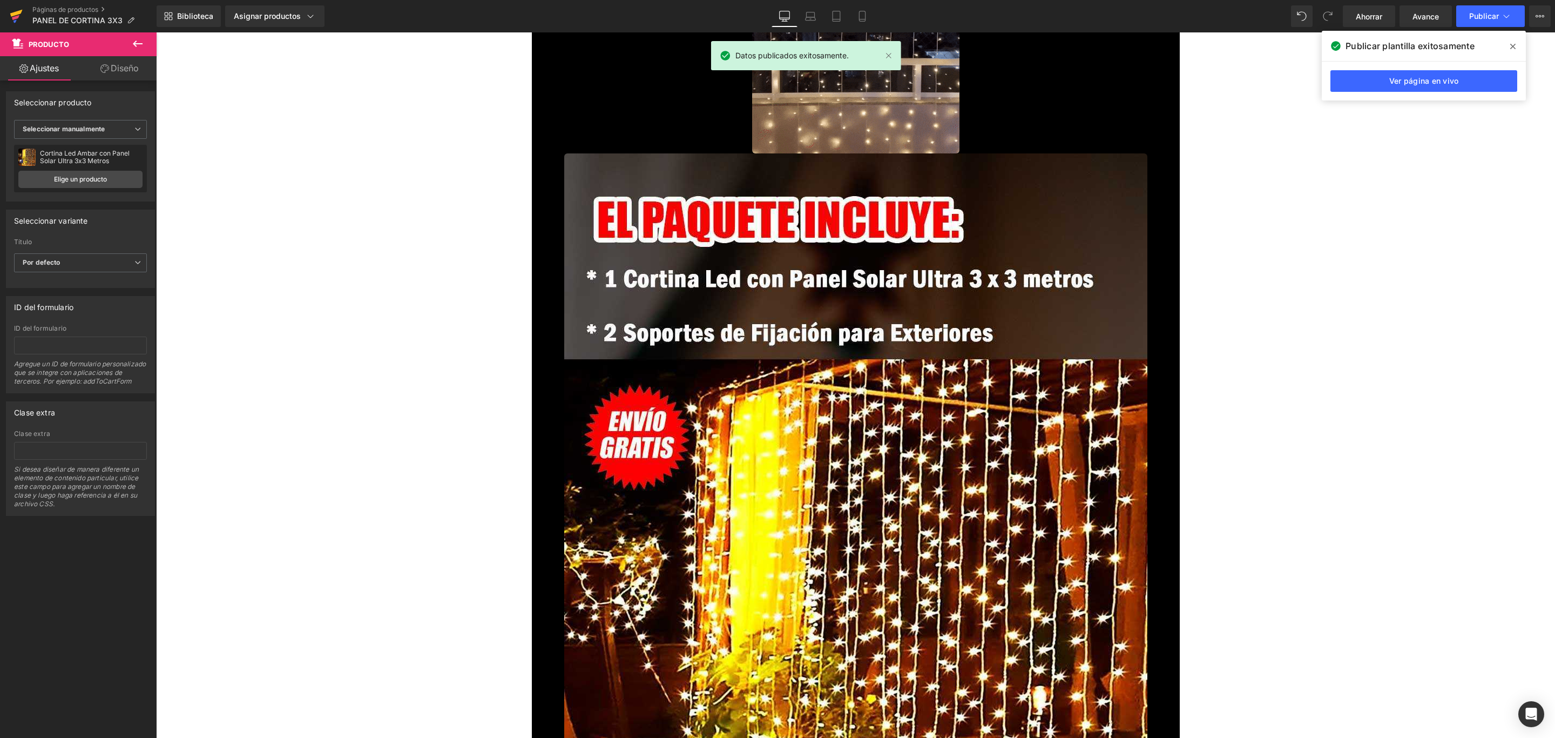
click at [16, 8] on icon at bounding box center [16, 16] width 13 height 27
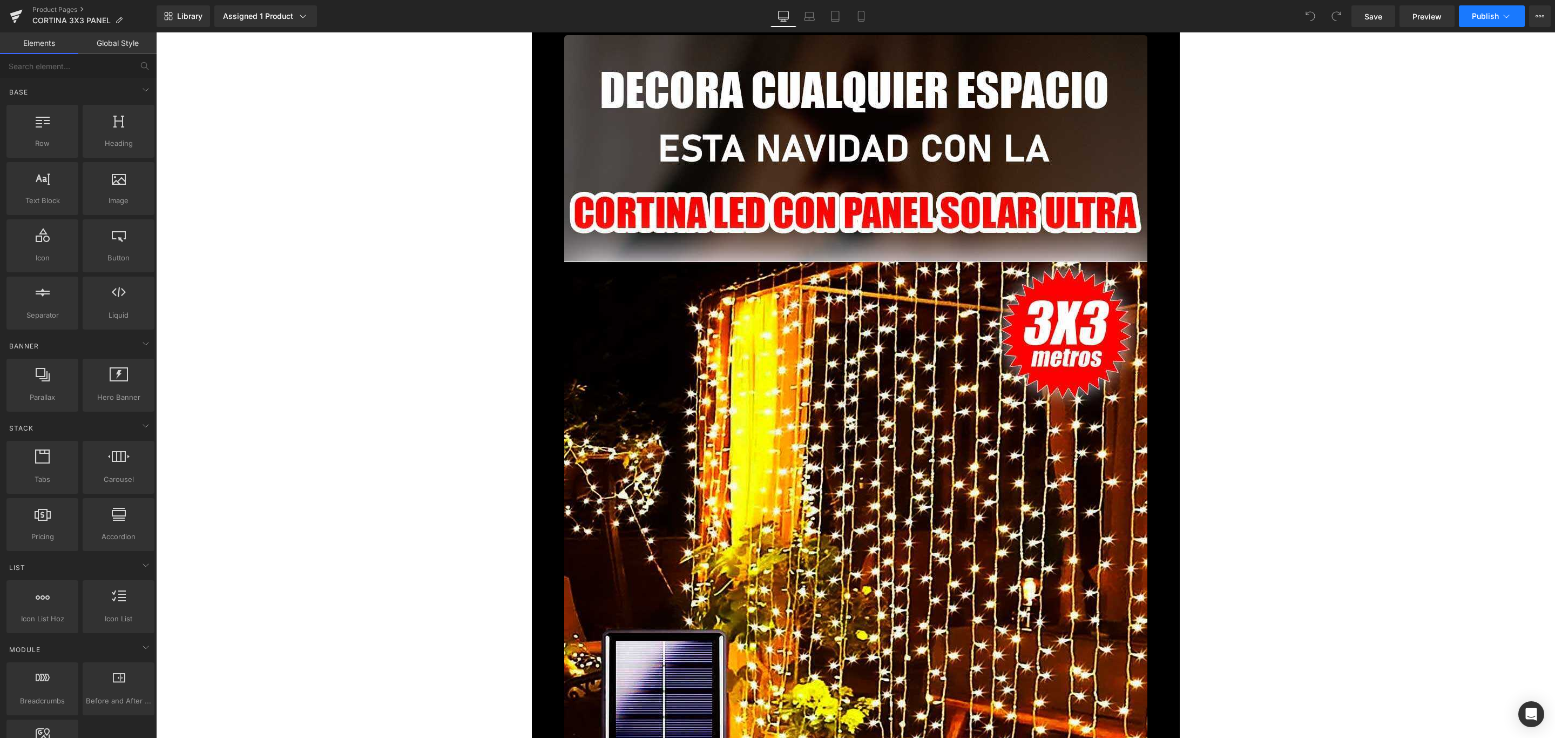
click at [1497, 20] on span "Publish" at bounding box center [1485, 16] width 27 height 9
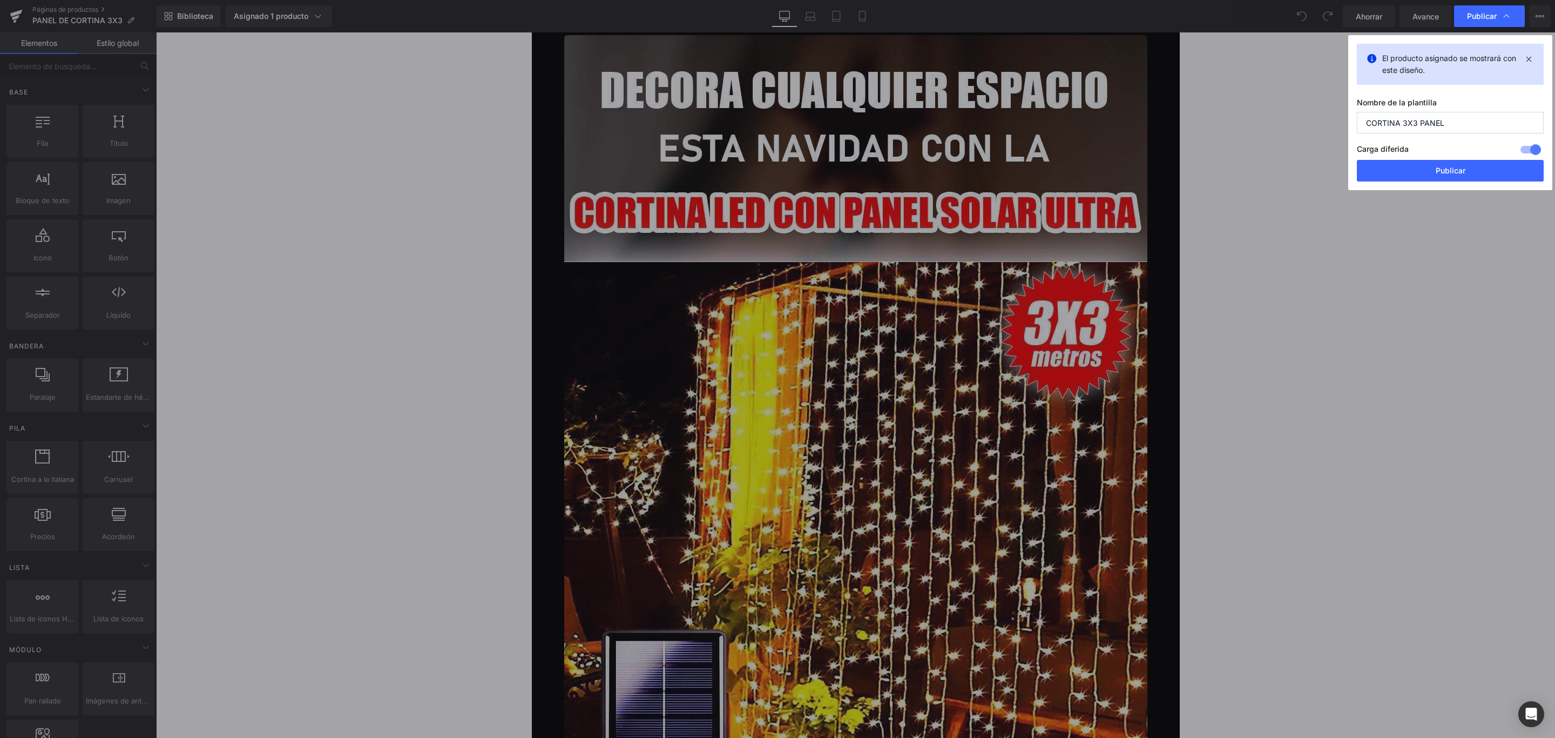
click at [1526, 151] on div at bounding box center [1531, 149] width 26 height 17
click at [1463, 164] on button "Publicar" at bounding box center [1450, 171] width 187 height 22
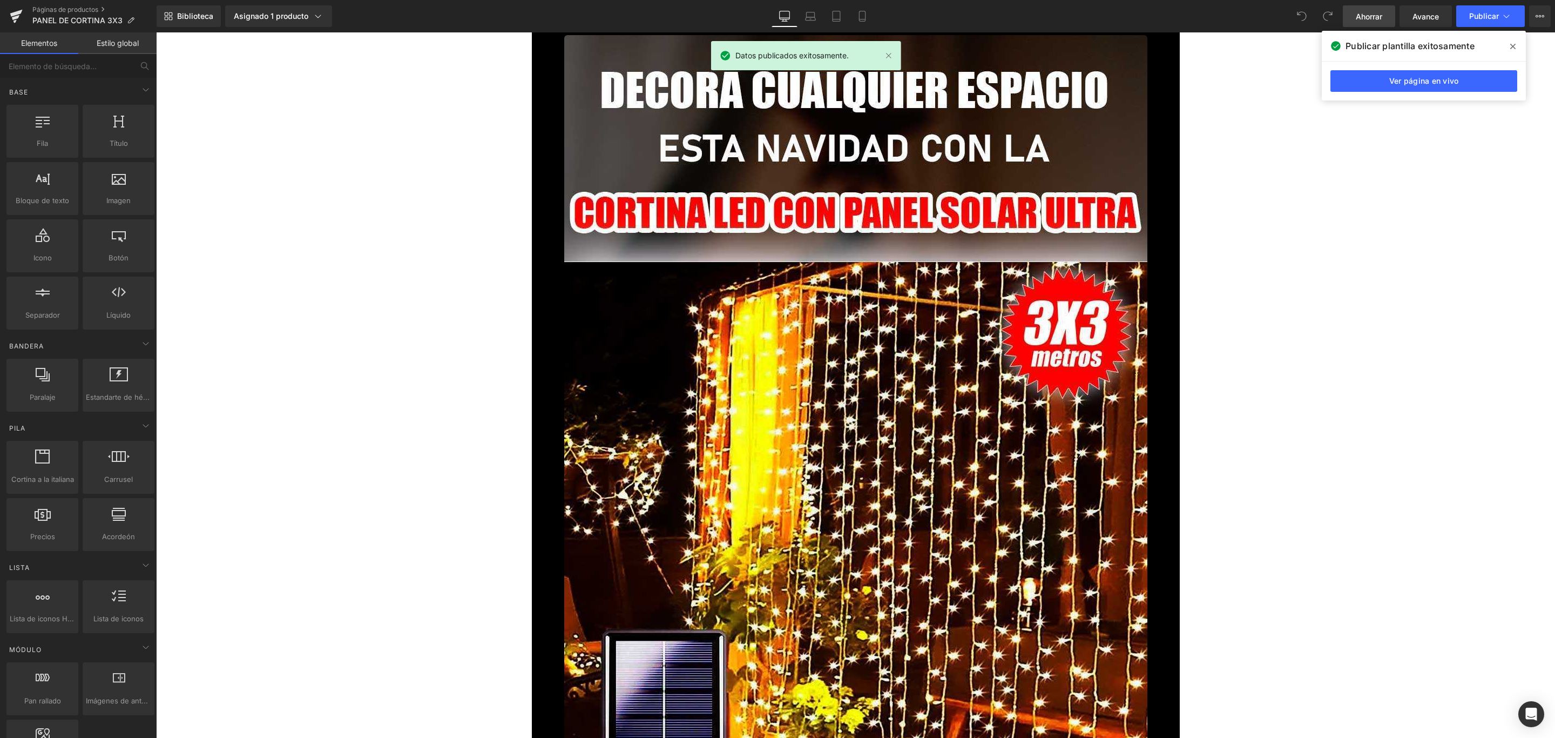
click at [1369, 12] on font "Ahorrar" at bounding box center [1369, 16] width 26 height 9
click at [1489, 23] on button "Publicar" at bounding box center [1490, 16] width 69 height 22
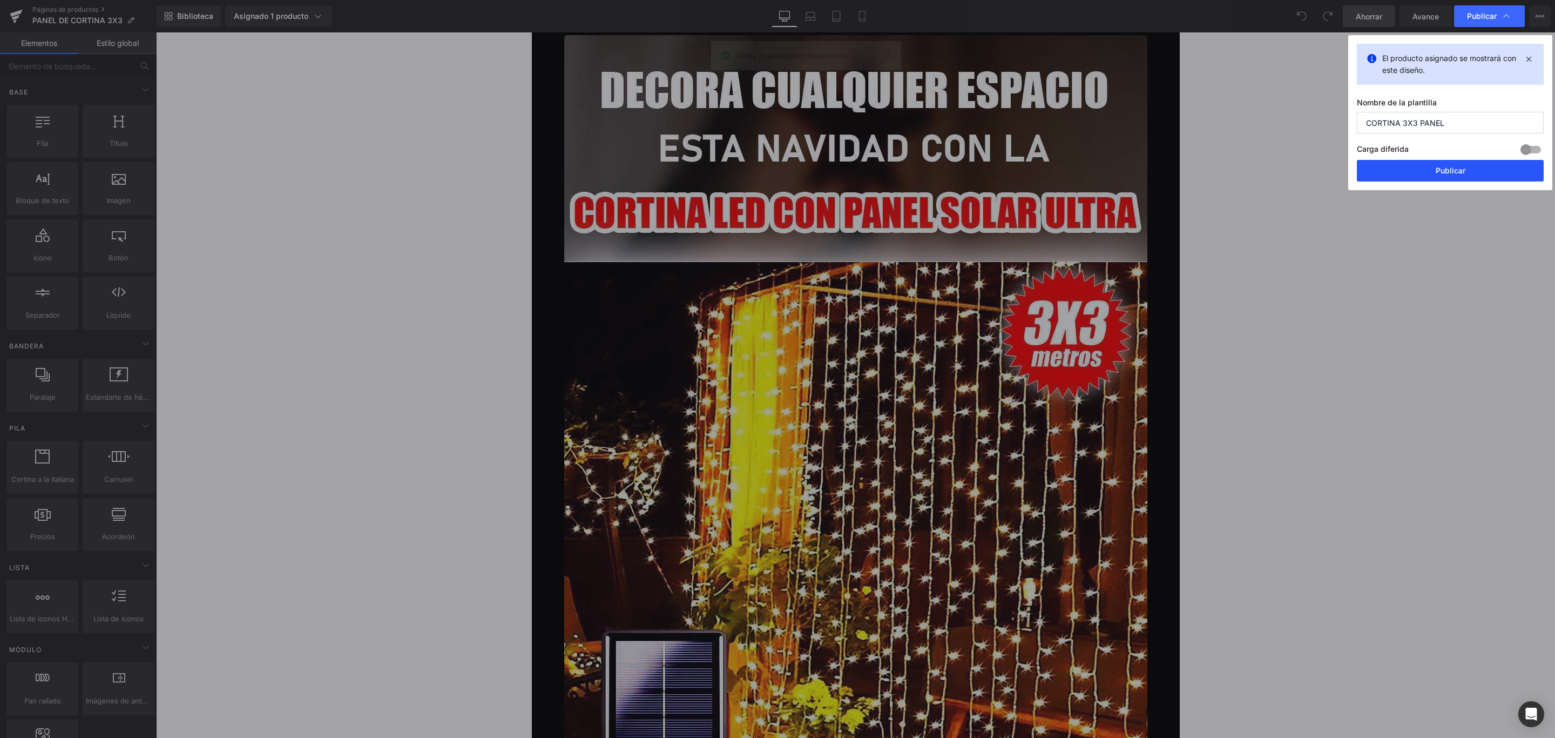
click at [1448, 163] on button "Publicar" at bounding box center [1450, 171] width 187 height 22
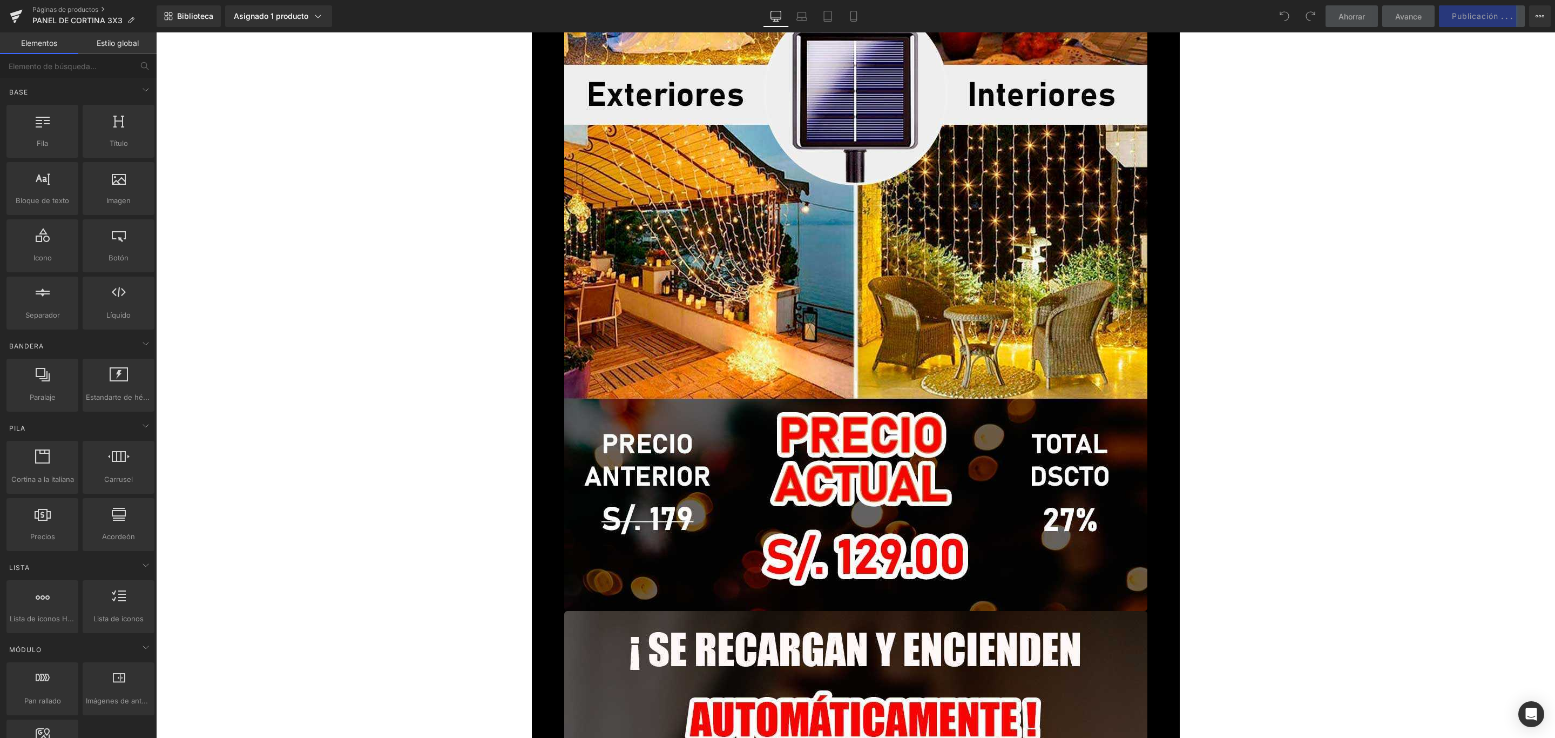
scroll to position [2754, 0]
